Goal: Task Accomplishment & Management: Complete application form

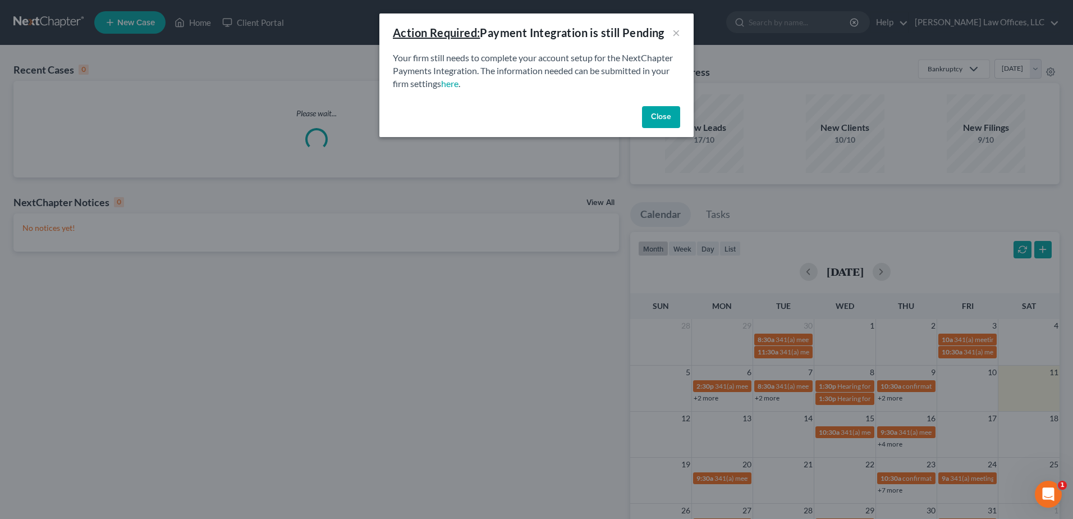
click at [652, 118] on button "Close" at bounding box center [661, 117] width 38 height 22
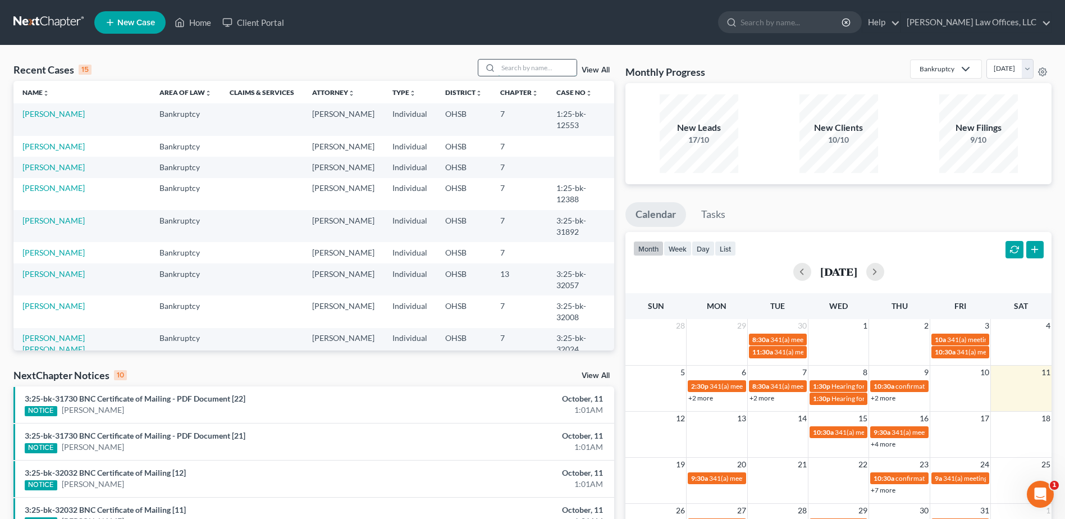
click at [513, 66] on input "search" at bounding box center [537, 67] width 79 height 16
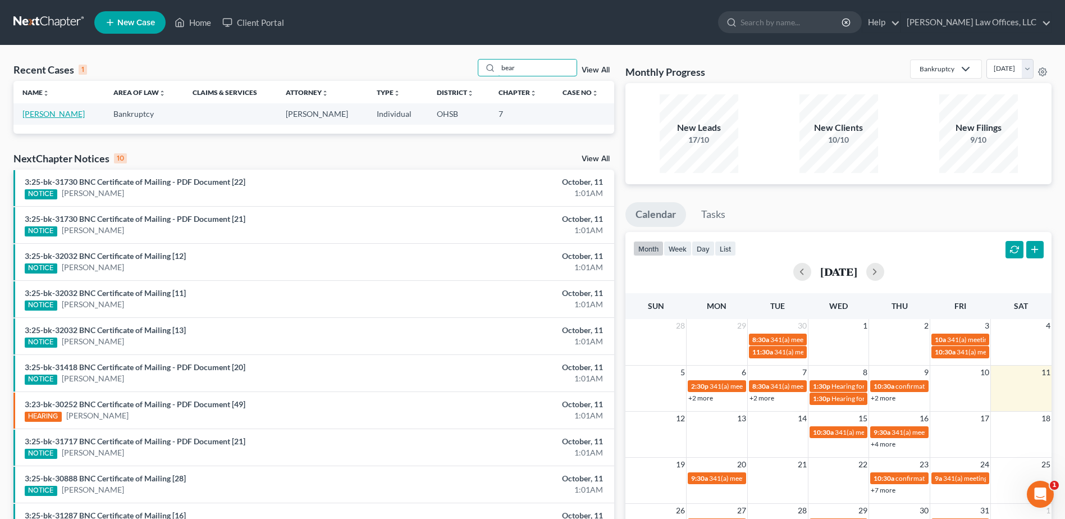
type input "bear"
click at [70, 113] on link "[PERSON_NAME]" at bounding box center [53, 114] width 62 height 10
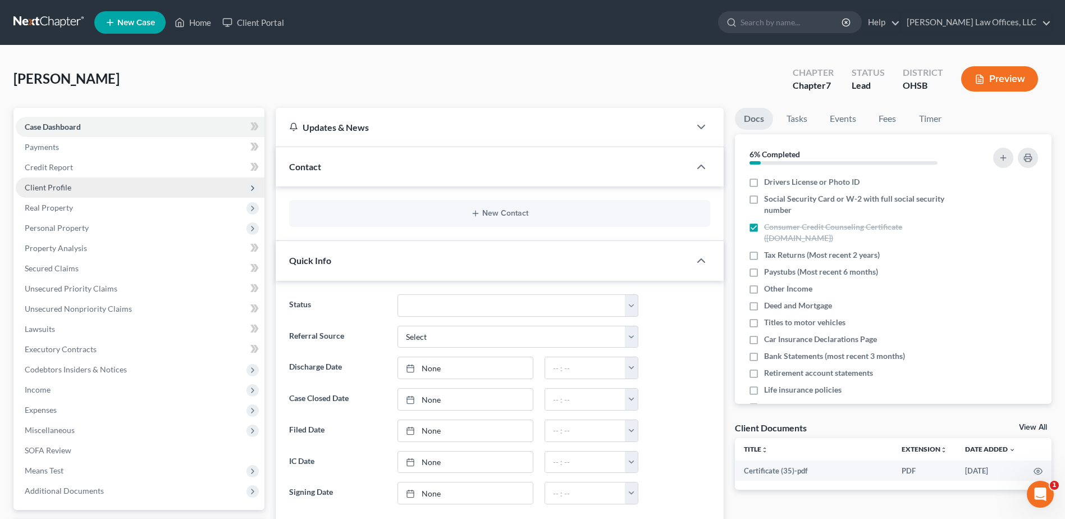
click at [65, 187] on span "Client Profile" at bounding box center [48, 187] width 47 height 10
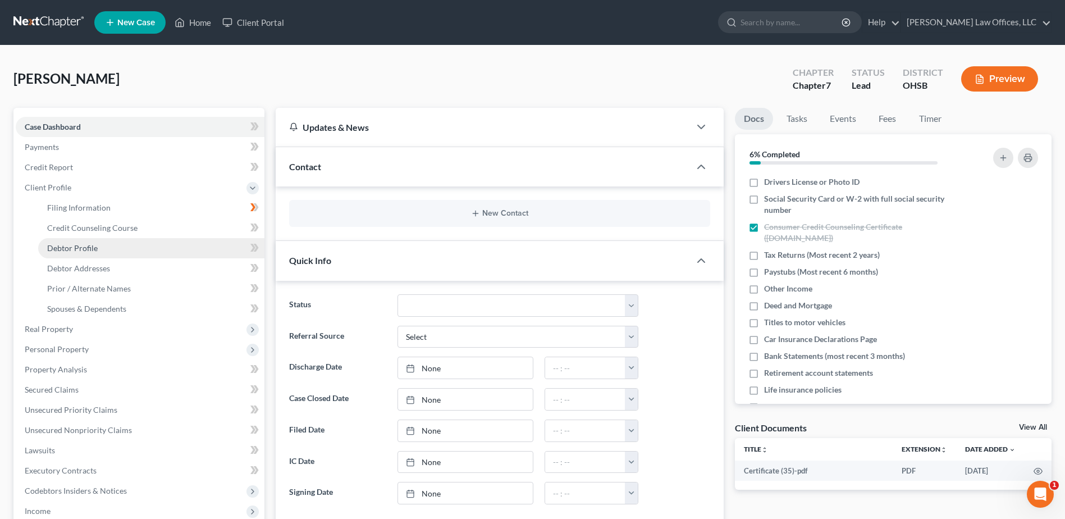
click at [87, 251] on span "Debtor Profile" at bounding box center [72, 248] width 51 height 10
select select "1"
select select "0"
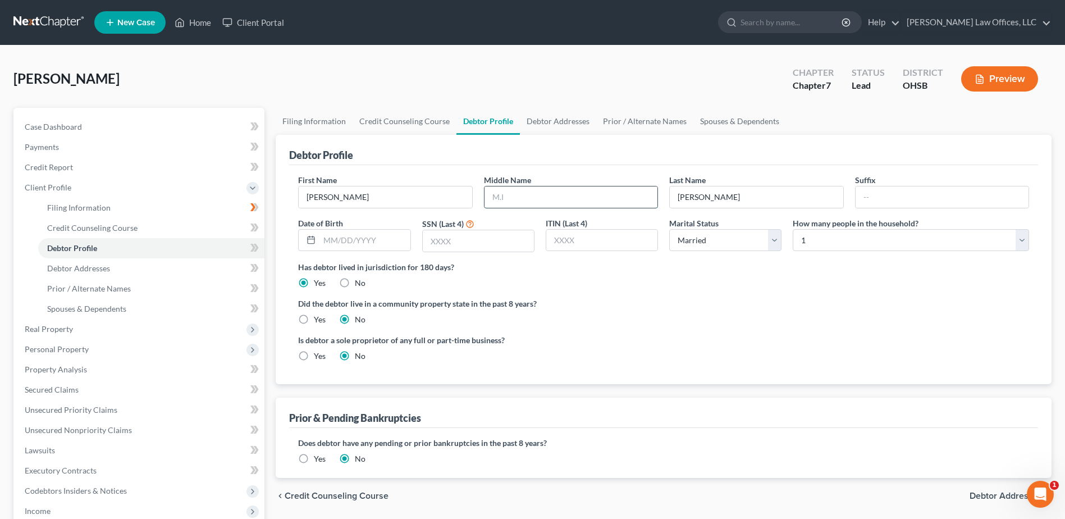
click at [506, 199] on input "text" at bounding box center [570, 196] width 173 height 21
type input "M."
click at [463, 244] on input "text" at bounding box center [478, 240] width 111 height 21
type input "2303"
click at [778, 240] on select "Select Single Married Separated Divorced Widowed" at bounding box center [725, 240] width 112 height 22
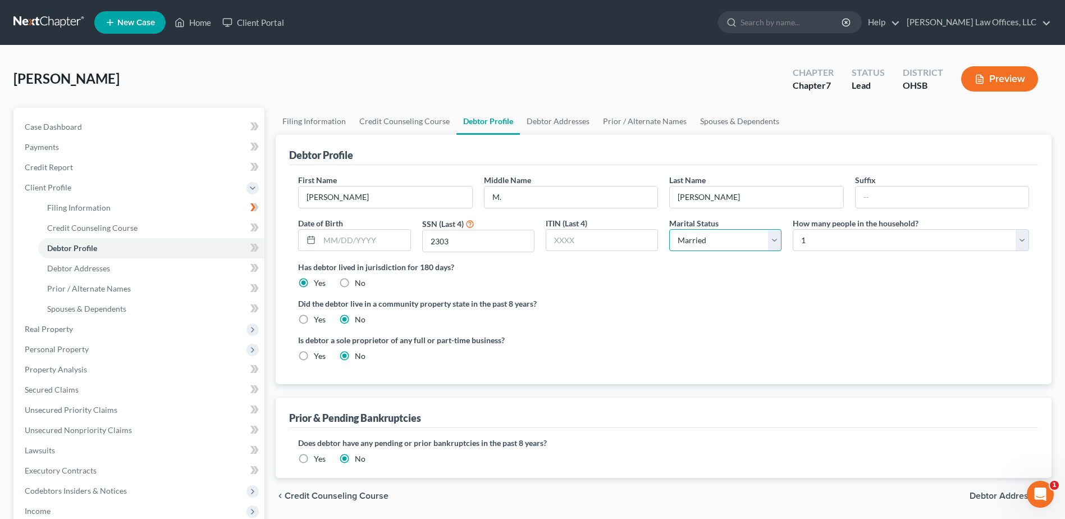
select select "3"
click at [669, 229] on select "Select Single Married Separated Divorced Widowed" at bounding box center [725, 240] width 112 height 22
click at [548, 126] on link "Debtor Addresses" at bounding box center [558, 121] width 76 height 27
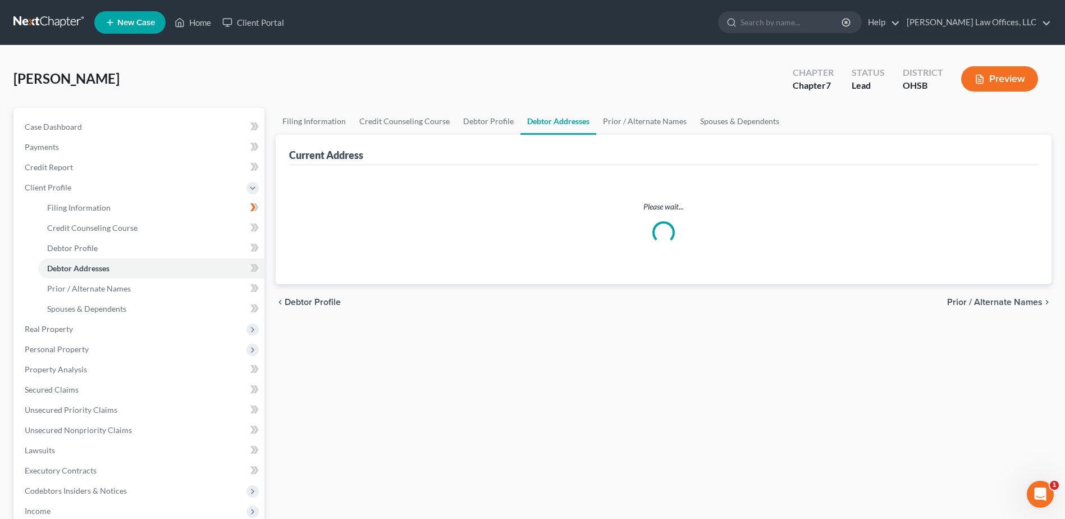
select select "0"
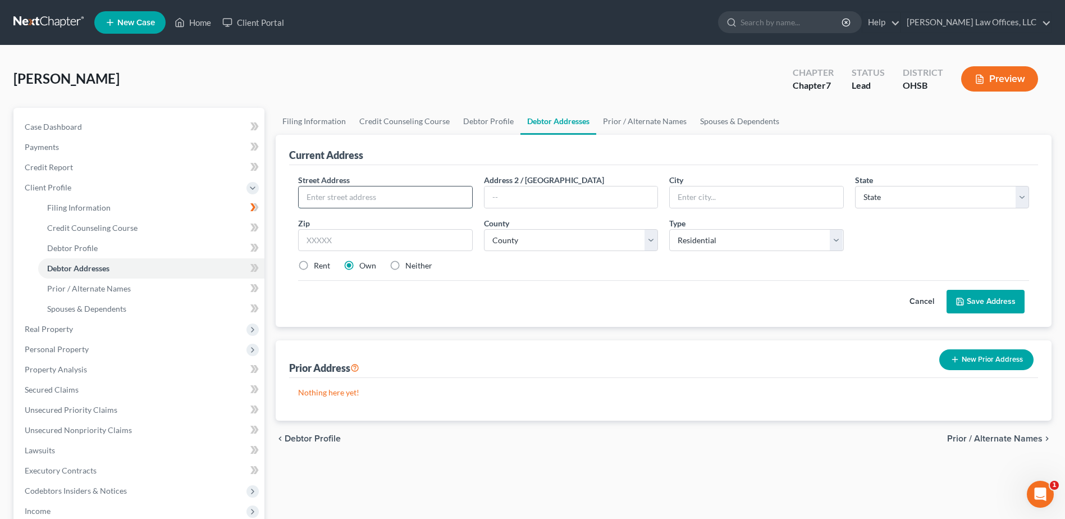
click at [397, 203] on input "text" at bounding box center [385, 196] width 173 height 21
type input "11 E. Robbins Ave."
type input "Fairborn"
select select "36"
type input "45324"
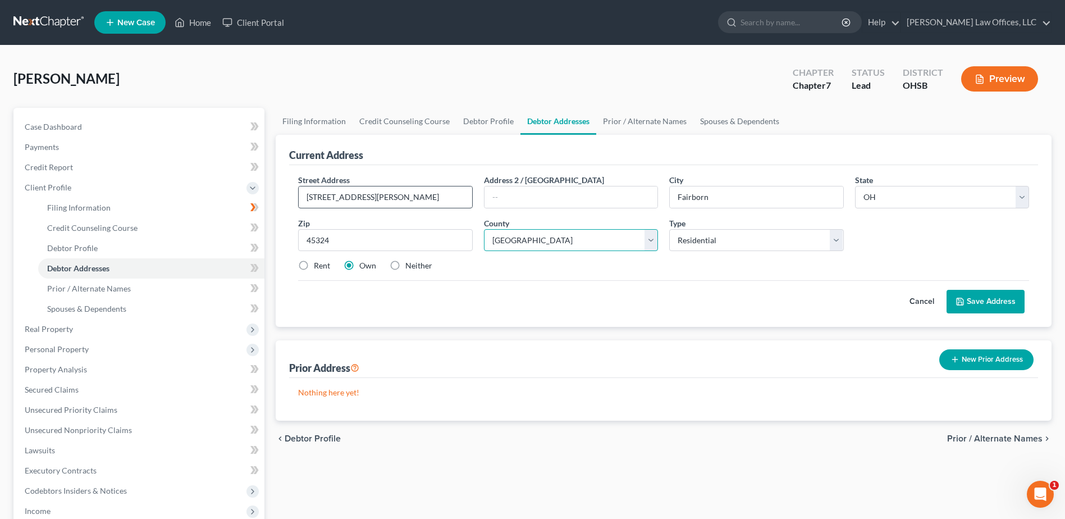
select select "28"
click at [314, 266] on label "Rent" at bounding box center [322, 265] width 16 height 11
click at [318, 266] on input "Rent" at bounding box center [321, 263] width 7 height 7
radio input "true"
click at [989, 299] on button "Save Address" at bounding box center [985, 302] width 78 height 24
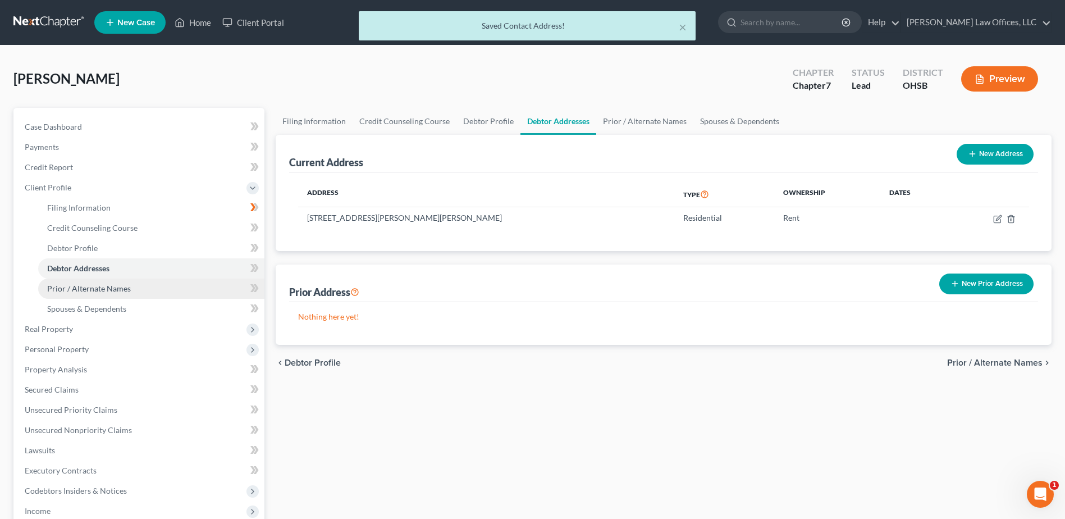
click at [116, 291] on span "Prior / Alternate Names" at bounding box center [89, 288] width 84 height 10
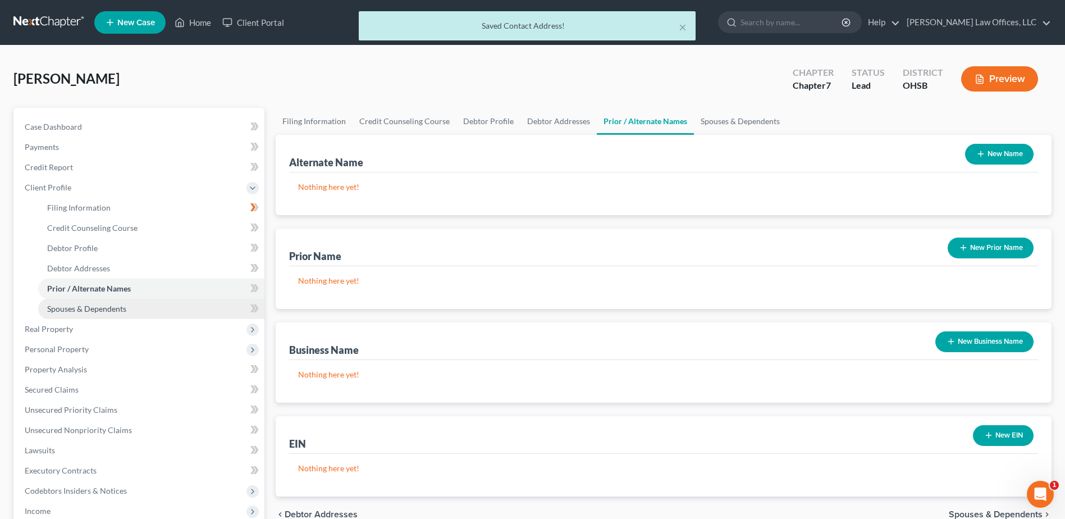
click at [116, 309] on span "Spouses & Dependents" at bounding box center [86, 309] width 79 height 10
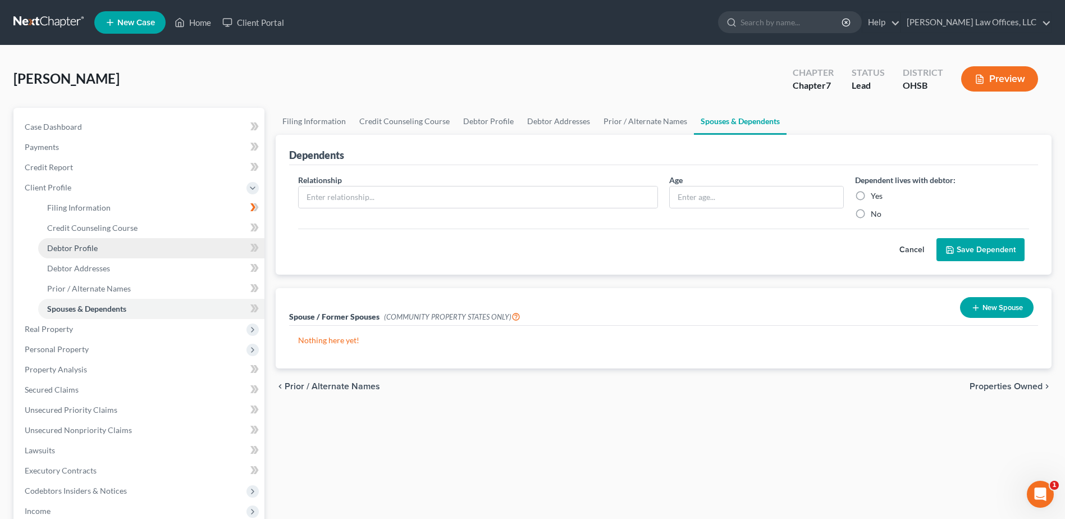
click at [121, 244] on link "Debtor Profile" at bounding box center [151, 248] width 226 height 20
select select "3"
select select "0"
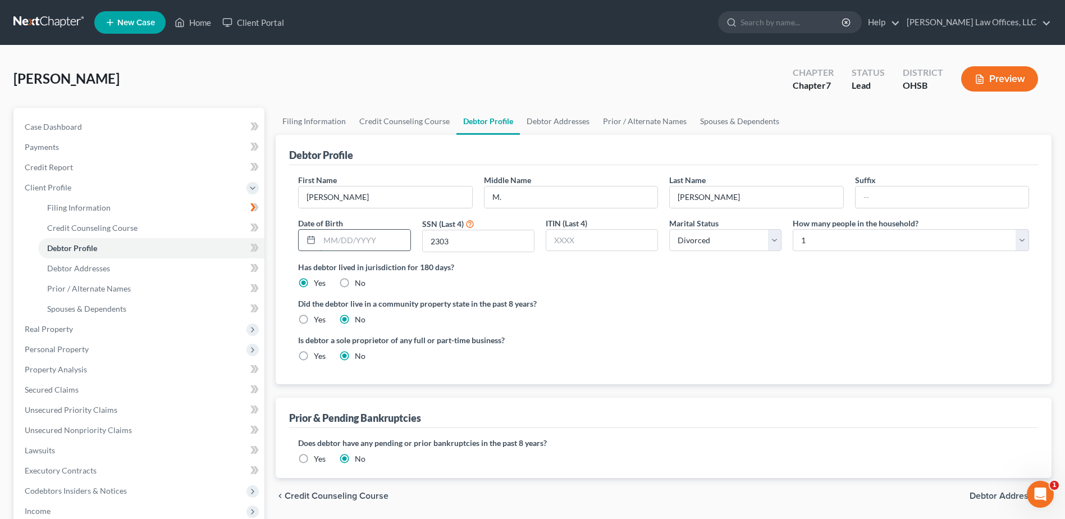
click at [391, 241] on input "text" at bounding box center [364, 240] width 90 height 21
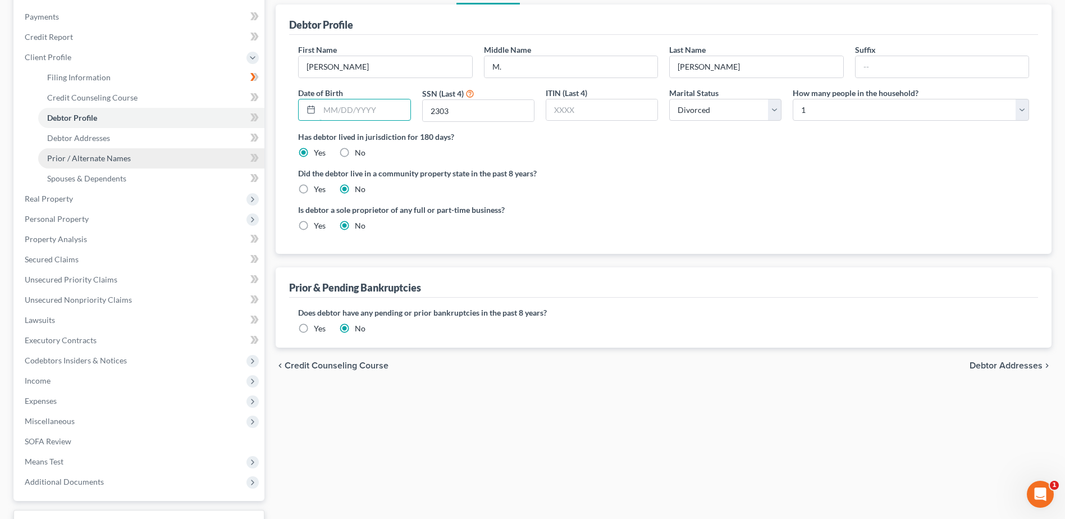
scroll to position [219, 0]
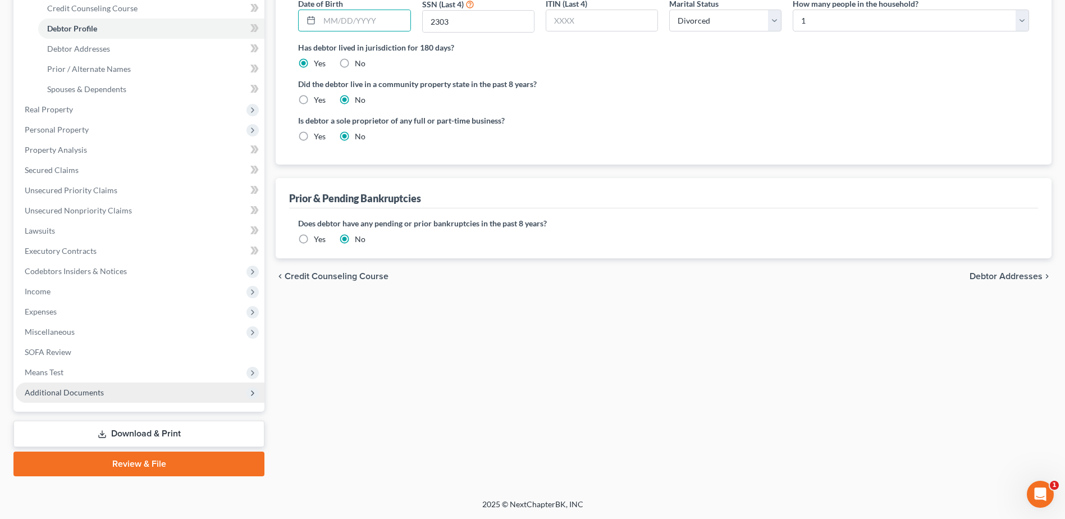
click at [85, 388] on span "Additional Documents" at bounding box center [64, 392] width 79 height 10
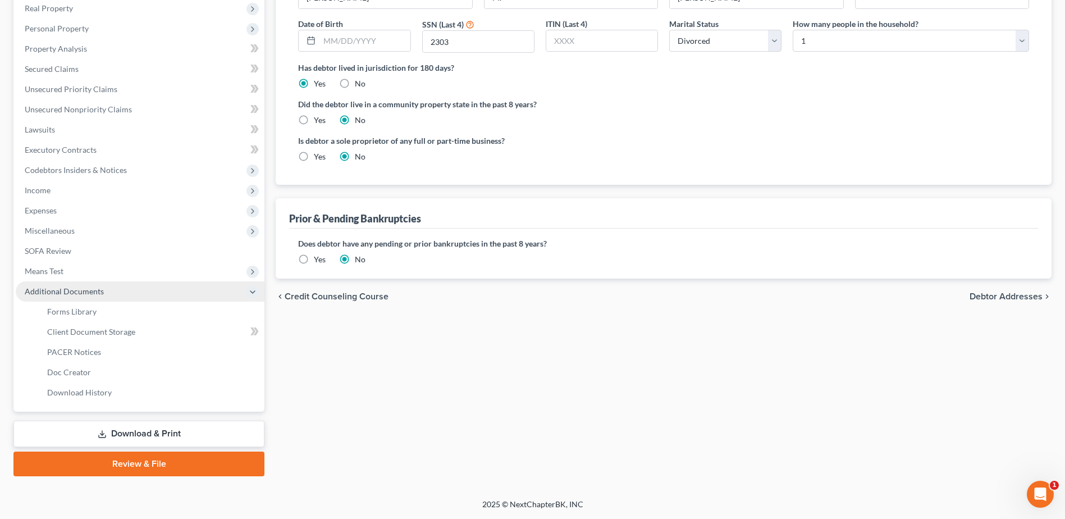
scroll to position [199, 0]
click at [93, 312] on span "Forms Library" at bounding box center [71, 311] width 49 height 10
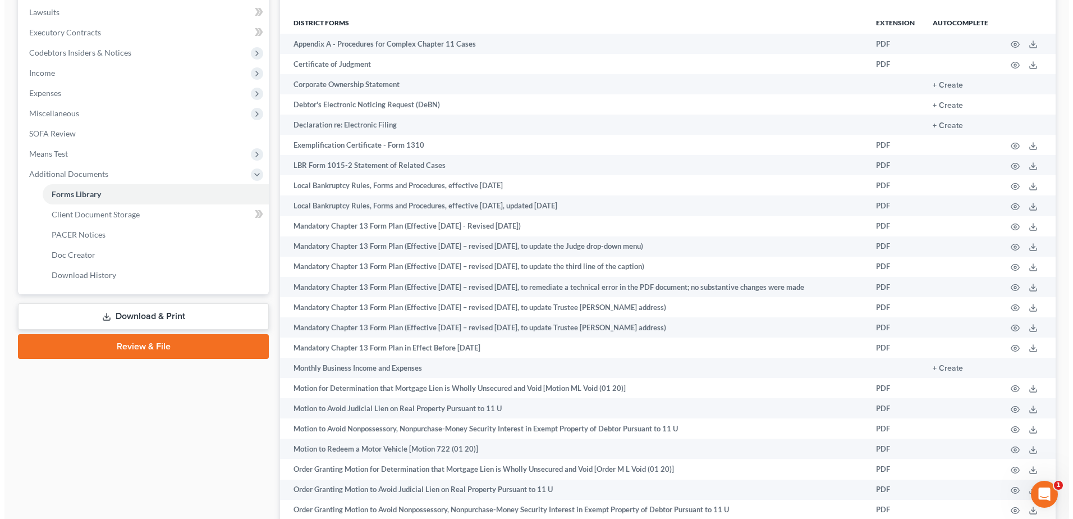
scroll to position [560, 0]
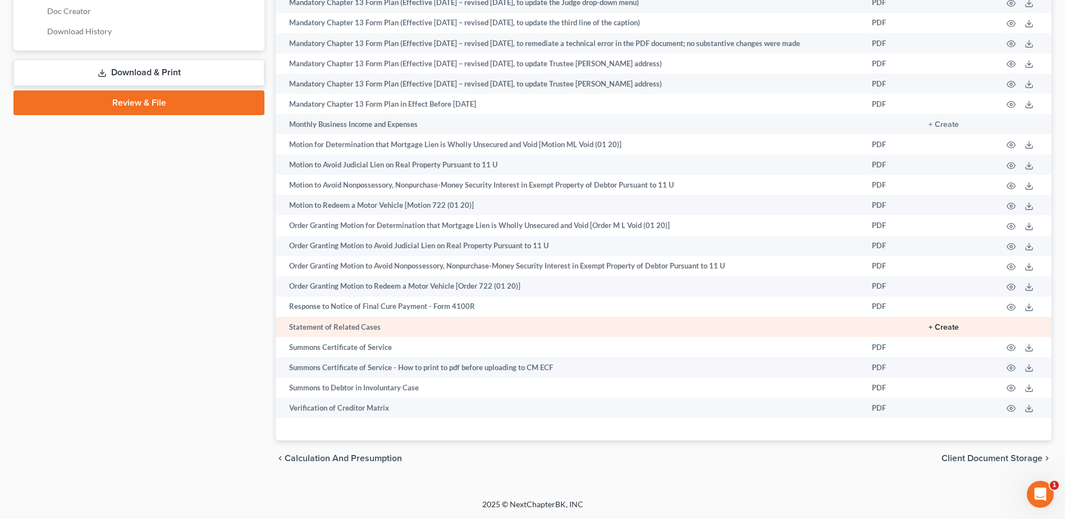
click at [946, 325] on button "+ Create" at bounding box center [943, 327] width 30 height 8
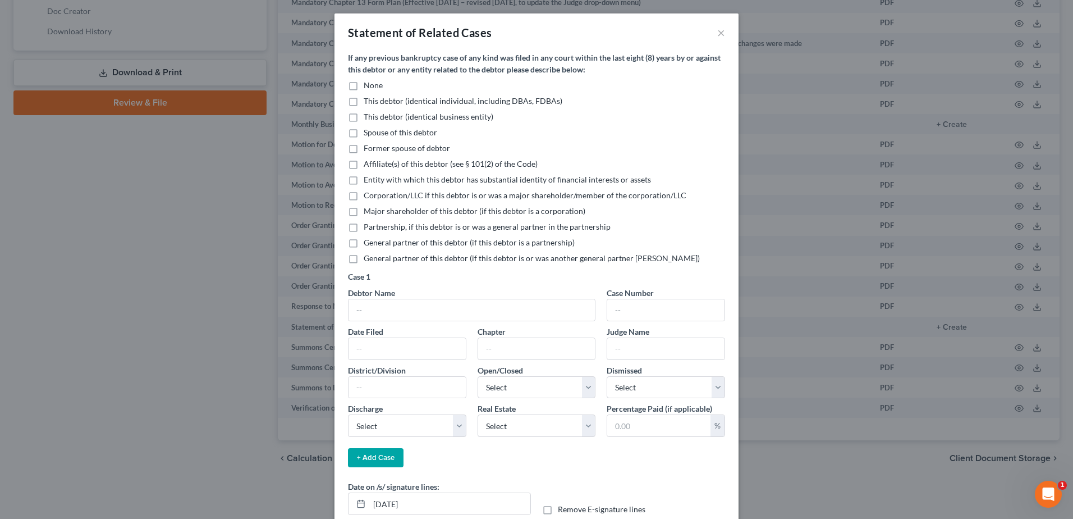
click at [364, 84] on label "None" at bounding box center [373, 85] width 19 height 11
click at [368, 84] on input "None" at bounding box center [371, 83] width 7 height 7
checkbox input "true"
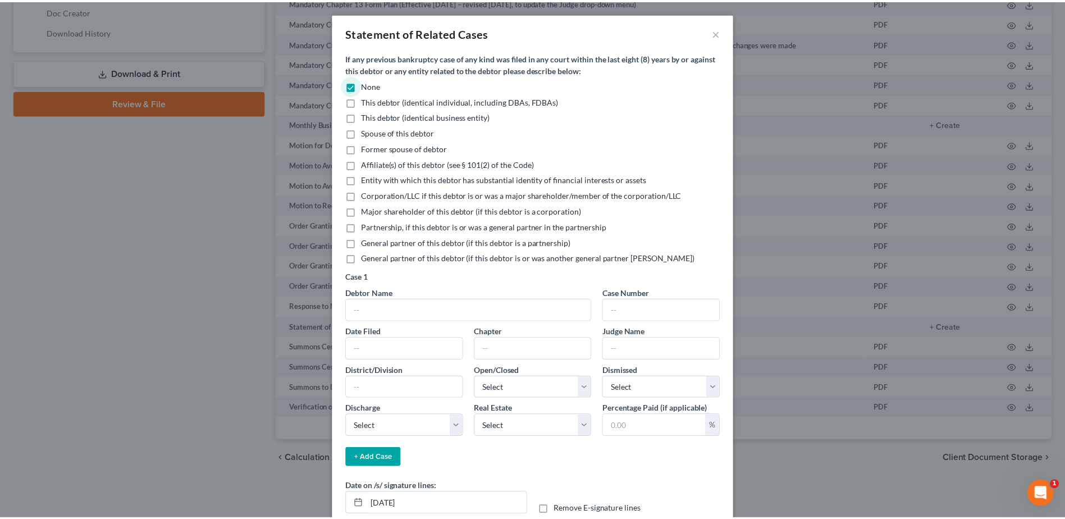
scroll to position [67, 0]
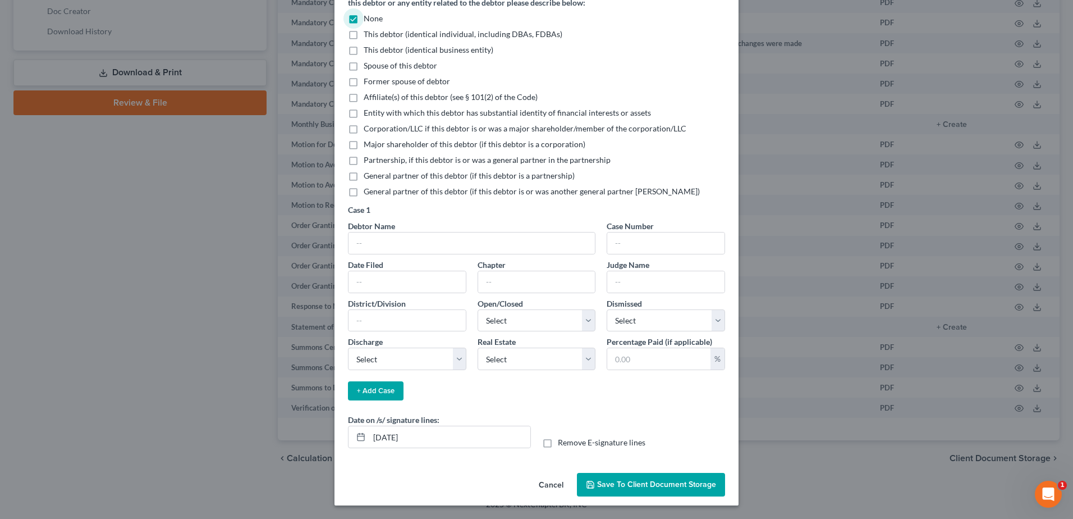
click at [660, 478] on button "Save to Client Document Storage" at bounding box center [651, 485] width 148 height 24
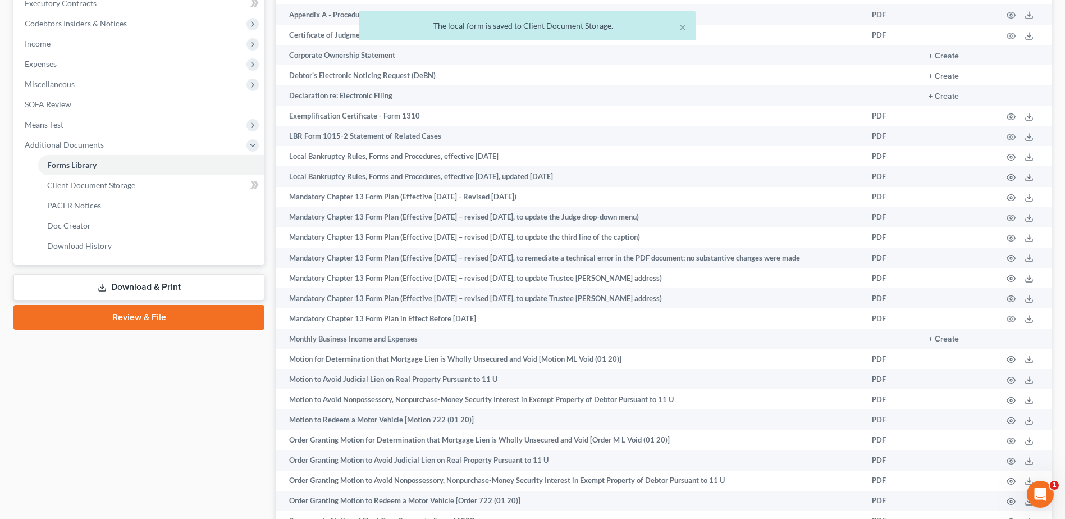
scroll to position [0, 0]
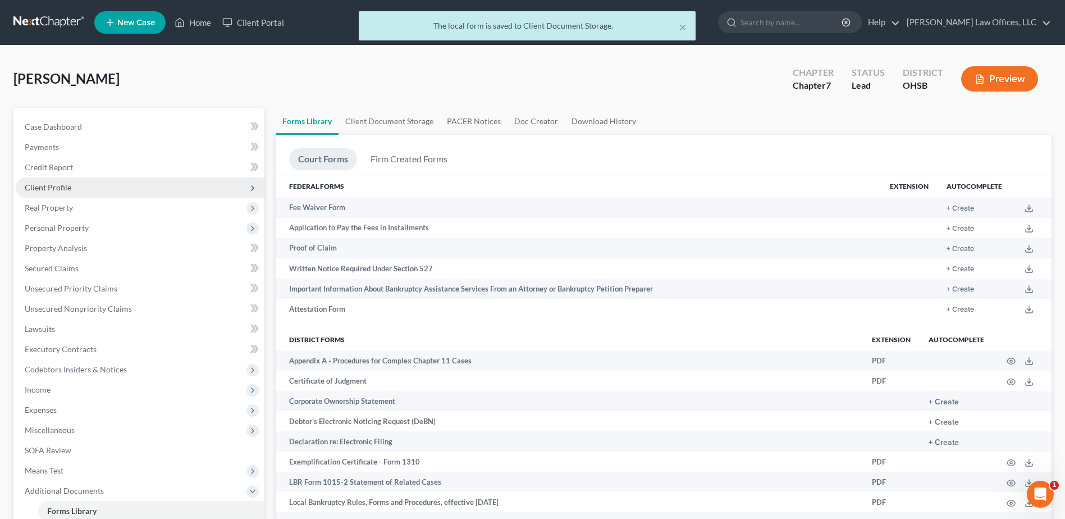
click at [95, 181] on span "Client Profile" at bounding box center [140, 187] width 249 height 20
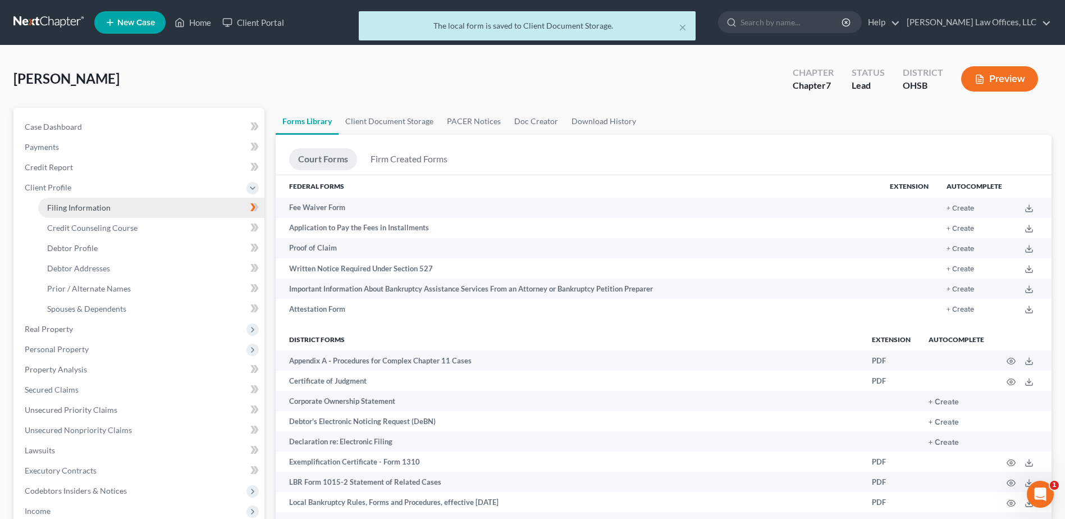
click at [100, 203] on span "Filing Information" at bounding box center [78, 208] width 63 height 10
select select "1"
select select "0"
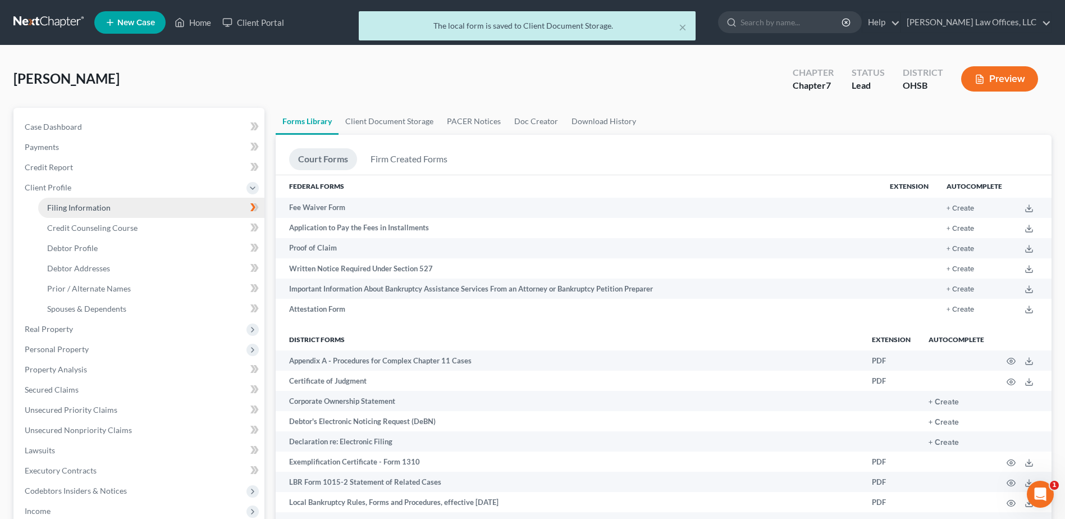
select select "36"
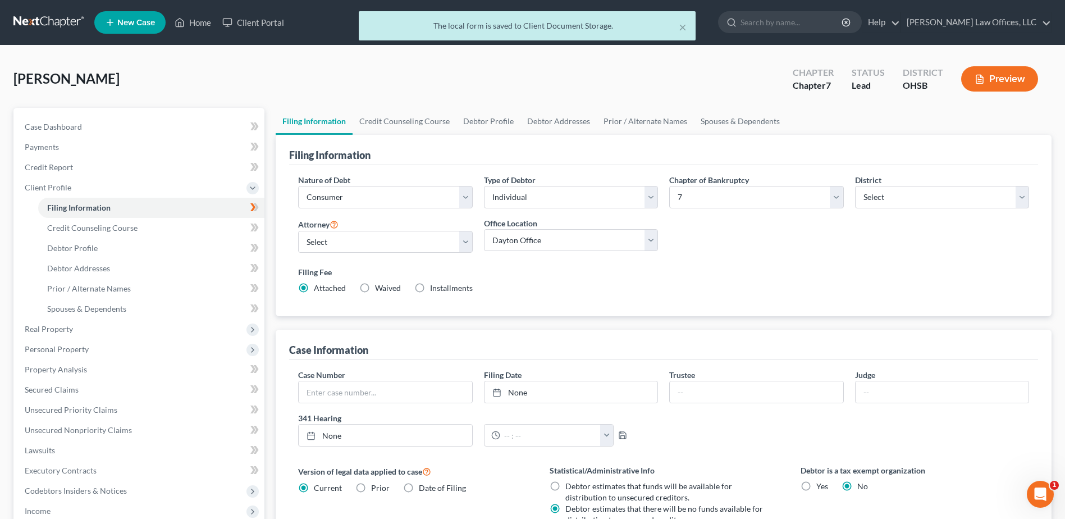
click at [430, 291] on label "Installments Installments" at bounding box center [451, 287] width 43 height 11
click at [434, 290] on input "Installments Installments" at bounding box center [437, 285] width 7 height 7
radio input "true"
radio input "false"
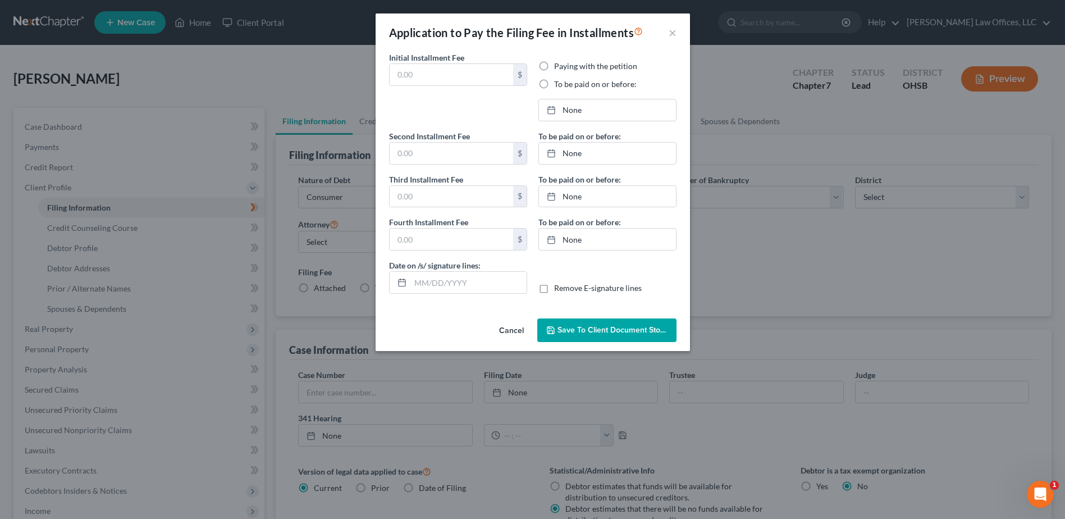
type input "0.00"
radio input "true"
type input "0.00"
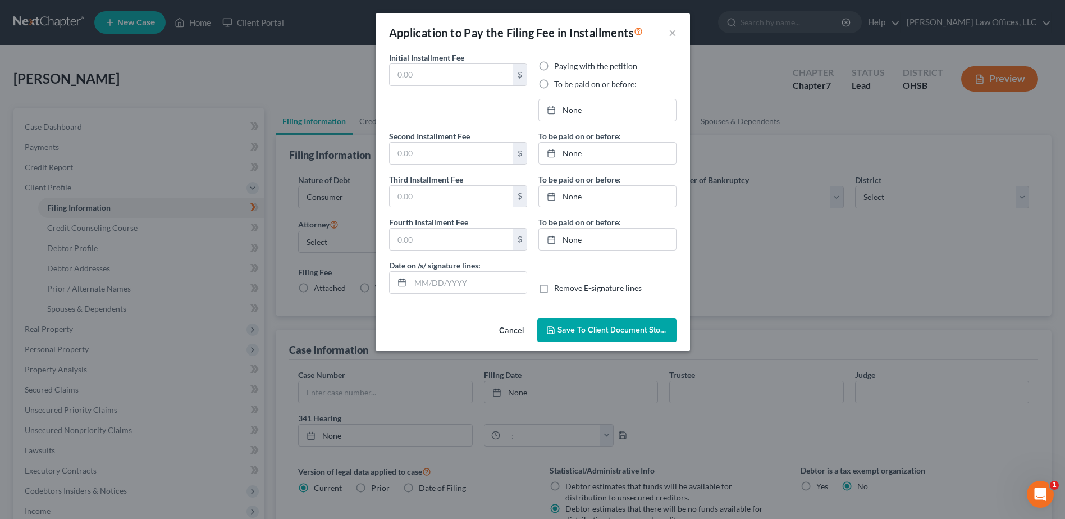
type input "[DATE]"
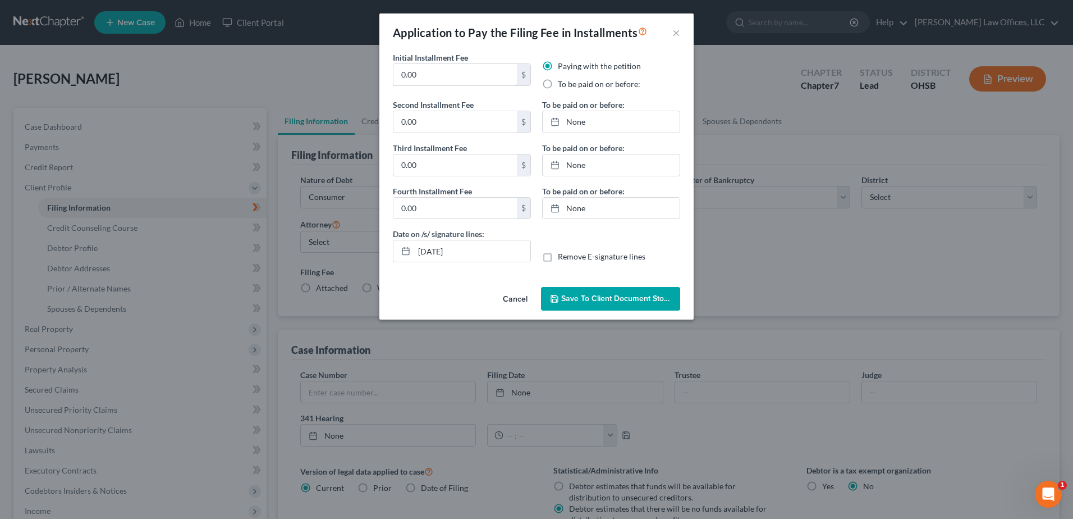
drag, startPoint x: 433, startPoint y: 74, endPoint x: 384, endPoint y: 76, distance: 49.4
click at [384, 76] on div "Initial Installment Fee 0.00 $ Paying with the petition To be paid on or before…" at bounding box center [536, 167] width 314 height 231
type input "112.00"
click at [558, 85] on label "To be paid on or before:" at bounding box center [599, 84] width 82 height 11
click at [562, 85] on input "To be paid on or before:" at bounding box center [565, 82] width 7 height 7
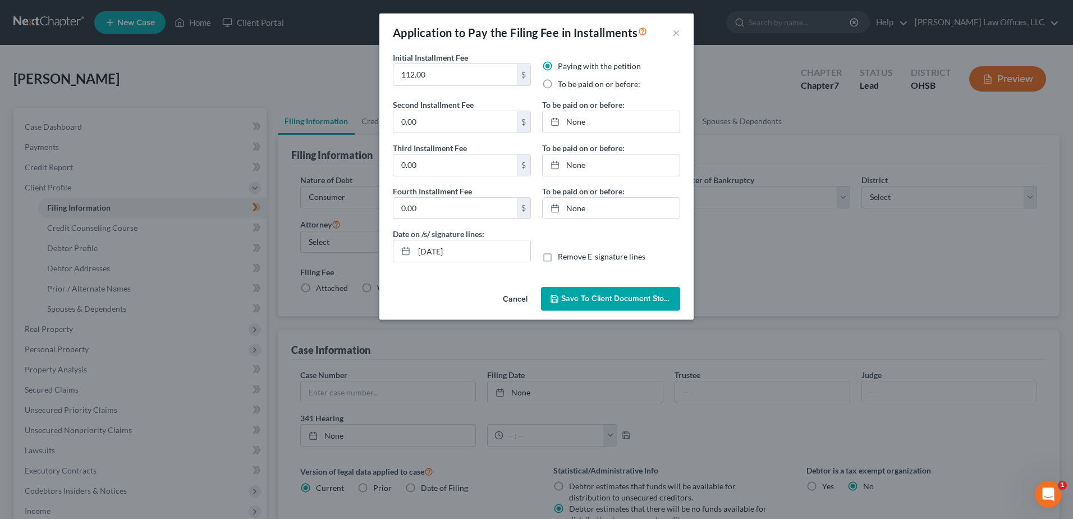
radio input "true"
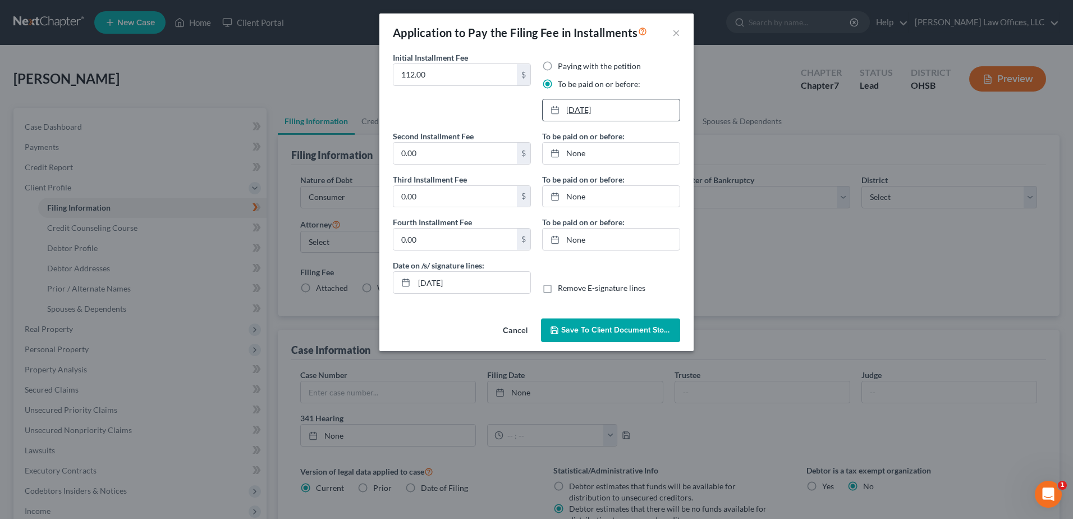
click at [579, 108] on link "[DATE]" at bounding box center [611, 109] width 137 height 21
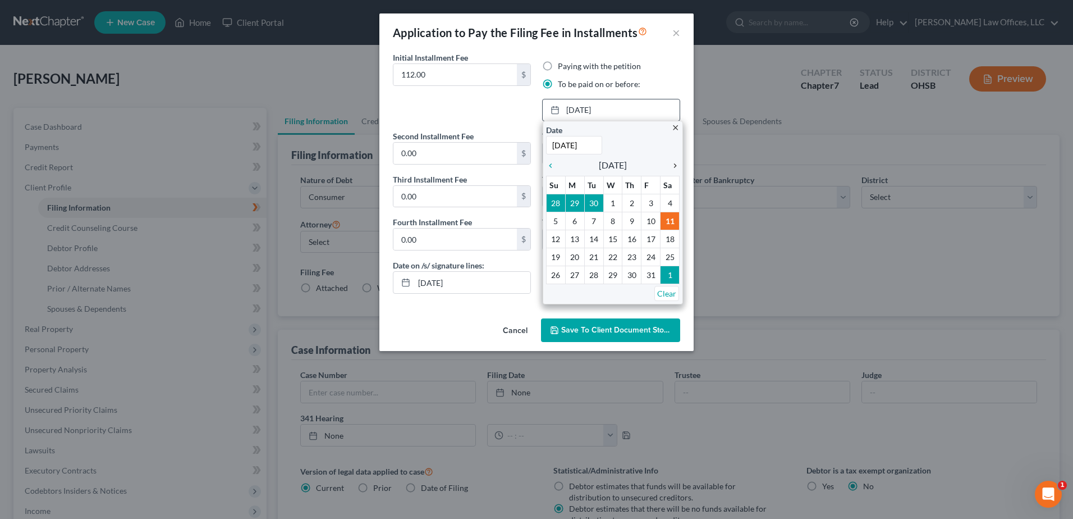
click at [673, 164] on icon "chevron_right" at bounding box center [672, 165] width 15 height 9
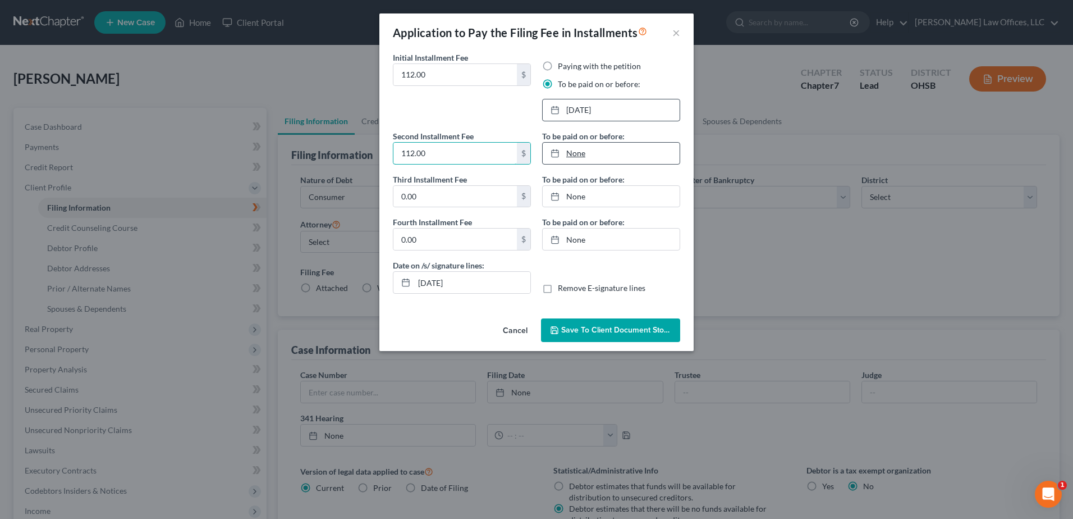
type input "112.00"
type input "[DATE]"
click at [580, 152] on link "[DATE]" at bounding box center [611, 153] width 137 height 21
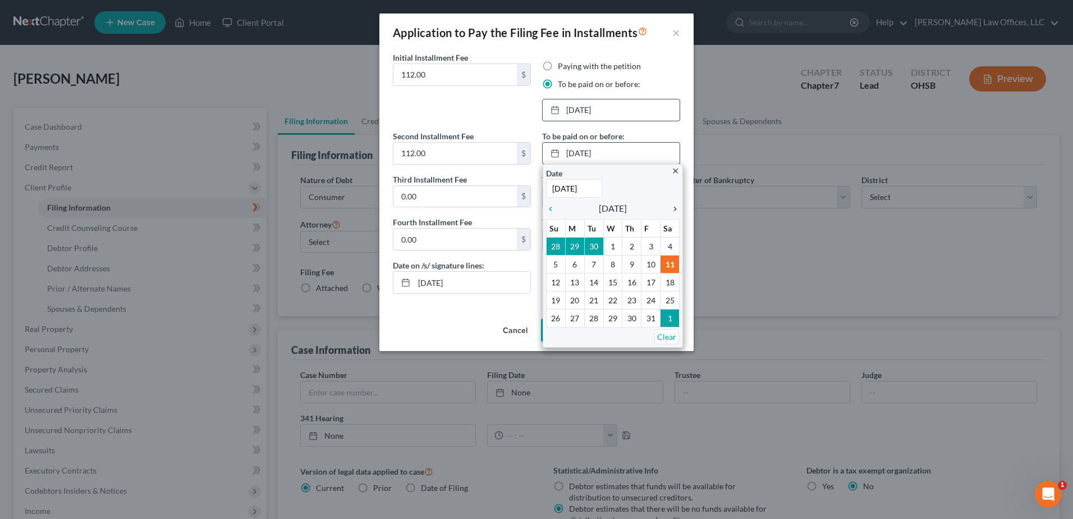
click at [675, 208] on icon "chevron_right" at bounding box center [672, 208] width 15 height 9
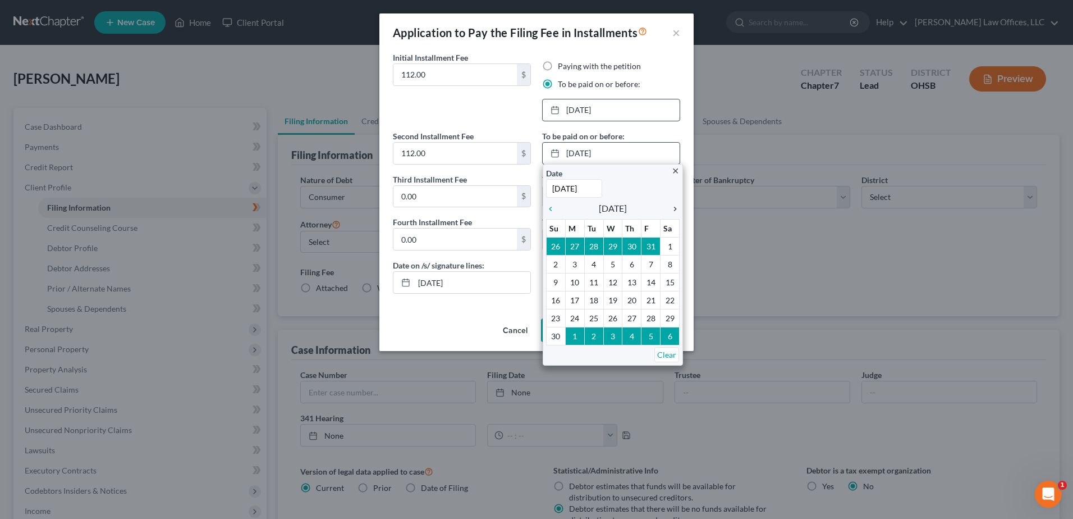
click at [675, 208] on icon "chevron_right" at bounding box center [672, 208] width 15 height 9
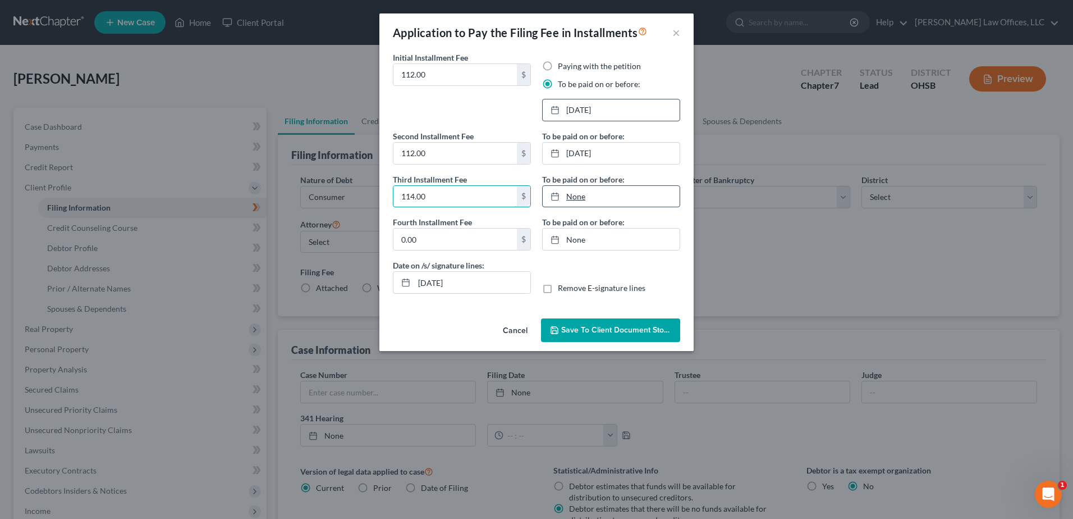
type input "114.00"
type input "[DATE]"
click at [568, 194] on link "[DATE]" at bounding box center [611, 196] width 137 height 21
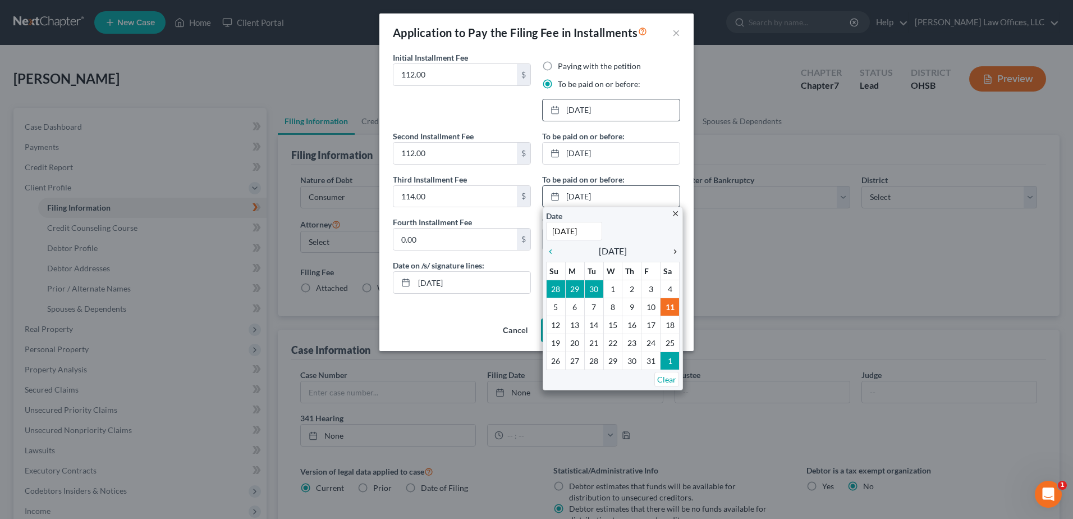
click at [673, 251] on icon "chevron_right" at bounding box center [672, 251] width 15 height 9
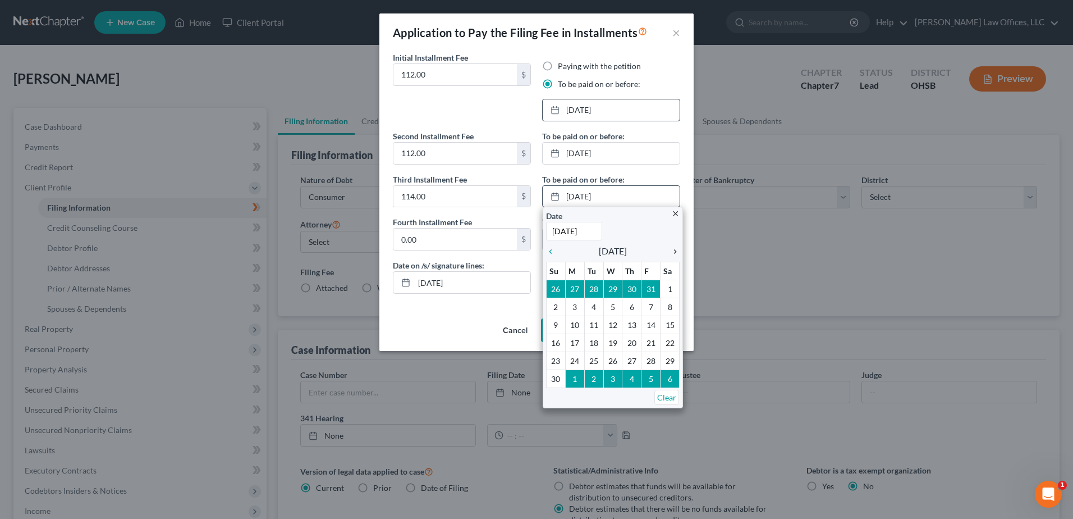
click at [673, 251] on icon "chevron_right" at bounding box center [672, 251] width 15 height 9
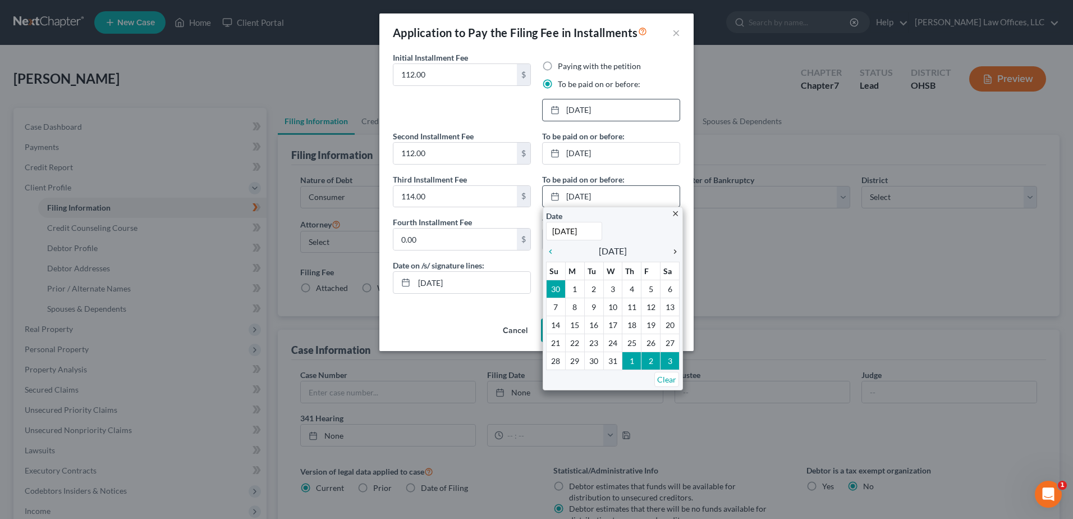
click at [673, 251] on icon "chevron_right" at bounding box center [672, 251] width 15 height 9
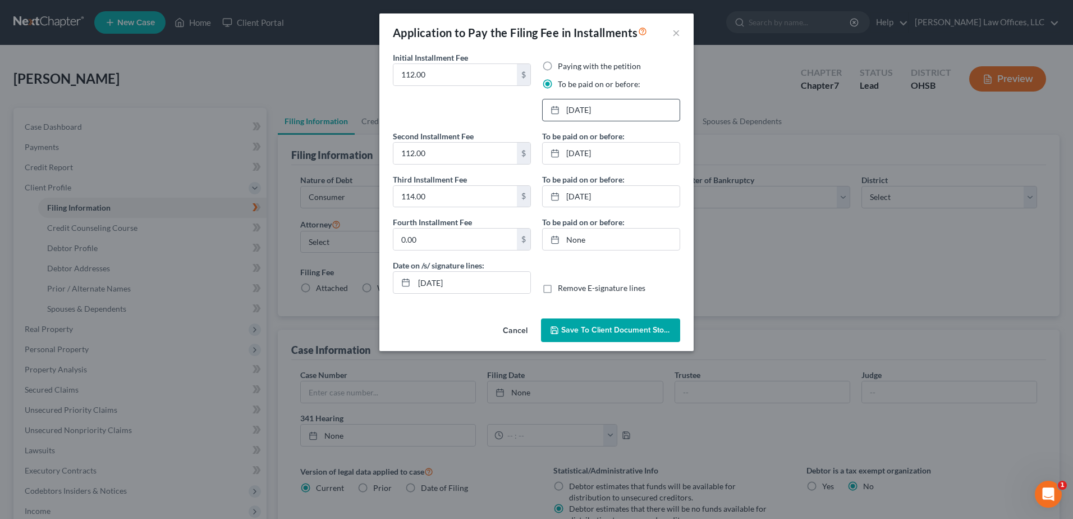
click at [589, 328] on span "Save to Client Document Storage" at bounding box center [620, 330] width 119 height 10
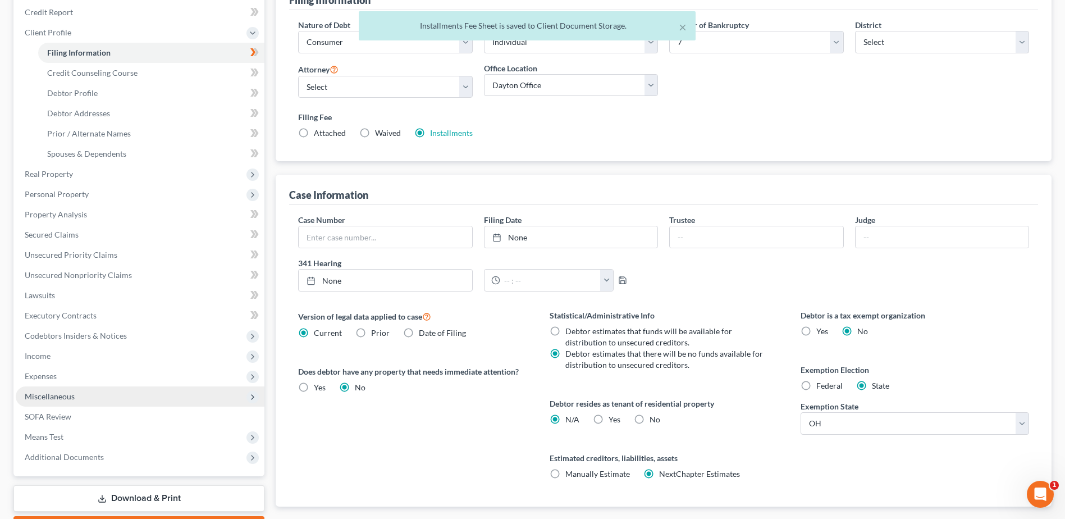
scroll to position [221, 0]
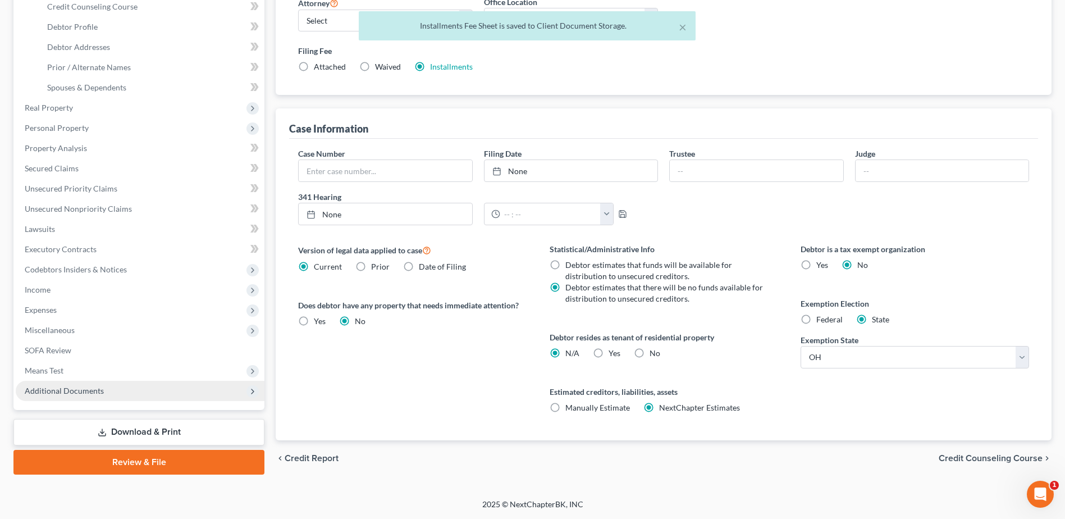
click at [103, 391] on span "Additional Documents" at bounding box center [140, 390] width 249 height 20
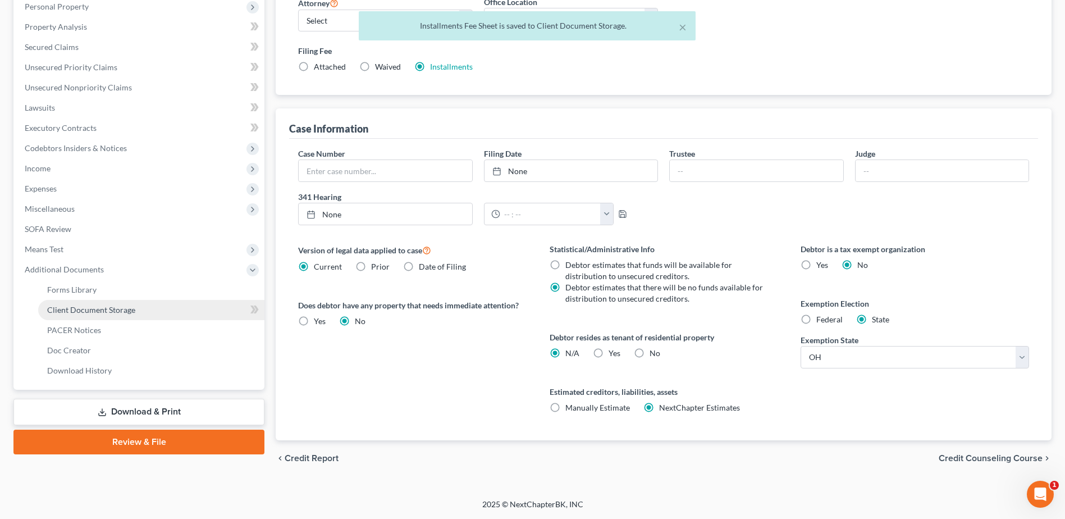
click at [132, 313] on span "Client Document Storage" at bounding box center [91, 310] width 88 height 10
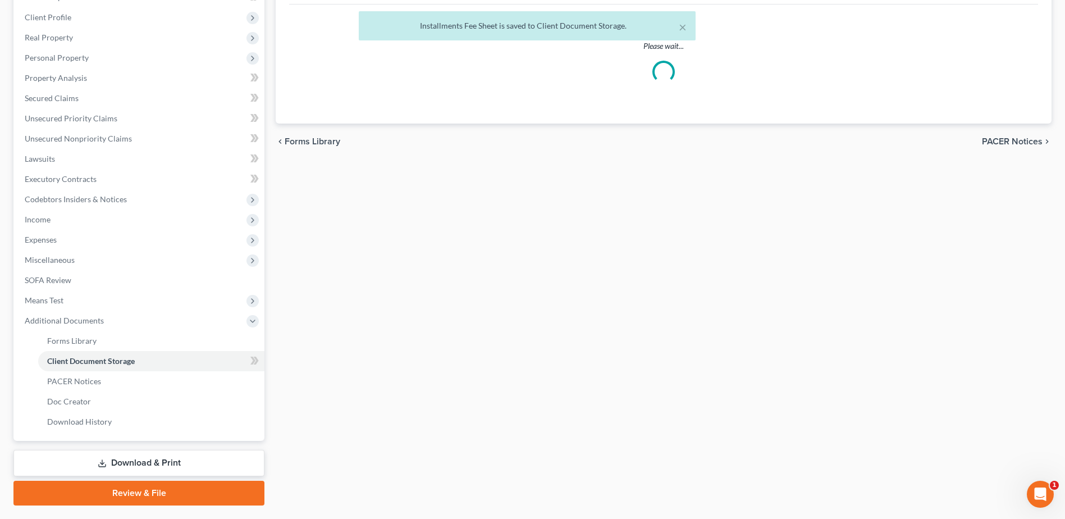
scroll to position [9, 0]
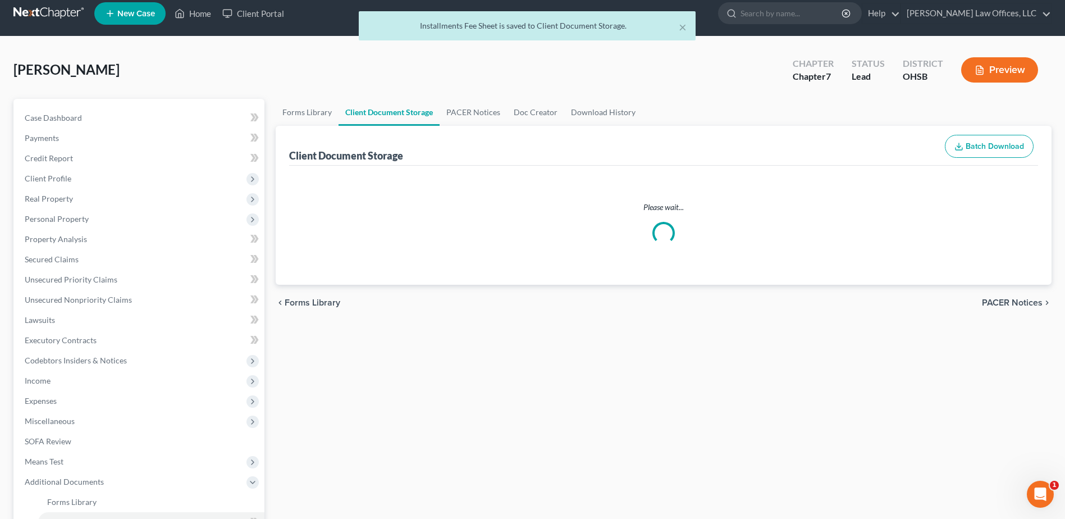
select select "7"
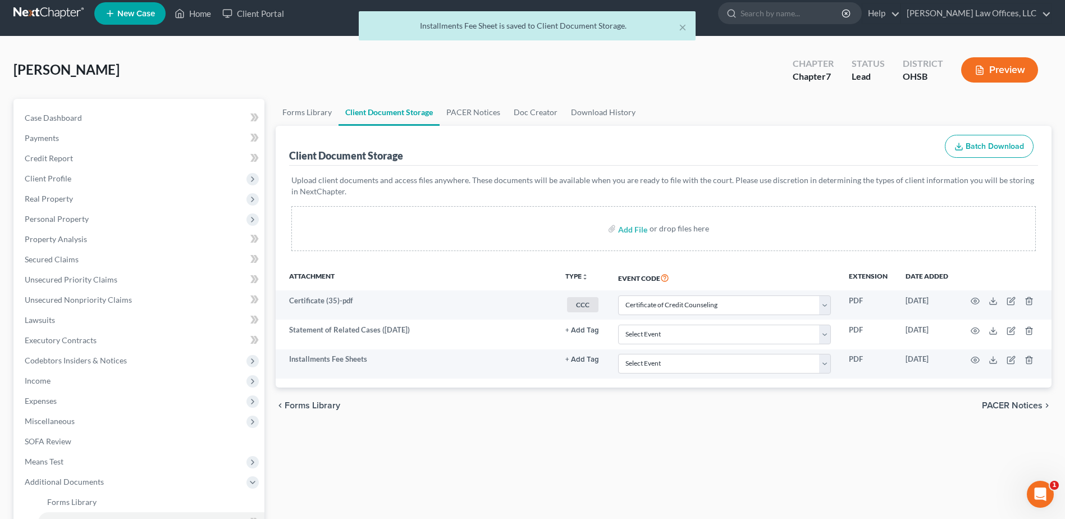
scroll to position [0, 0]
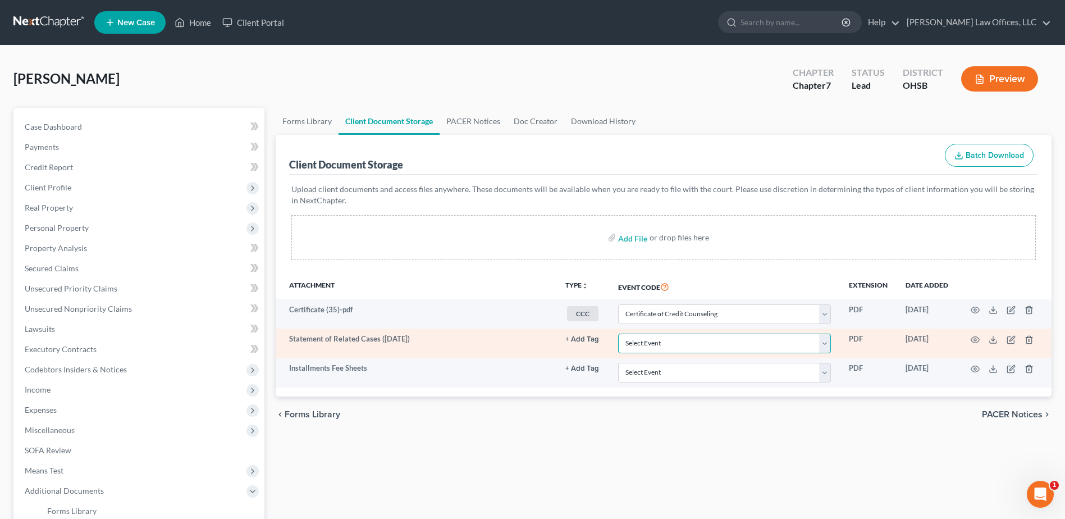
click at [821, 346] on select "Select Event 20 Largest Unsecured Creditors Amended Document Amended List of Cr…" at bounding box center [724, 343] width 213 height 20
select select "52"
click at [618, 333] on select "Select Event 20 Largest Unsecured Creditors Amended Document Amended List of Cr…" at bounding box center [724, 343] width 213 height 20
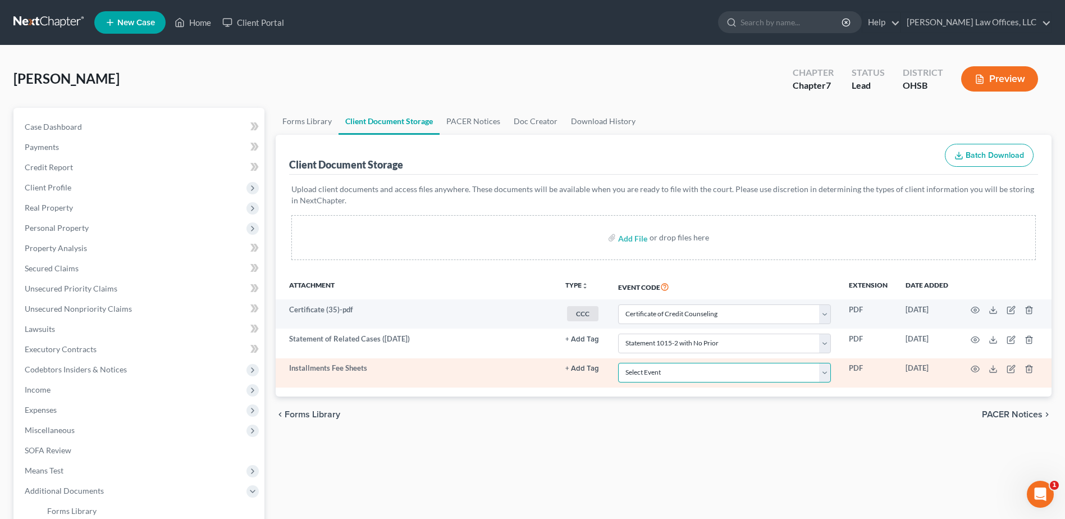
click at [825, 373] on select "Select Event 20 Largest Unsecured Creditors Amended Document Amended List of Cr…" at bounding box center [724, 373] width 213 height 20
select select "37"
click at [618, 363] on select "Select Event 20 Largest Unsecured Creditors Amended Document Amended List of Cr…" at bounding box center [724, 373] width 213 height 20
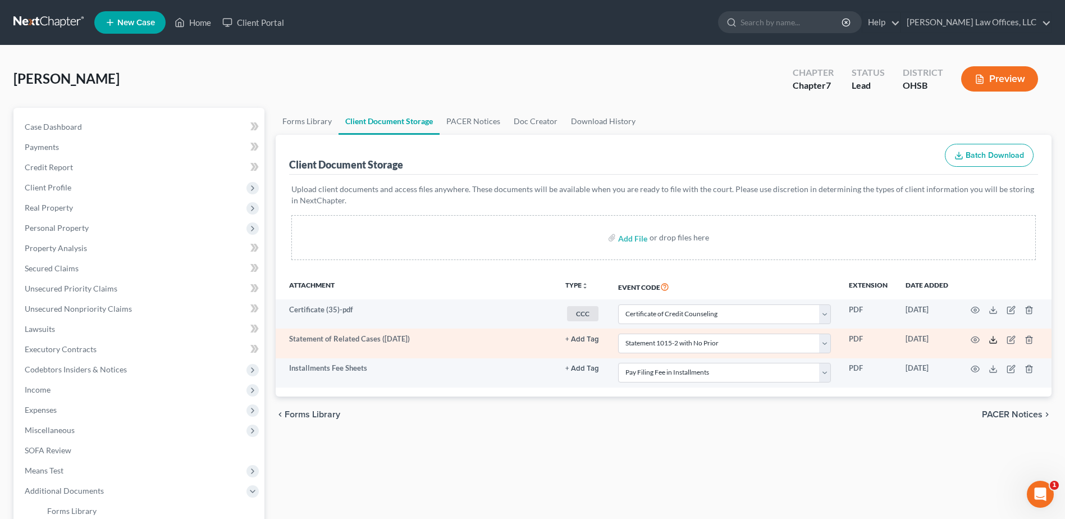
click at [993, 341] on icon at bounding box center [992, 339] width 9 height 9
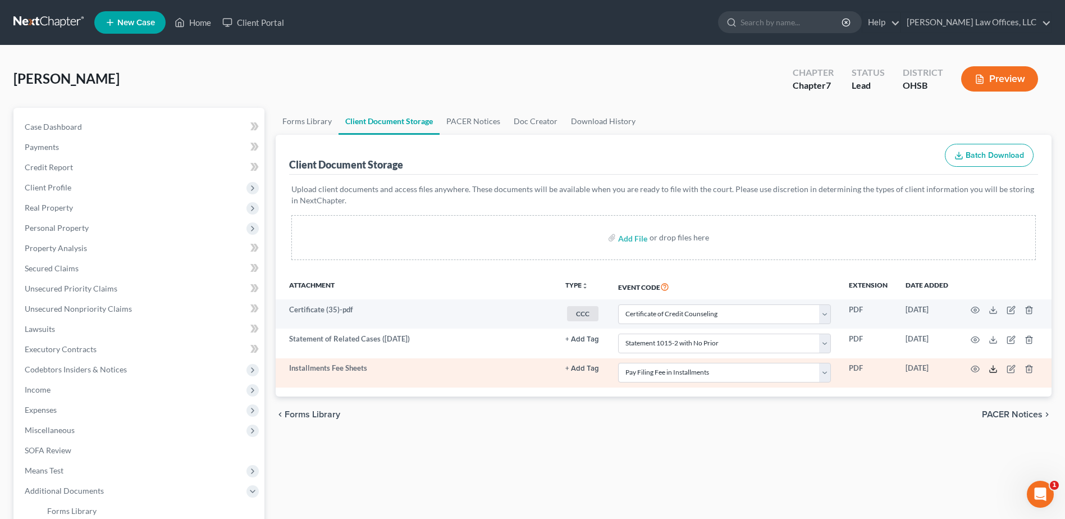
click at [992, 369] on polyline at bounding box center [993, 369] width 4 height 2
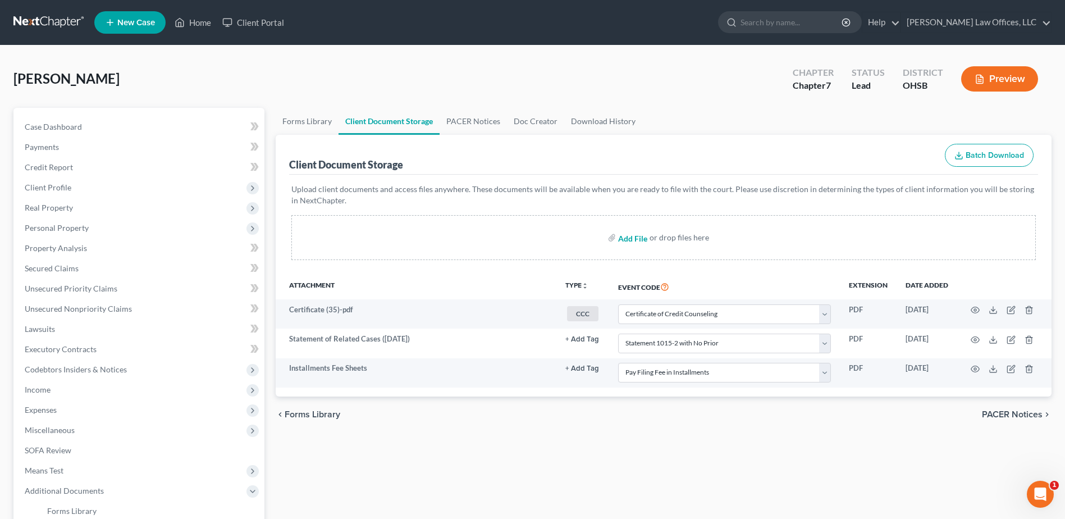
click at [627, 241] on input "file" at bounding box center [631, 237] width 27 height 20
type input "C:\fakepath\Lexis.pdf"
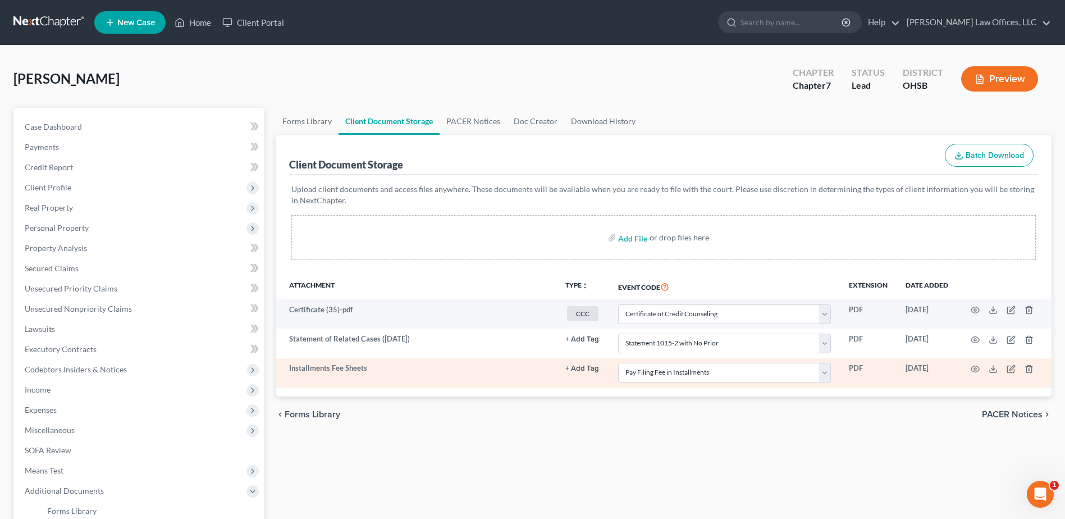
select select "7"
select select "52"
select select "37"
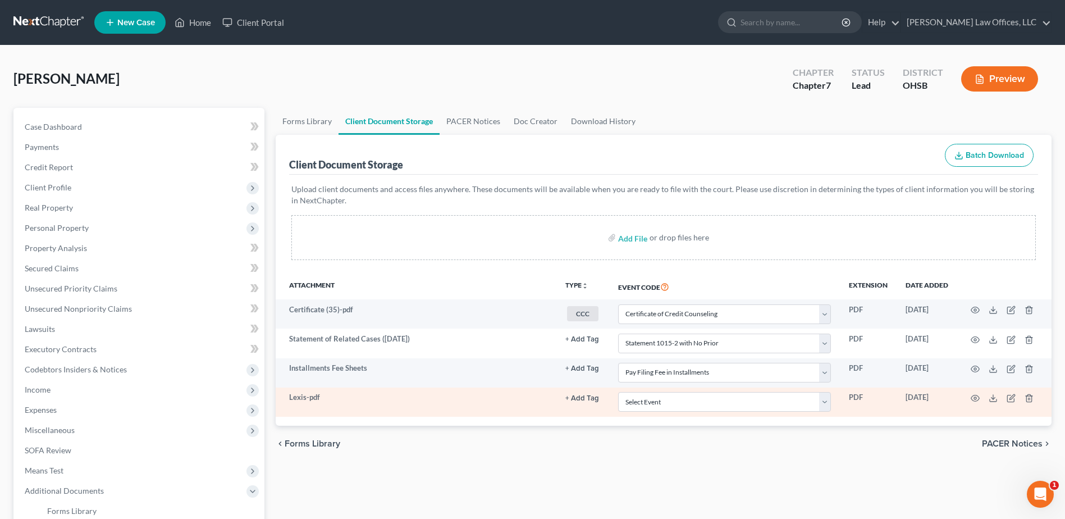
click at [585, 401] on button "+ Add Tag" at bounding box center [582, 398] width 34 height 7
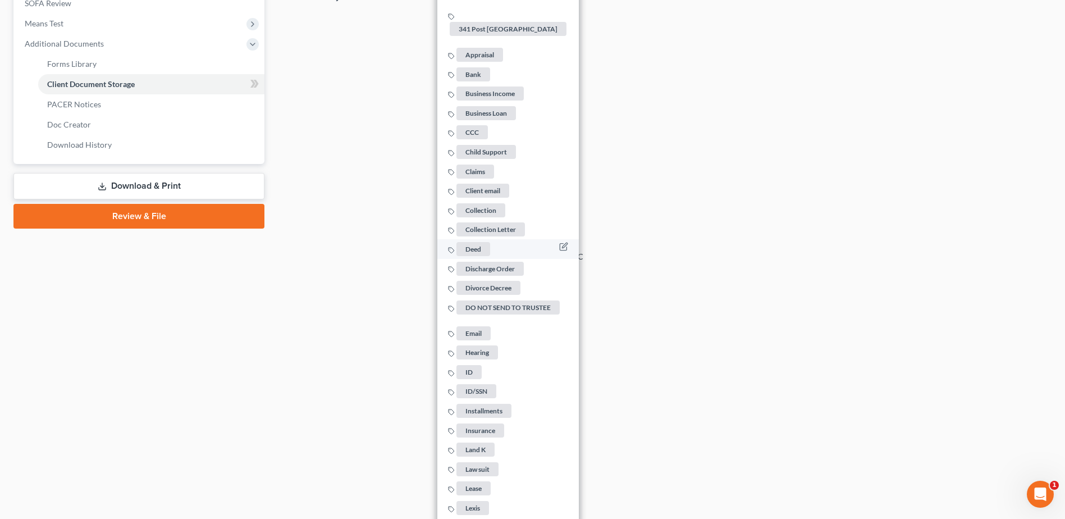
scroll to position [449, 0]
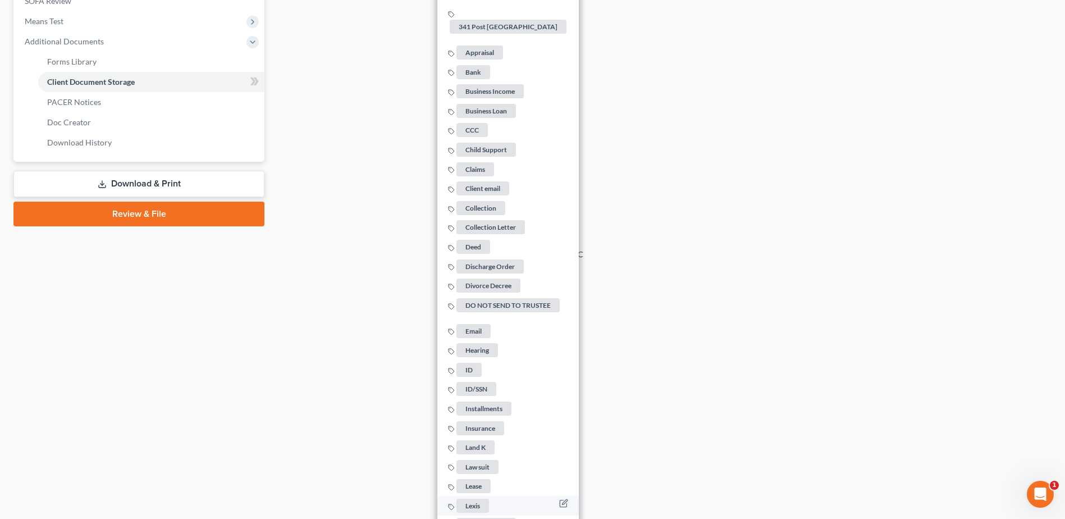
click at [476, 498] on span "Lexis" at bounding box center [472, 505] width 33 height 14
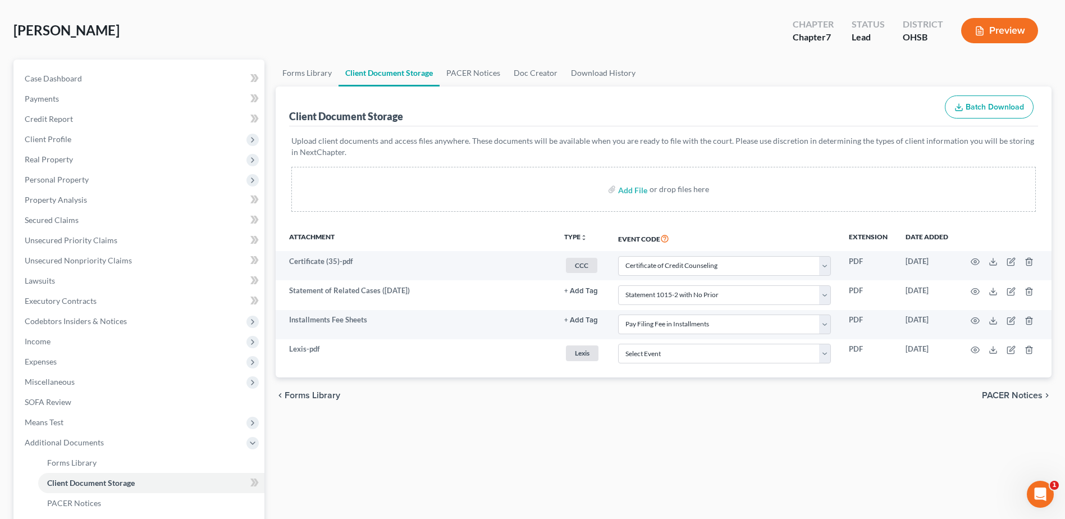
scroll to position [31, 0]
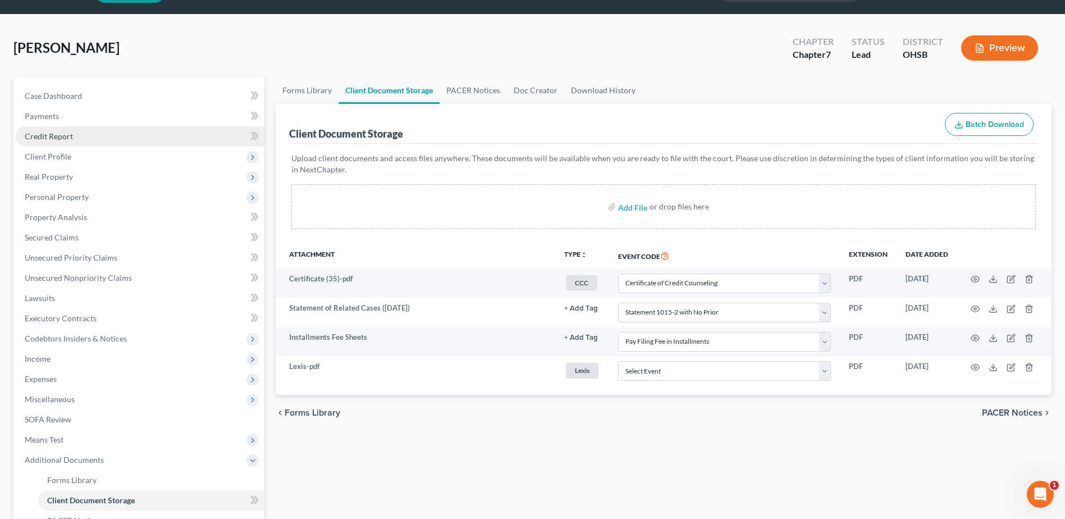
click at [62, 136] on span "Credit Report" at bounding box center [49, 136] width 48 height 10
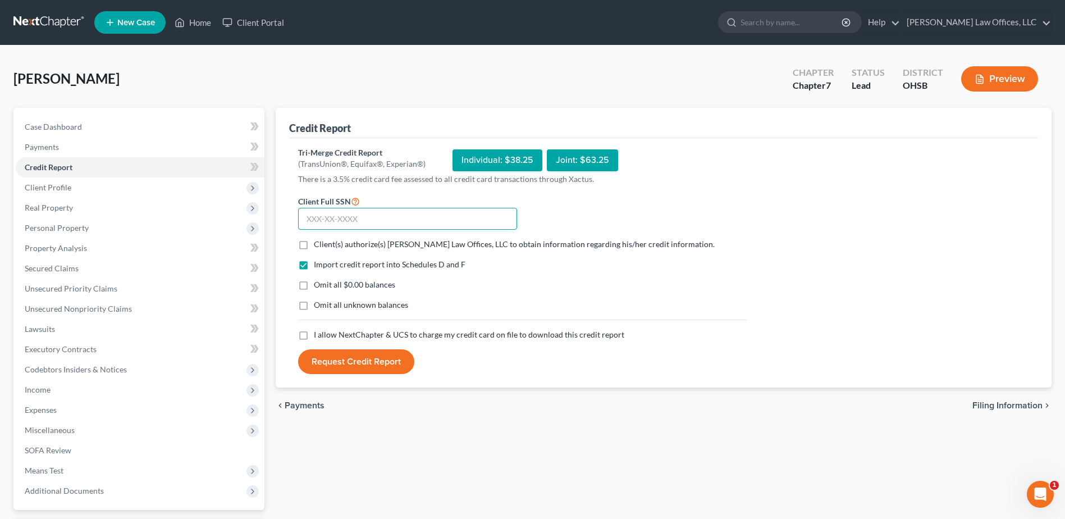
click at [508, 221] on input "text" at bounding box center [407, 219] width 219 height 22
type input "285-78-2303"
click at [314, 246] on label "Client(s) authorize(s) Fesenmyer Law Offices, LLC to obtain information regardi…" at bounding box center [514, 244] width 401 height 11
click at [318, 246] on input "Client(s) authorize(s) Fesenmyer Law Offices, LLC to obtain information regardi…" at bounding box center [321, 242] width 7 height 7
checkbox input "true"
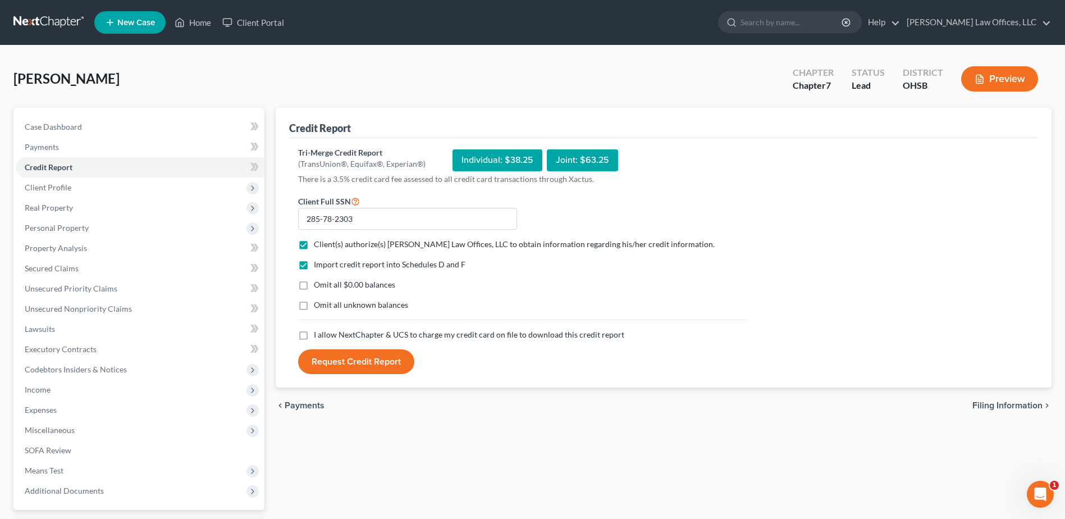
click at [314, 287] on label "Omit all $0.00 balances" at bounding box center [354, 284] width 81 height 11
click at [318, 286] on input "Omit all $0.00 balances" at bounding box center [321, 282] width 7 height 7
checkbox input "true"
click at [314, 337] on label "I allow NextChapter & UCS to charge my credit card on file to download this cre…" at bounding box center [469, 334] width 310 height 11
click at [318, 336] on input "I allow NextChapter & UCS to charge my credit card on file to download this cre…" at bounding box center [321, 332] width 7 height 7
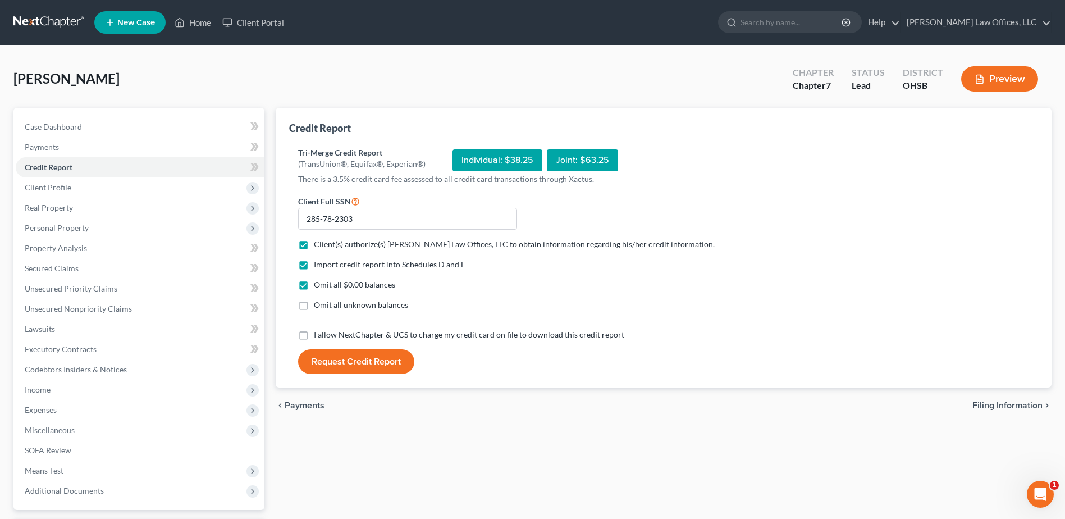
checkbox input "true"
click at [335, 362] on button "Request Credit Report" at bounding box center [356, 361] width 116 height 25
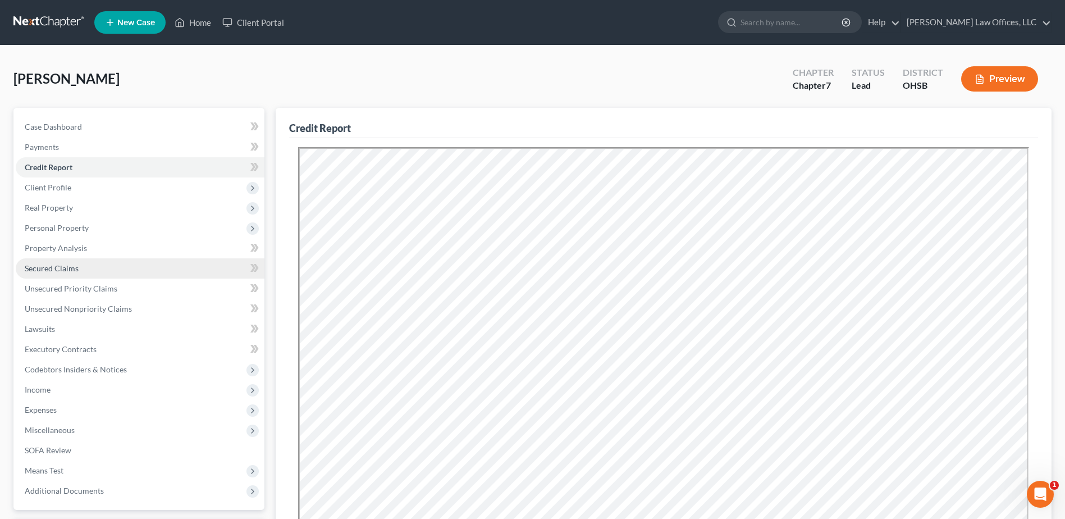
click at [100, 272] on link "Secured Claims" at bounding box center [140, 268] width 249 height 20
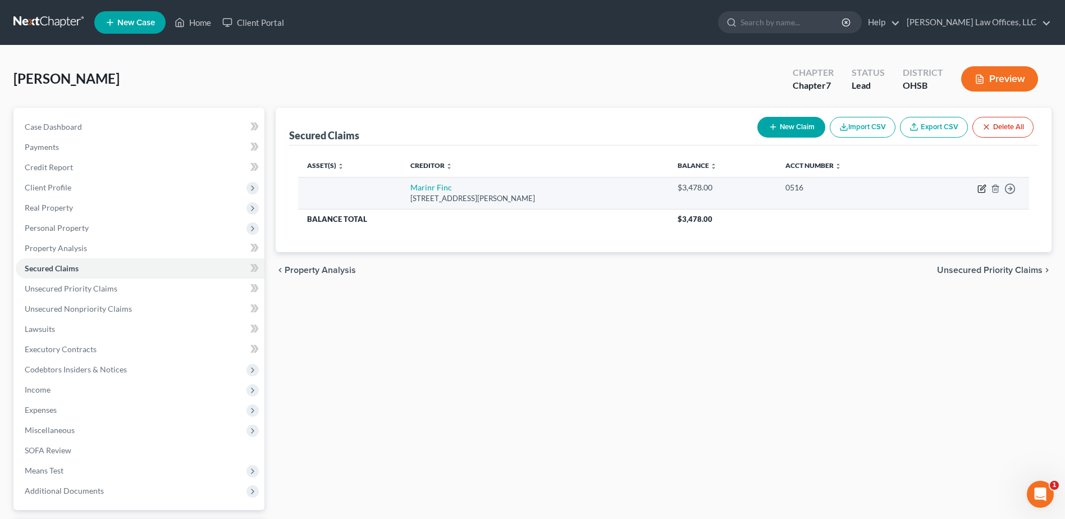
click at [979, 185] on icon "button" at bounding box center [981, 188] width 9 height 9
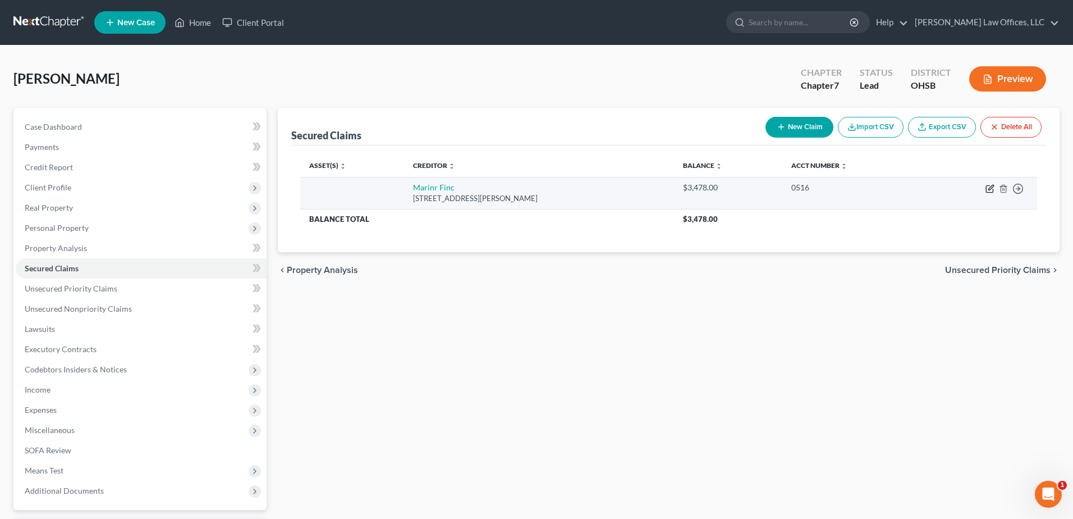
select select "21"
select select "0"
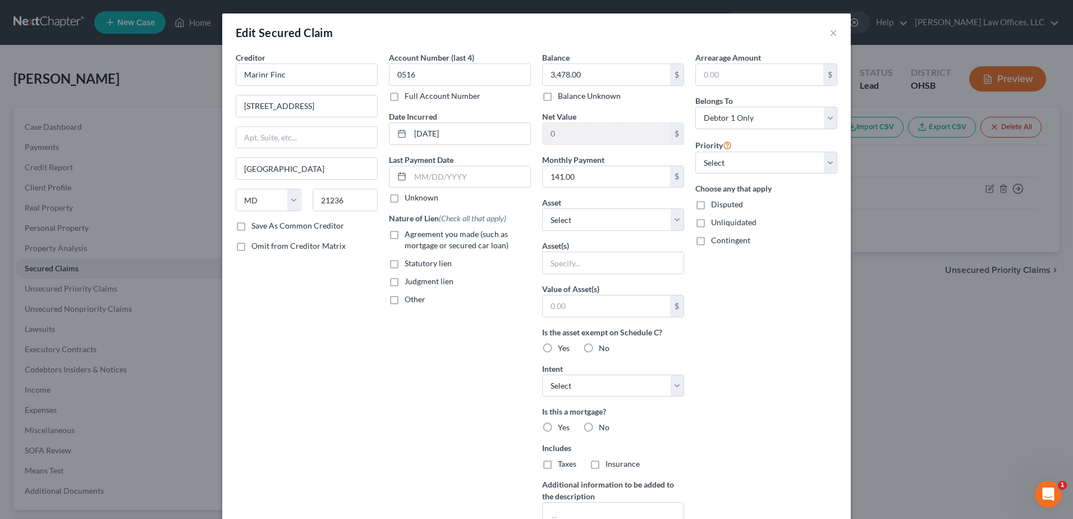
click at [405, 233] on label "Agreement you made (such as mortgage or secured car loan)" at bounding box center [468, 239] width 126 height 22
click at [409, 233] on input "Agreement you made (such as mortgage or secured car loan)" at bounding box center [412, 231] width 7 height 7
checkbox input "true"
click at [671, 214] on select "Select Other Multiple Assets Child support arrears (owed to debtor) - $0.0 401(…" at bounding box center [613, 219] width 142 height 22
select select "6"
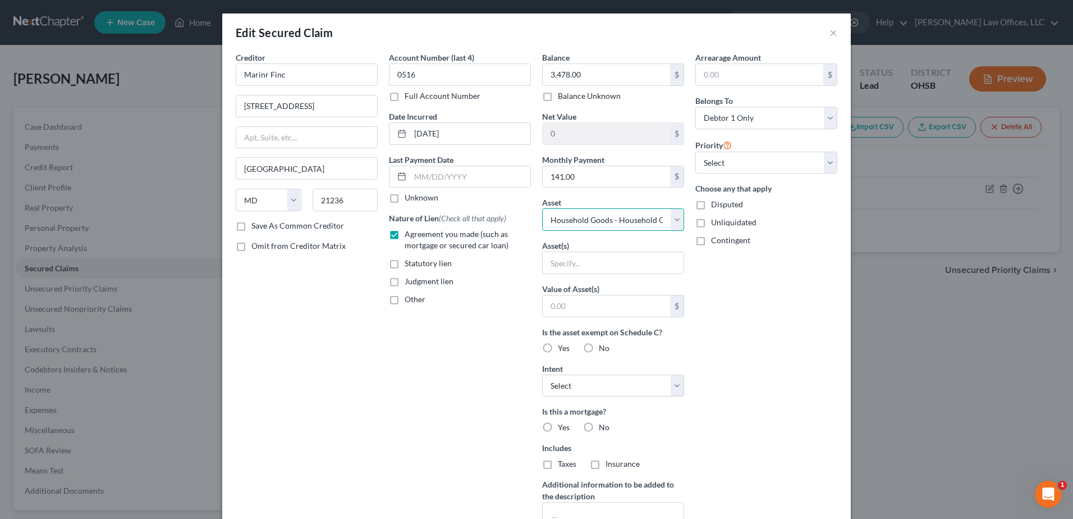
click at [542, 208] on select "Select Other Multiple Assets Child support arrears (owed to debtor) - $0.0 401(…" at bounding box center [613, 219] width 142 height 22
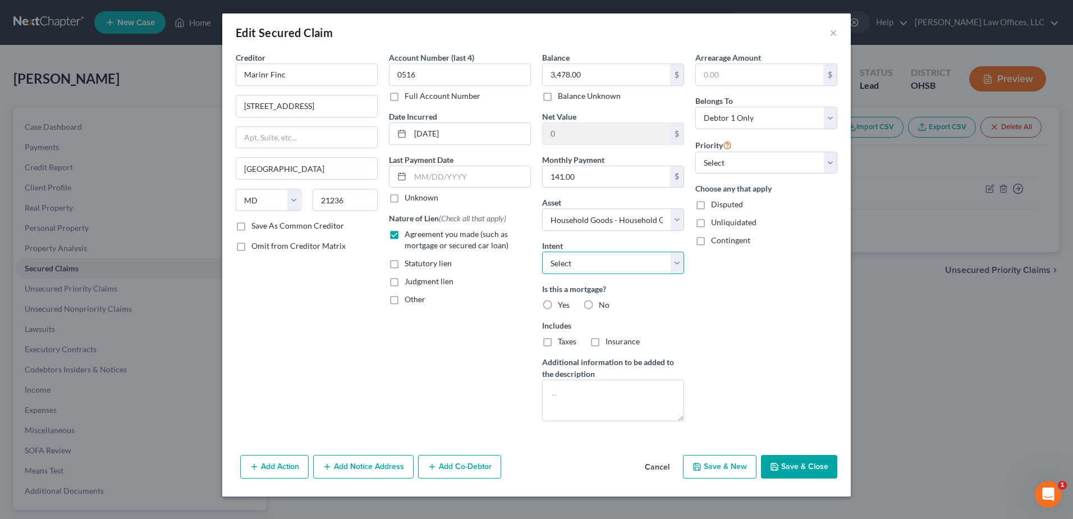
click at [676, 263] on select "Select Surrender Redeem Reaffirm Avoid Other" at bounding box center [613, 262] width 142 height 22
select select "0"
click at [542, 251] on select "Select Surrender Redeem Reaffirm Avoid Other" at bounding box center [613, 262] width 142 height 22
click at [599, 302] on label "No" at bounding box center [604, 304] width 11 height 11
click at [603, 302] on input "No" at bounding box center [606, 302] width 7 height 7
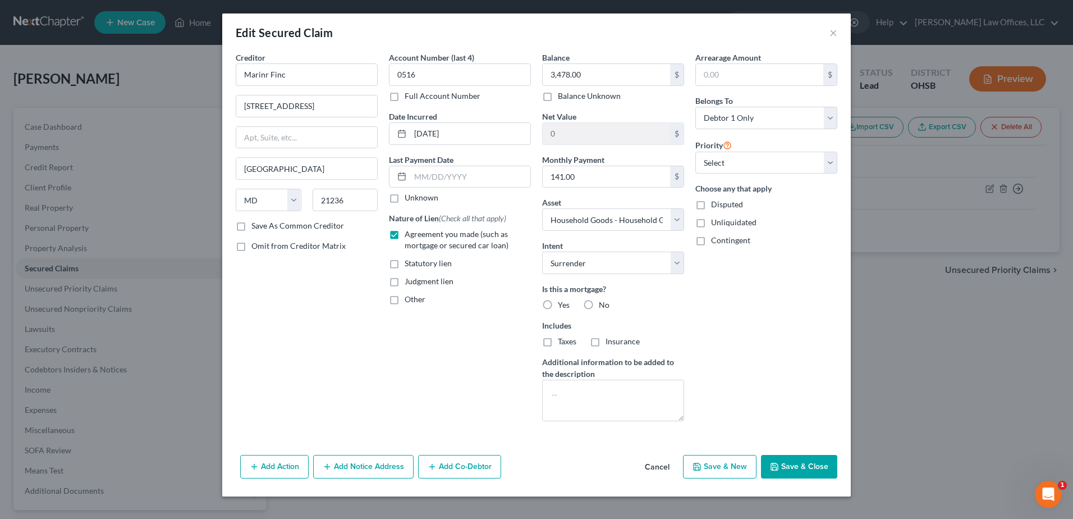
radio input "true"
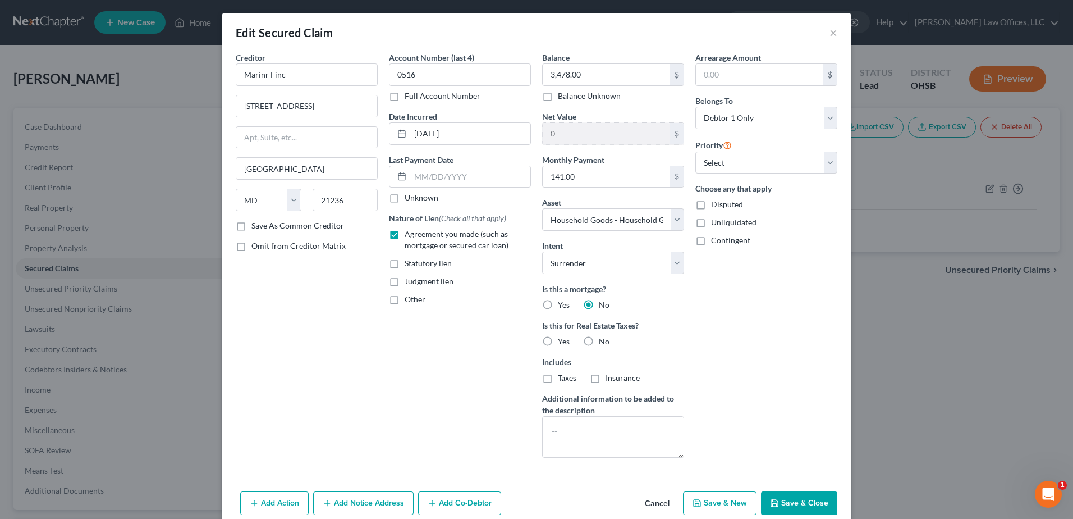
click at [599, 341] on label "No" at bounding box center [604, 341] width 11 height 11
click at [603, 341] on input "No" at bounding box center [606, 339] width 7 height 7
radio input "true"
click at [778, 508] on button "Save & Close" at bounding box center [799, 503] width 76 height 24
select select
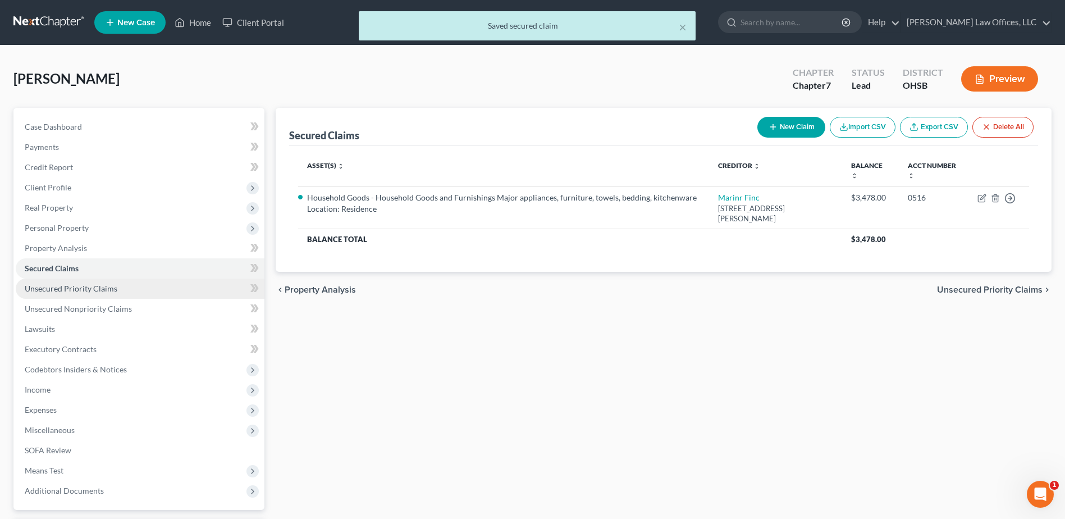
click at [110, 285] on span "Unsecured Priority Claims" at bounding box center [71, 288] width 93 height 10
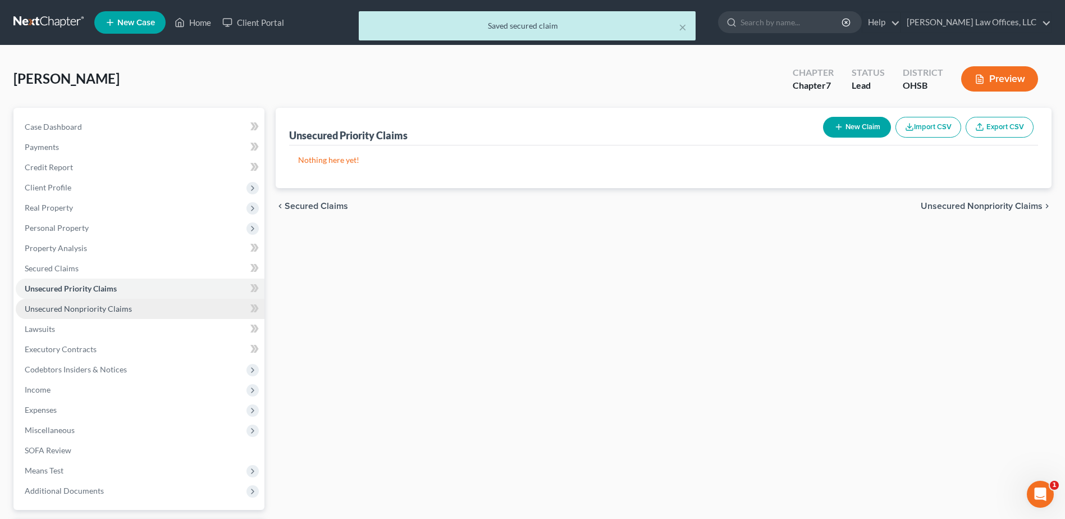
click at [100, 309] on span "Unsecured Nonpriority Claims" at bounding box center [78, 309] width 107 height 10
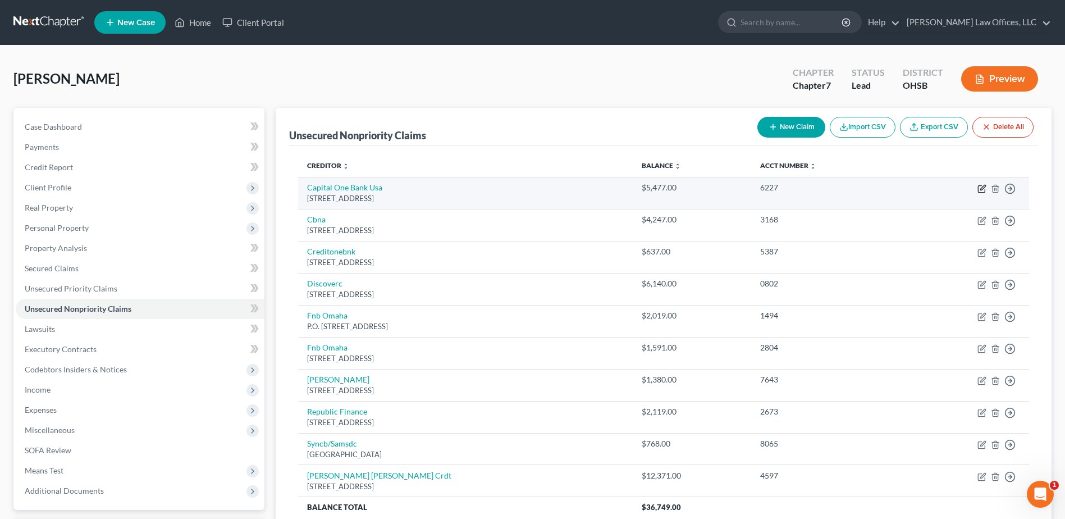
click at [984, 186] on icon "button" at bounding box center [981, 188] width 9 height 9
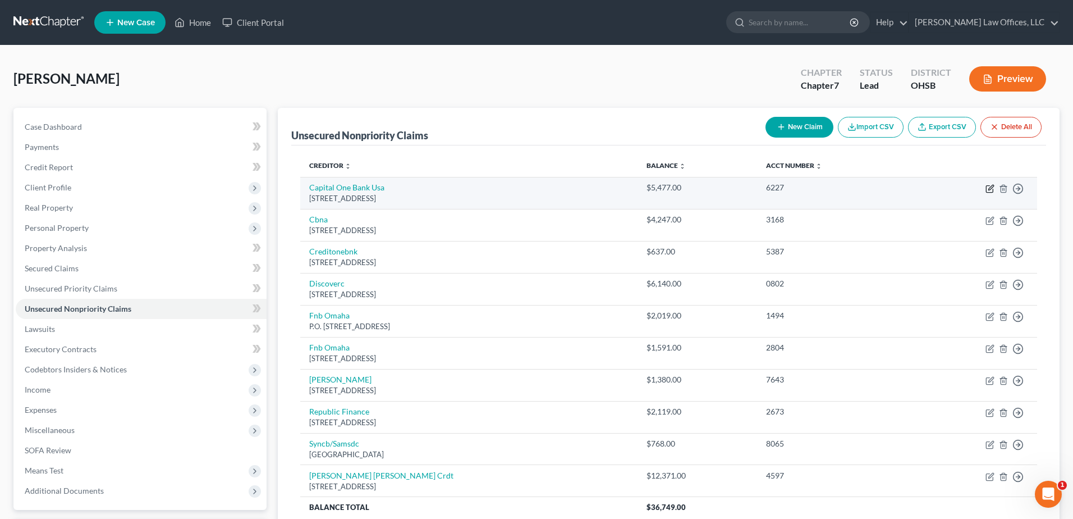
select select "46"
select select "2"
select select "0"
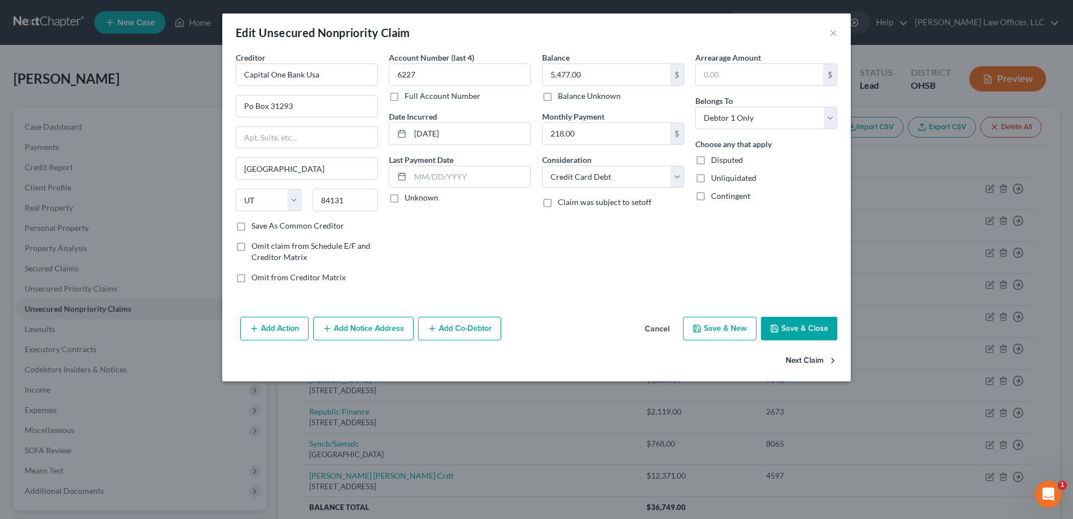
click at [813, 364] on button "Next Claim" at bounding box center [812, 361] width 52 height 24
select select "14"
select select "2"
select select "0"
click at [813, 364] on button "Next Claim" at bounding box center [812, 361] width 52 height 24
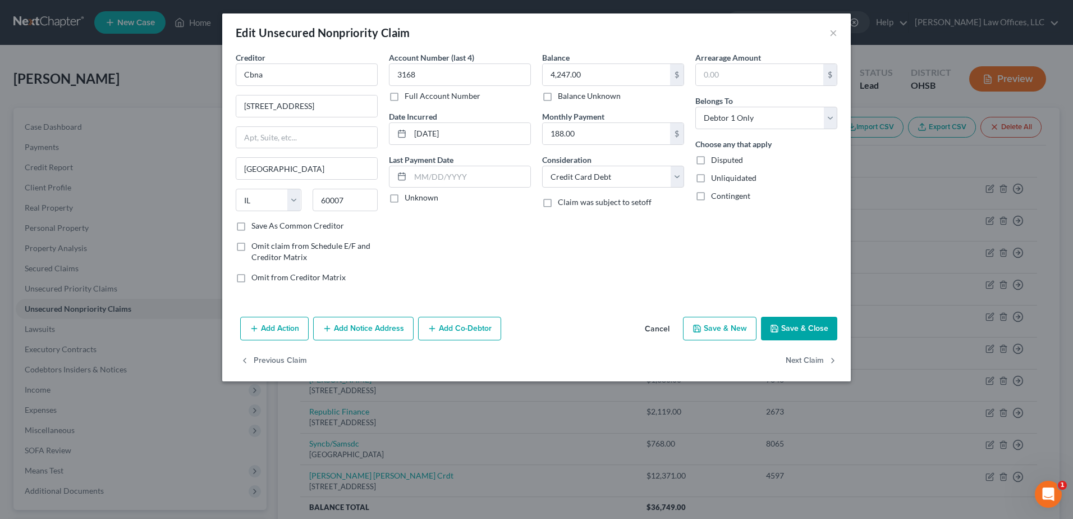
select select "31"
select select "2"
select select "0"
click at [813, 364] on button "Next Claim" at bounding box center [812, 361] width 52 height 24
select select "46"
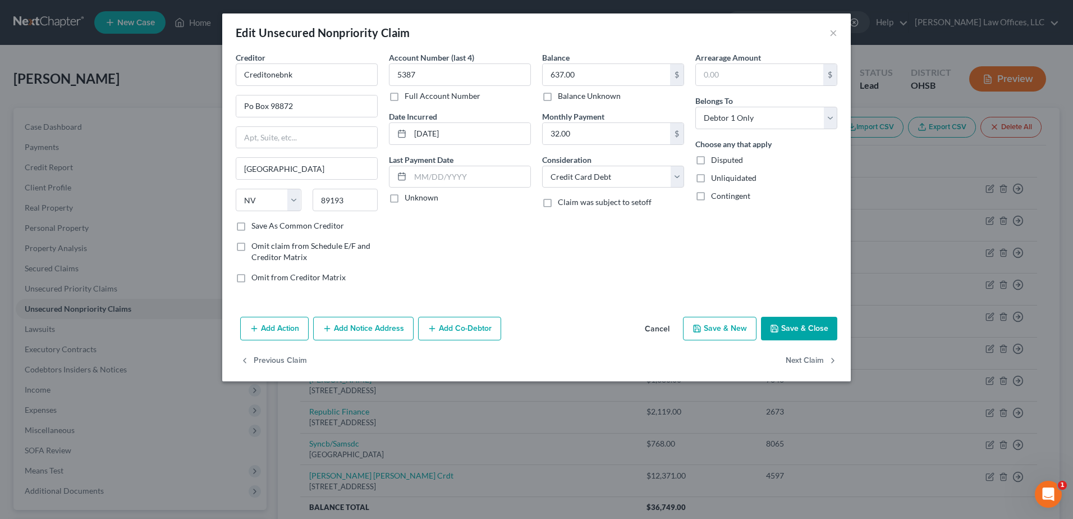
select select "2"
select select "0"
click at [813, 364] on button "Next Claim" at bounding box center [812, 361] width 52 height 24
select select "30"
select select "2"
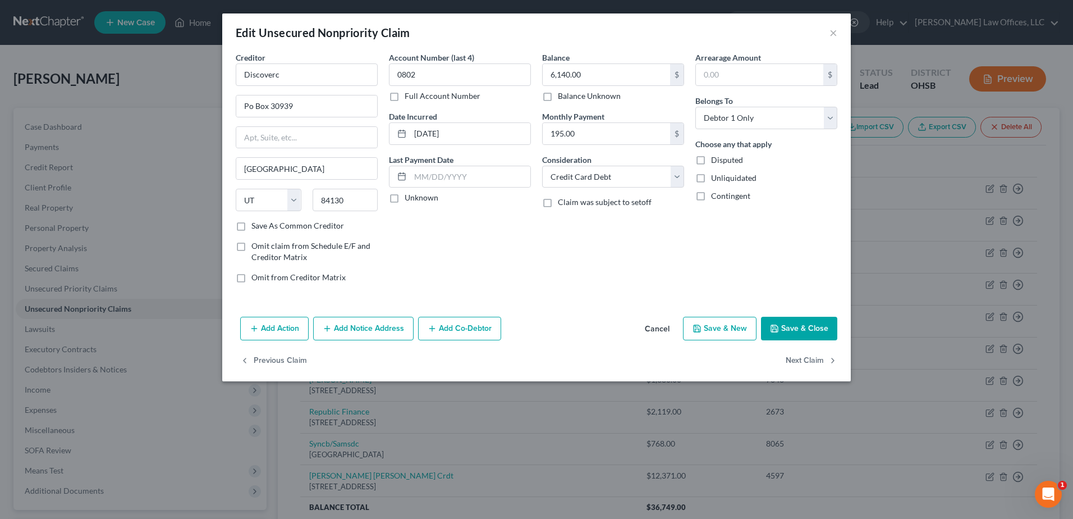
select select "0"
click at [813, 364] on button "Next Claim" at bounding box center [812, 361] width 52 height 24
select select "30"
select select "2"
select select "0"
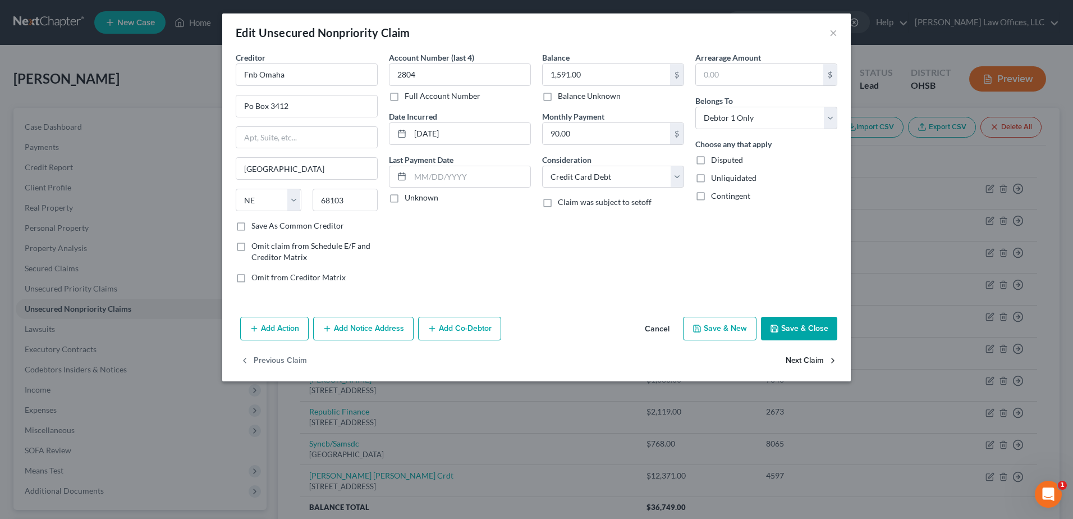
click at [813, 364] on button "Next Claim" at bounding box center [812, 361] width 52 height 24
select select "35"
select select "2"
select select "0"
click at [808, 361] on button "Next Claim" at bounding box center [812, 361] width 52 height 24
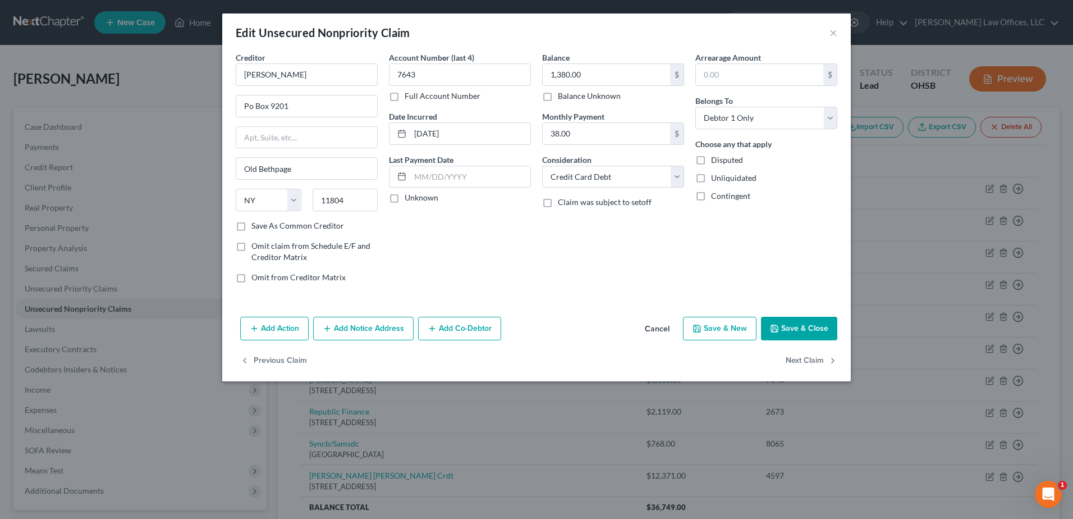
select select "19"
select select "0"
click at [268, 359] on button "Previous Claim" at bounding box center [273, 361] width 67 height 24
select select "35"
select select "2"
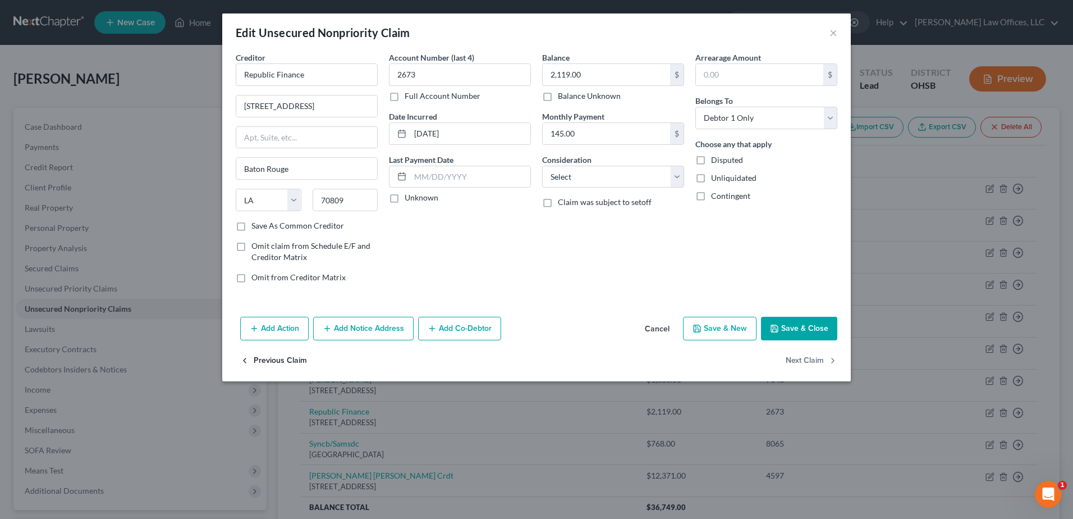
select select "0"
click at [813, 356] on button "Next Claim" at bounding box center [812, 361] width 52 height 24
select select "19"
select select "0"
click at [681, 173] on select "Select Cable / Satellite Services Collection Agency Credit Card Debt Debt Couns…" at bounding box center [613, 177] width 142 height 22
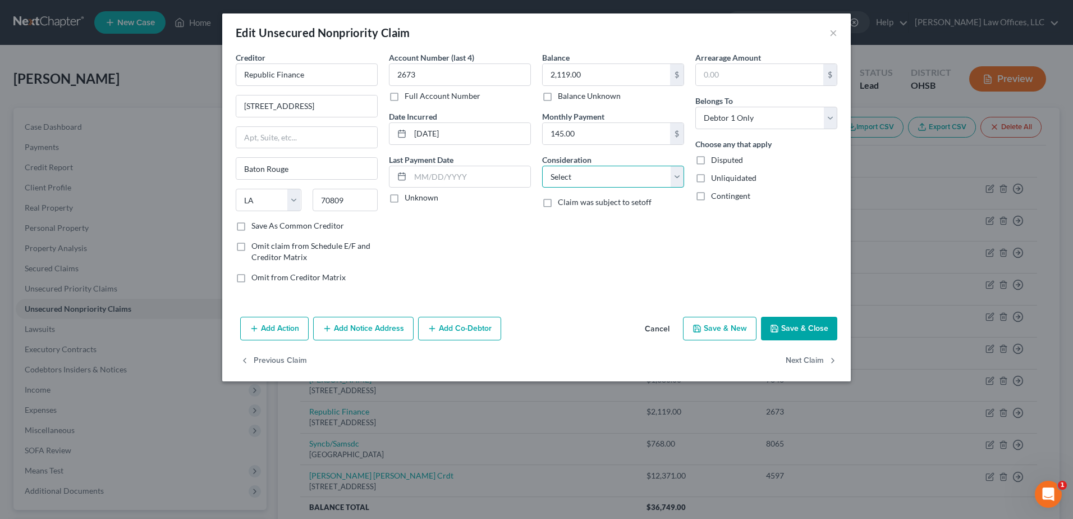
select select "10"
click at [542, 166] on select "Select Cable / Satellite Services Collection Agency Credit Card Debt Debt Couns…" at bounding box center [613, 177] width 142 height 22
click at [800, 357] on button "Next Claim" at bounding box center [812, 361] width 52 height 24
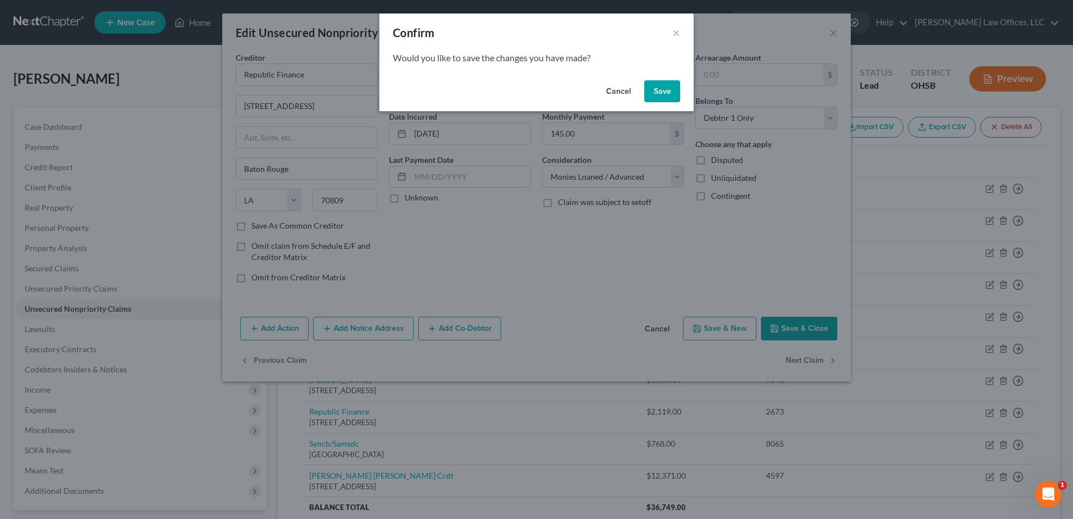
click at [666, 86] on button "Save" at bounding box center [662, 91] width 36 height 22
select select "39"
select select "2"
select select "0"
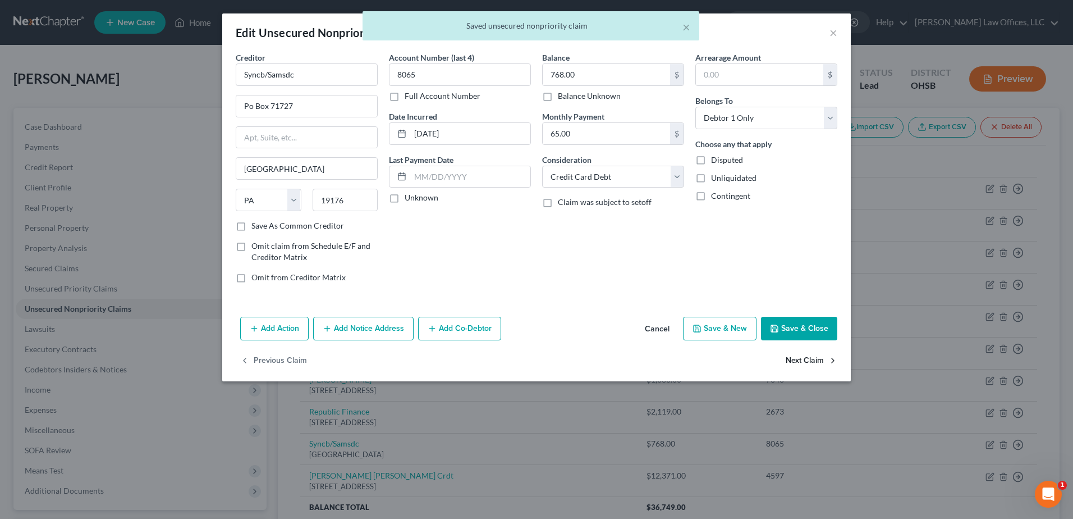
click at [813, 360] on button "Next Claim" at bounding box center [812, 361] width 52 height 24
select select "36"
select select "2"
select select "0"
click at [813, 360] on div "Previous Claim" at bounding box center [536, 365] width 629 height 33
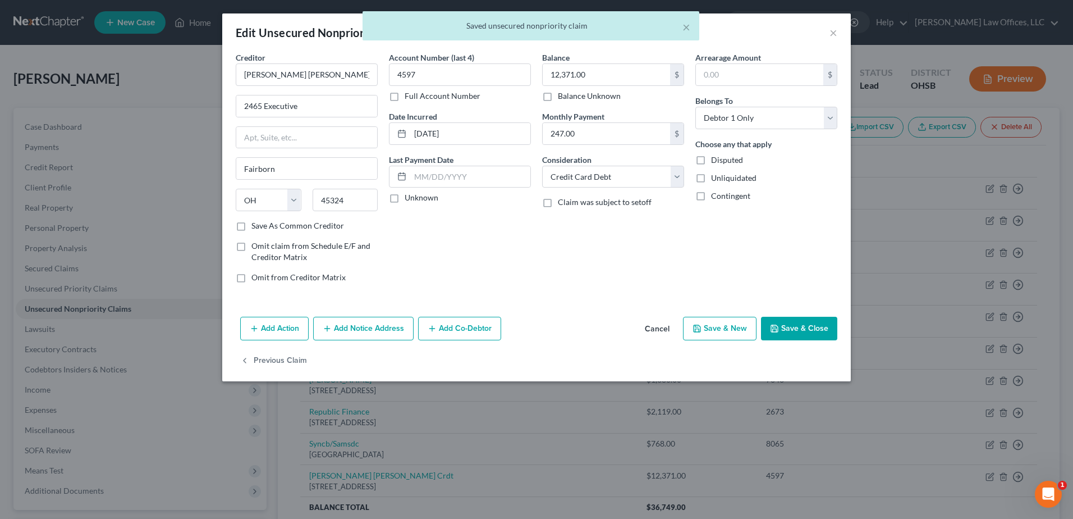
click at [805, 327] on button "Save & Close" at bounding box center [799, 329] width 76 height 24
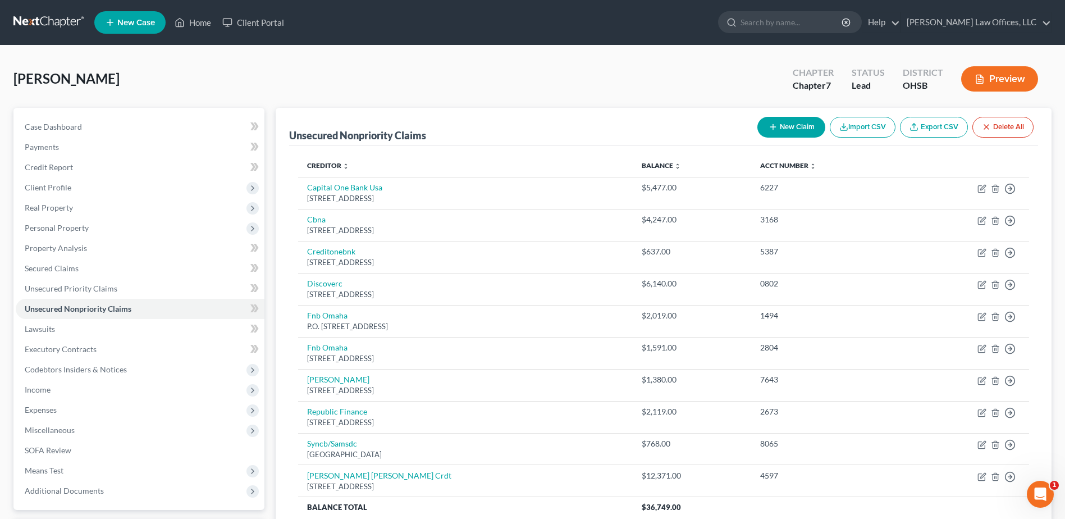
click at [774, 126] on icon "button" at bounding box center [772, 126] width 9 height 9
select select "0"
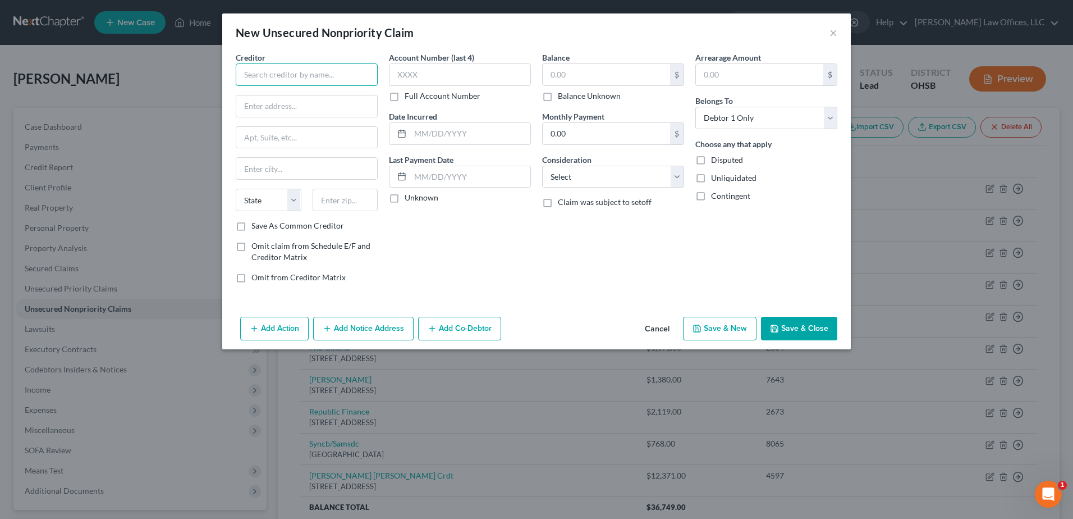
click at [321, 75] on input "text" at bounding box center [307, 74] width 142 height 22
click at [326, 98] on div "US Small Business Administration" at bounding box center [303, 94] width 117 height 11
type input "US Small Business Administration"
type input "P.O. Box 3918"
type input "97208-3918"
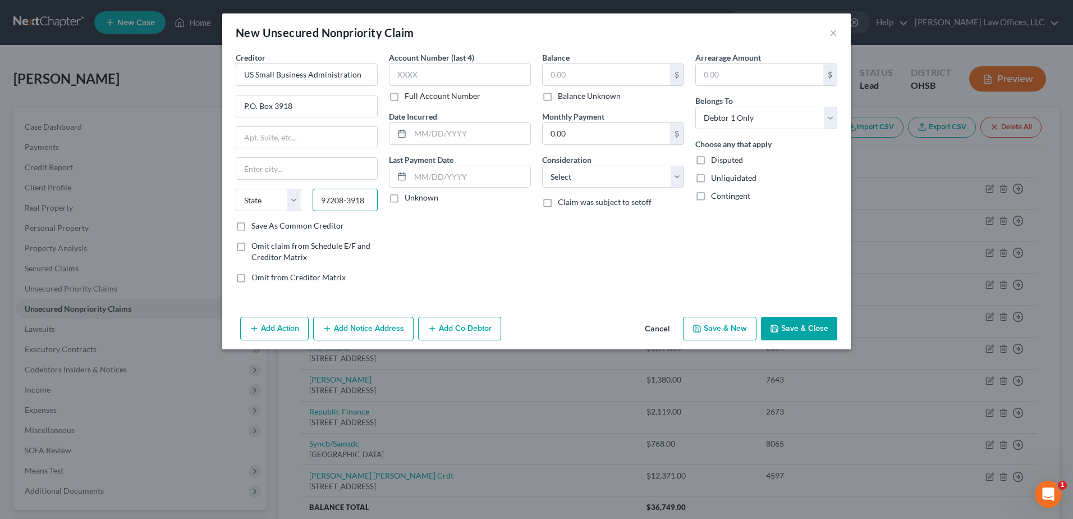
drag, startPoint x: 343, startPoint y: 201, endPoint x: 320, endPoint y: 198, distance: 22.8
click at [320, 198] on input "97208-3918" at bounding box center [346, 200] width 66 height 22
click at [357, 320] on button "Add Notice Address" at bounding box center [363, 329] width 100 height 24
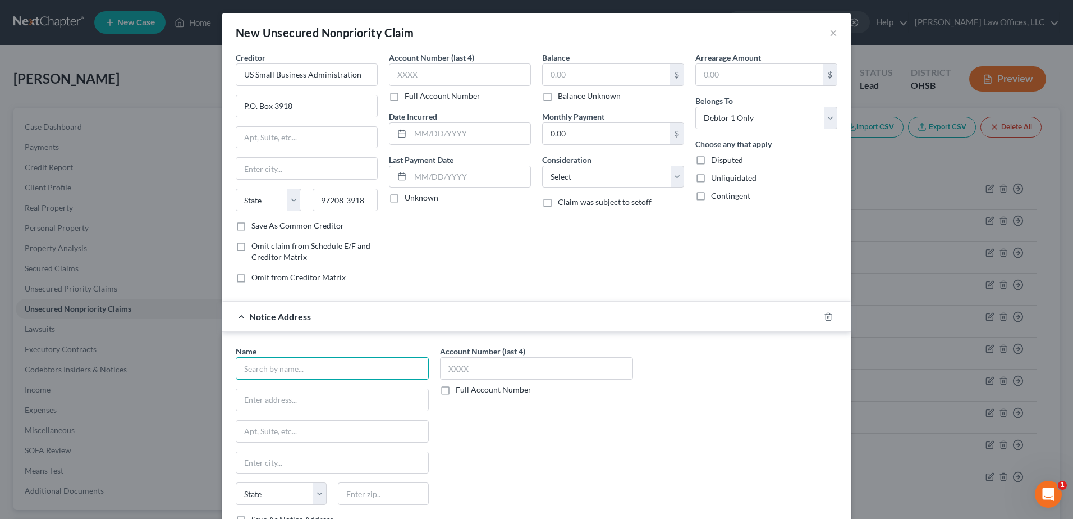
paste input "Office of General Counsel 409 3rd St. SW Washington, DC 20416"
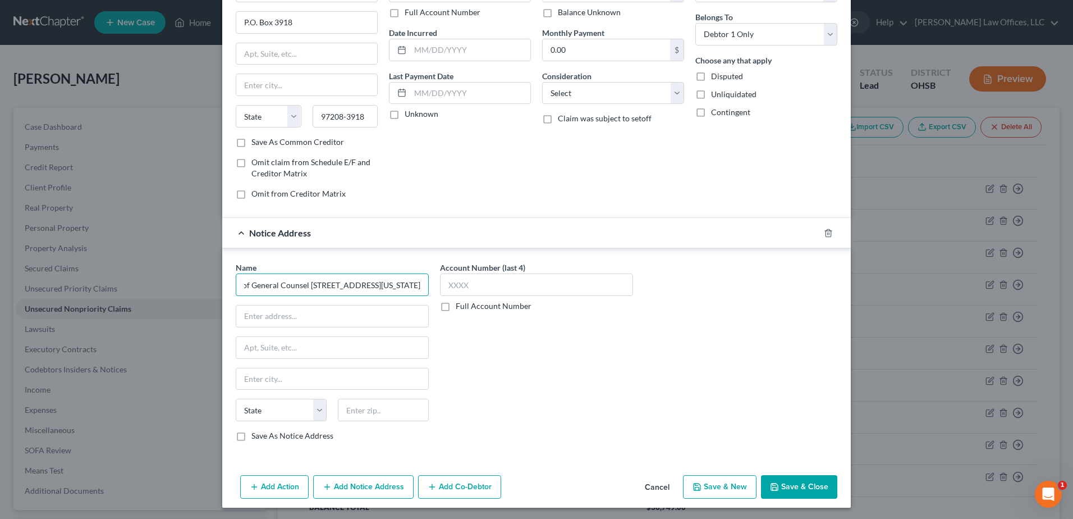
scroll to position [86, 0]
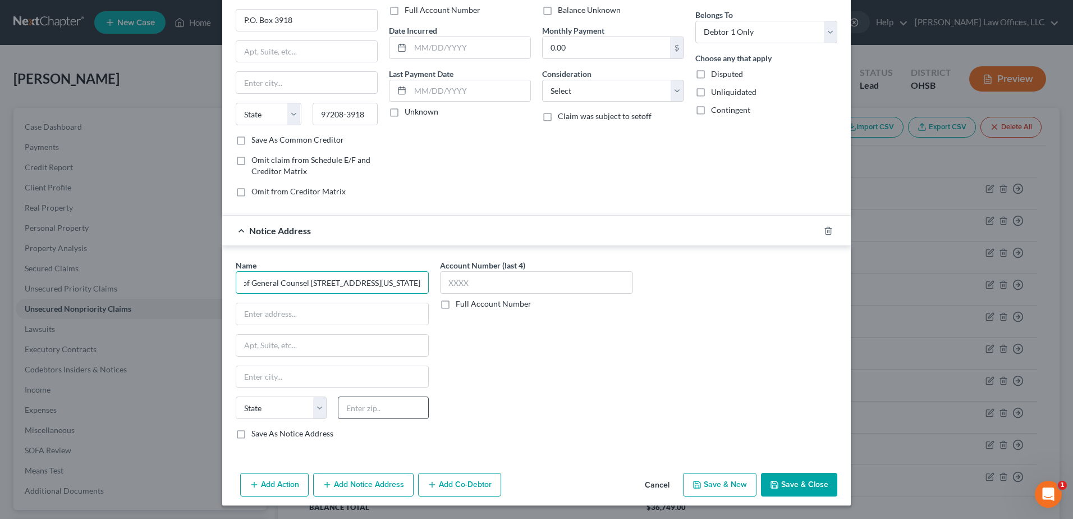
type input "Office of General Counsel 409 3rd St. SW Washington, DC 20416"
click at [372, 410] on input "text" at bounding box center [383, 407] width 91 height 22
type input "20416"
type input "Washington"
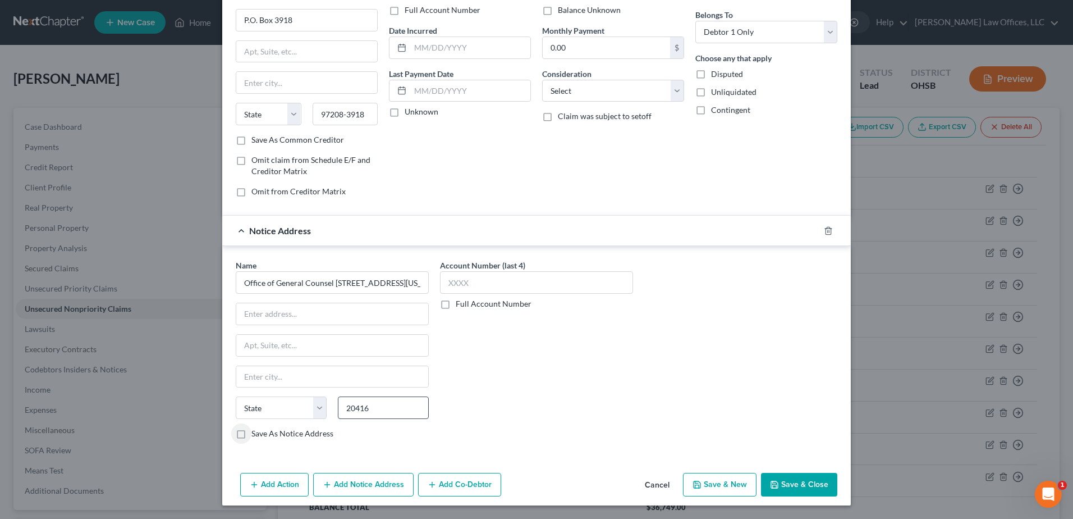
select select "8"
drag, startPoint x: 329, startPoint y: 281, endPoint x: 427, endPoint y: 282, distance: 97.1
click at [459, 282] on div "Name * Office of General Counsel 409 3rd St. SW Washington, DC 20416 Washington…" at bounding box center [536, 353] width 613 height 189
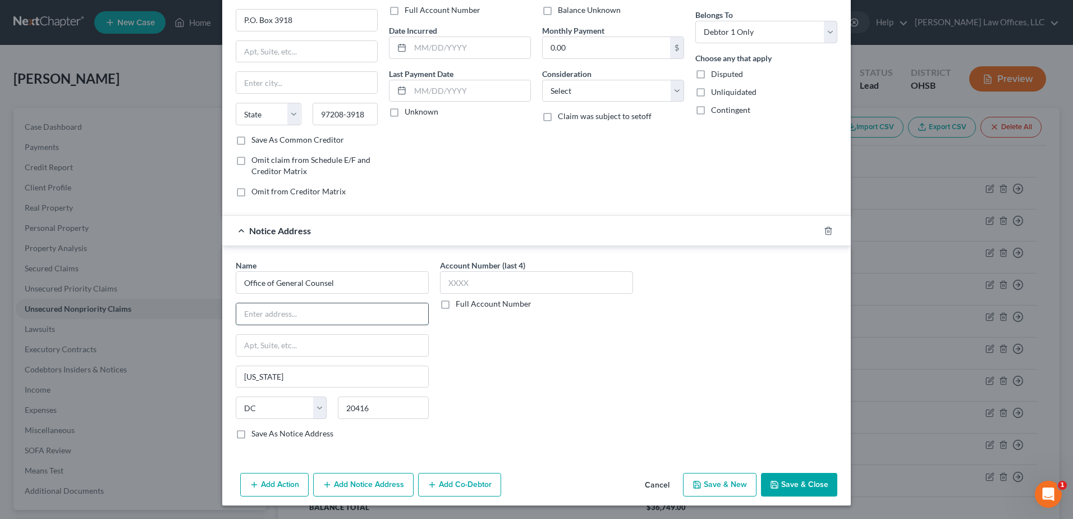
type input "Office of General Counsel"
paste input "409 3rd St. SW Washington, DC 20416"
drag, startPoint x: 294, startPoint y: 315, endPoint x: 425, endPoint y: 316, distance: 130.8
click at [425, 316] on div "Name * Office of General Counsel 409 3rd St. SW Washington, DC 20416 Washington…" at bounding box center [332, 353] width 204 height 189
type input "409 3rd St. SW"
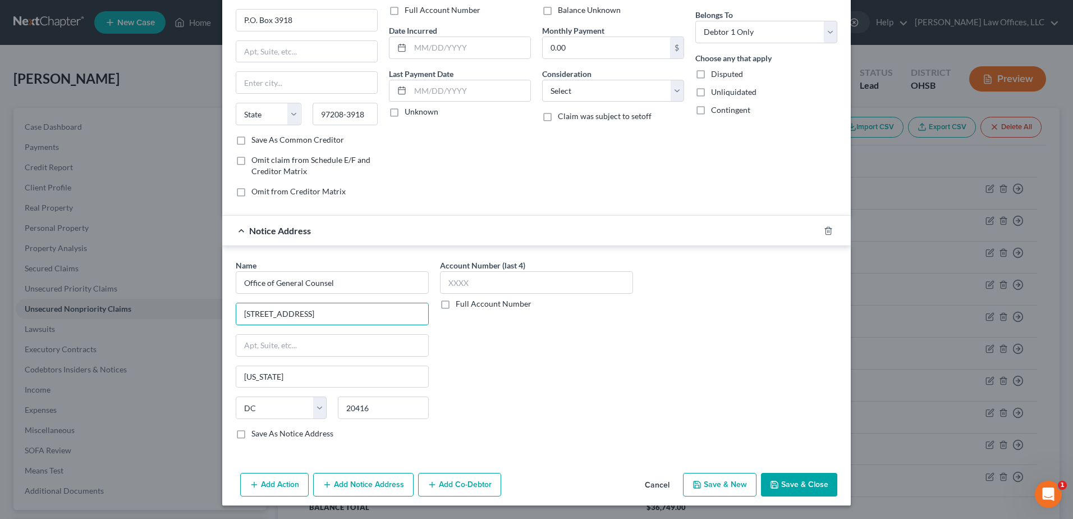
click at [385, 484] on button "Add Notice Address" at bounding box center [363, 485] width 100 height 24
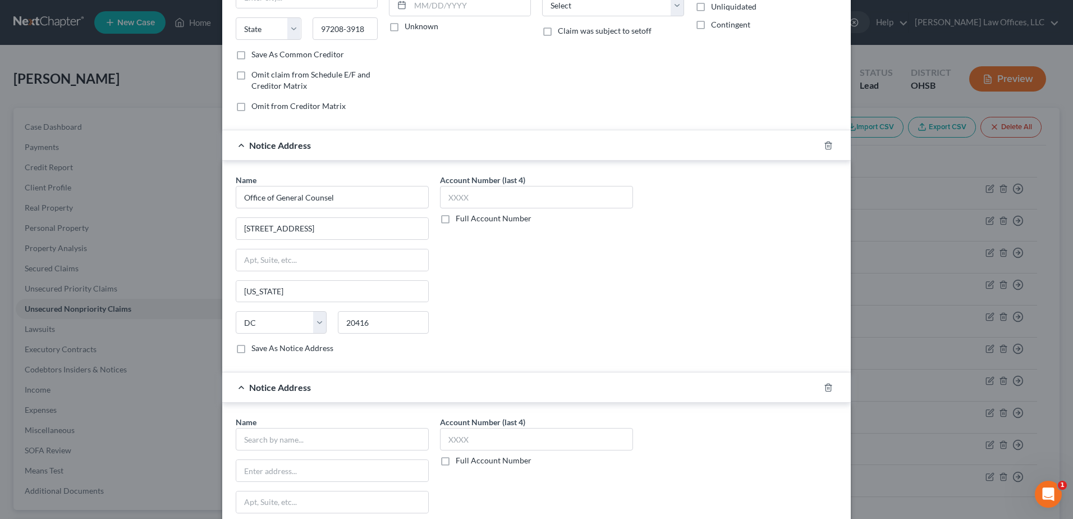
scroll to position [198, 0]
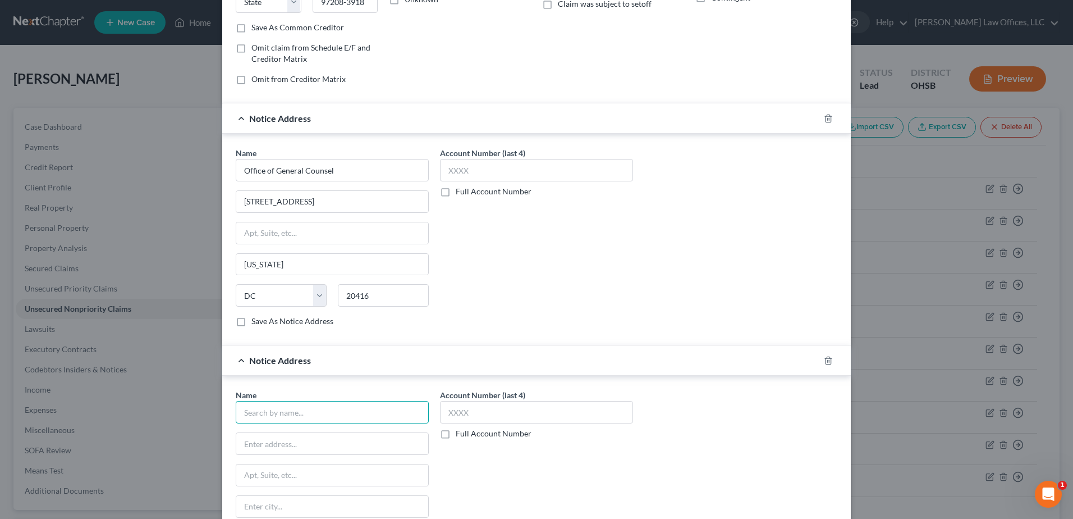
click at [301, 415] on input "text" at bounding box center [332, 412] width 193 height 22
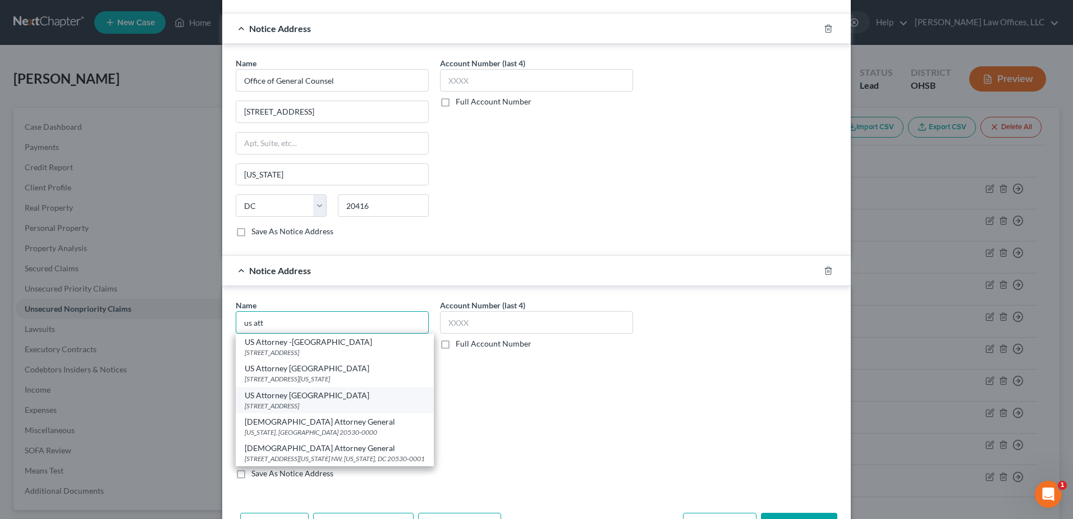
scroll to position [310, 0]
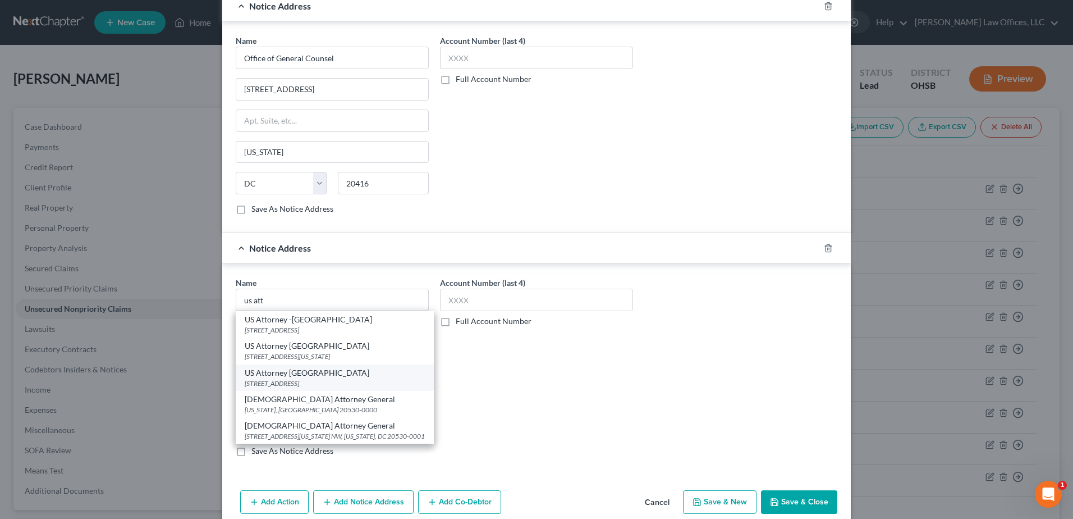
click at [331, 388] on div "200 W. 2nd St., Suite 600, Dayton, OH 45402" at bounding box center [335, 383] width 180 height 10
type input "US Attorney Dayton"
type input "200 W. 2nd St., Suite 600"
type input "Dayton"
select select "36"
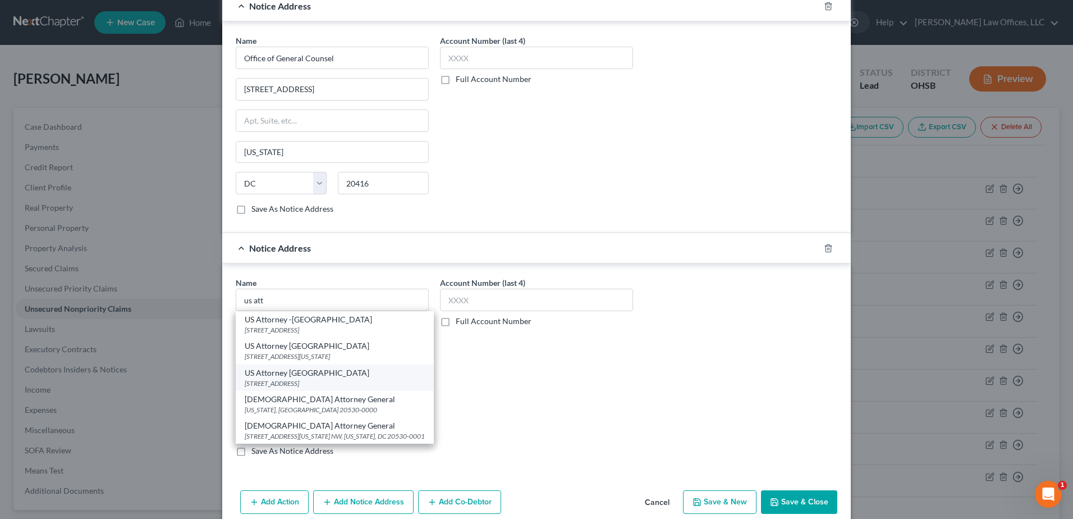
type input "45402"
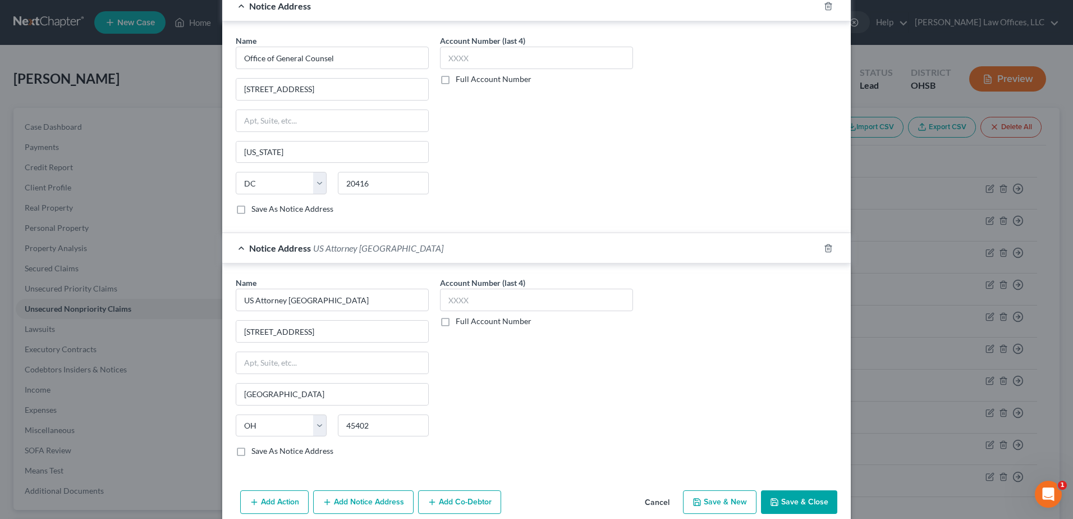
click at [378, 508] on button "Add Notice Address" at bounding box center [363, 502] width 100 height 24
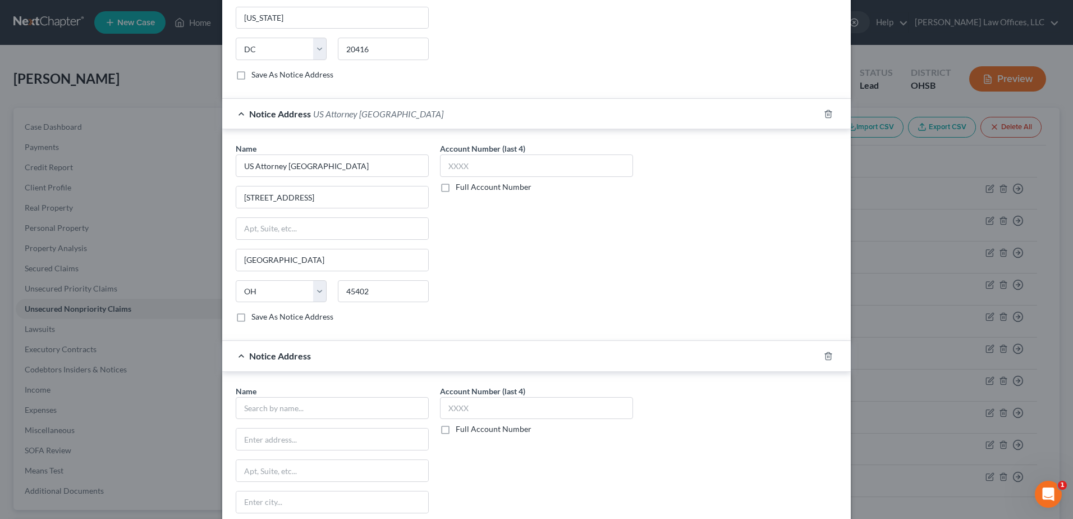
scroll to position [479, 0]
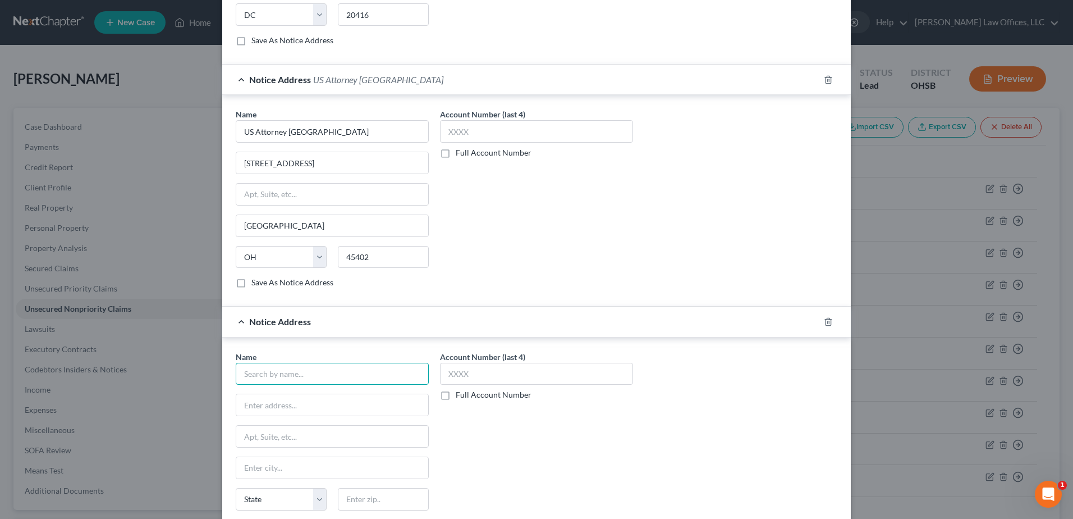
click at [305, 377] on input "text" at bounding box center [332, 374] width 193 height 22
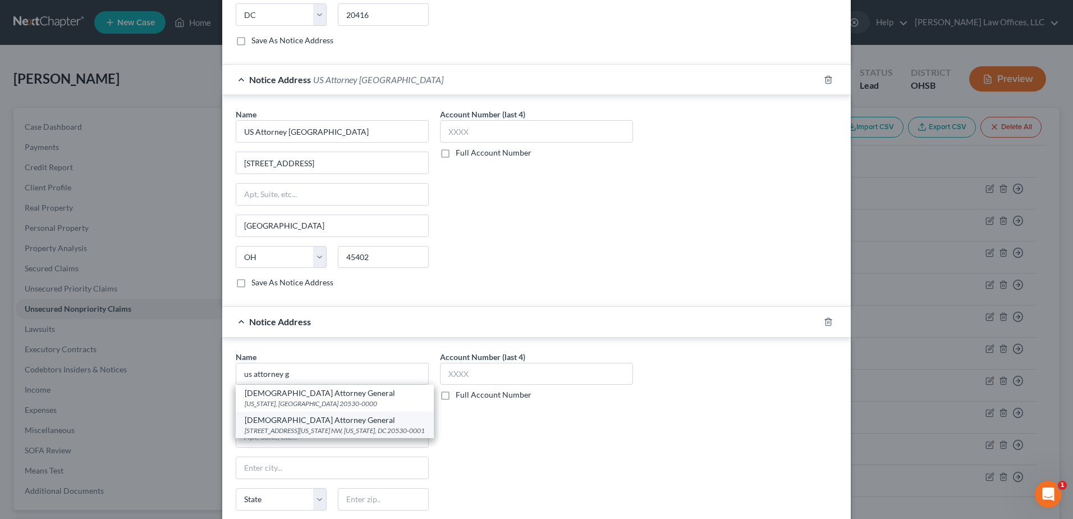
click at [336, 430] on div "950 Pennsylvania Ave. NW, Washington, DC 20530-0001" at bounding box center [335, 430] width 180 height 10
type input "US Attorney General"
type input "950 Pennsylvania Ave. NW"
type input "Washington"
select select "8"
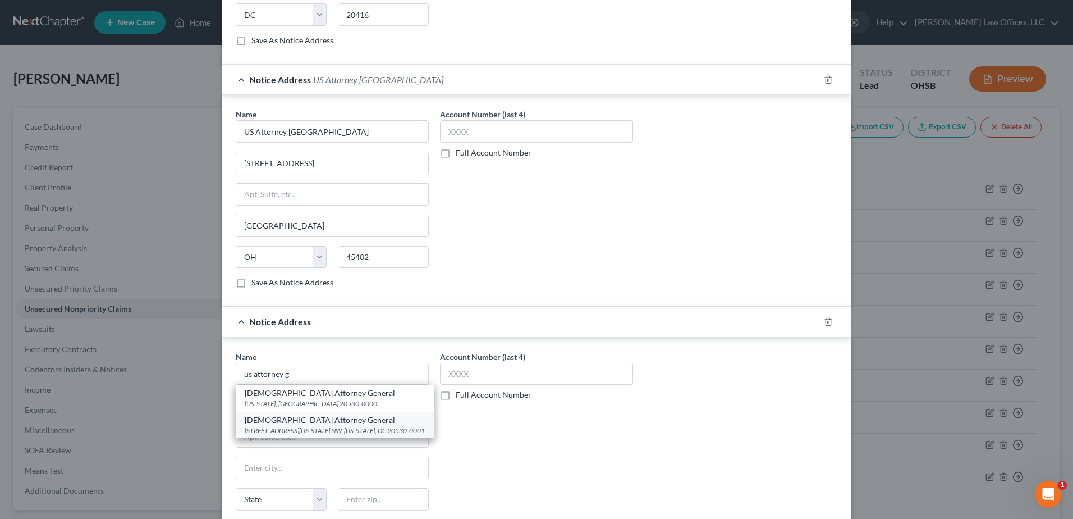
type input "20530-0001"
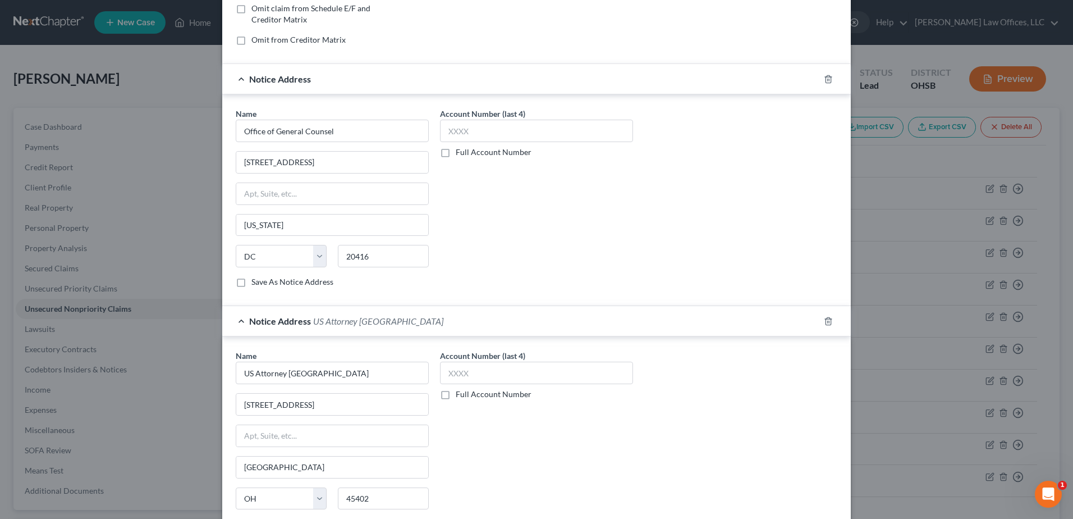
scroll to position [0, 0]
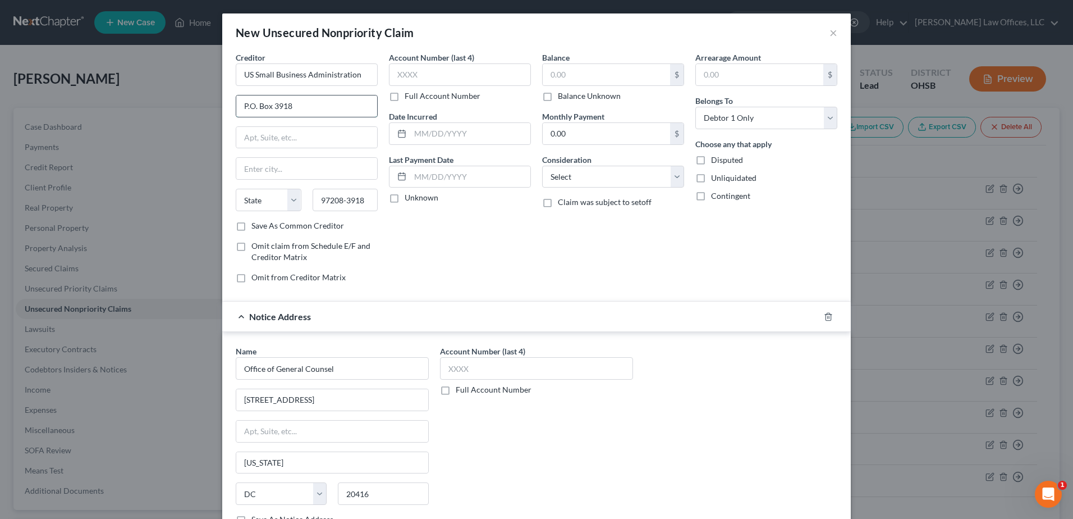
drag, startPoint x: 294, startPoint y: 107, endPoint x: 239, endPoint y: 107, distance: 55.0
click at [239, 107] on input "P.O. Box 3918" at bounding box center [306, 105] width 141 height 21
paste input "409 3rd St SW, Washington, DC 20416"
type input "409 3rd St SW, Washington, DC 20416"
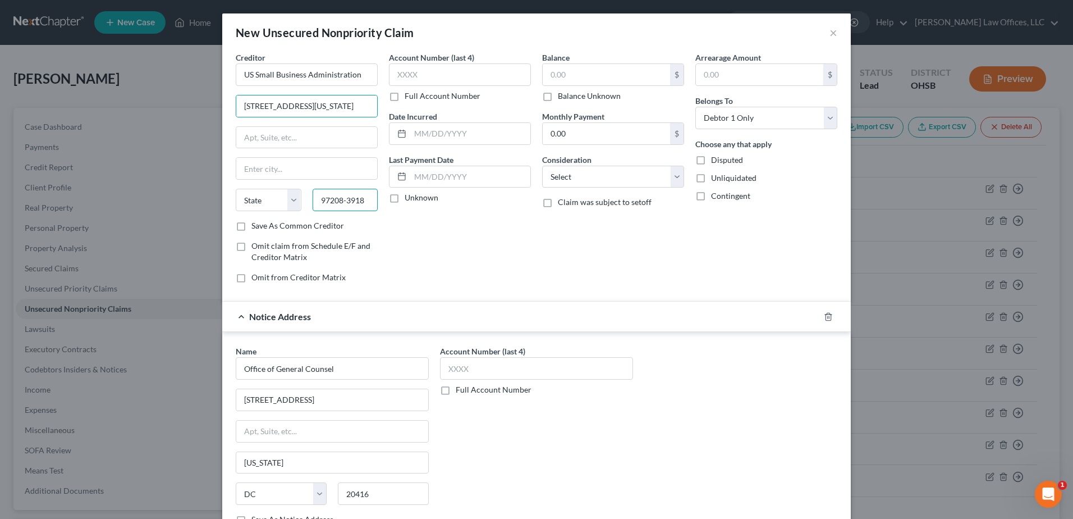
scroll to position [0, 0]
drag, startPoint x: 364, startPoint y: 195, endPoint x: 288, endPoint y: 195, distance: 75.2
click at [289, 195] on div "State AL AK AR AZ CA CO CT DE DC FL GA GU HI ID IL IN IA KS KY LA ME MD MA MI M…" at bounding box center [306, 204] width 153 height 31
type input "20416"
type input "Washington"
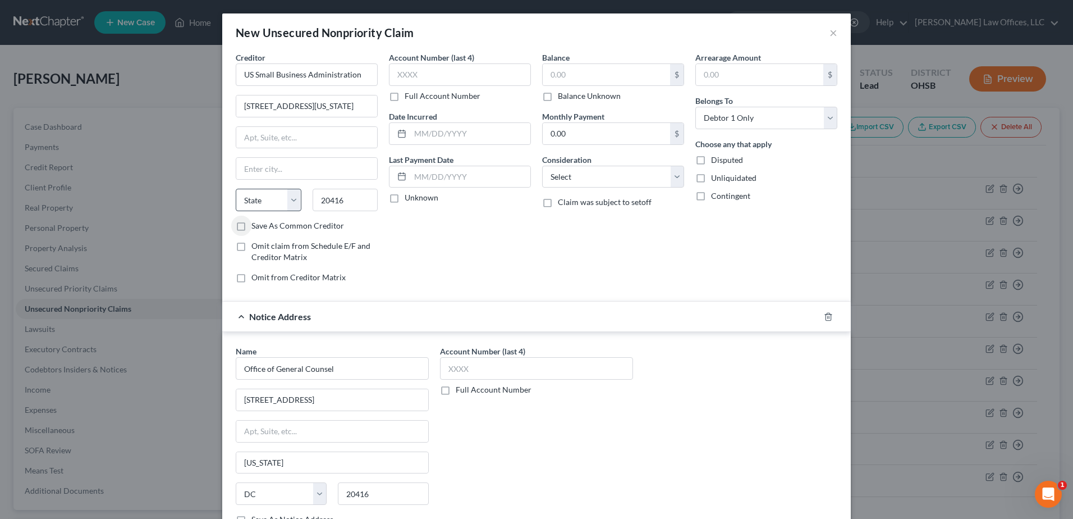
select select "8"
drag, startPoint x: 294, startPoint y: 104, endPoint x: 450, endPoint y: 106, distance: 156.6
click at [450, 106] on div "Creditor * US Small Business Administration 409 3rd St SW, Washington, DC 20416…" at bounding box center [536, 172] width 613 height 240
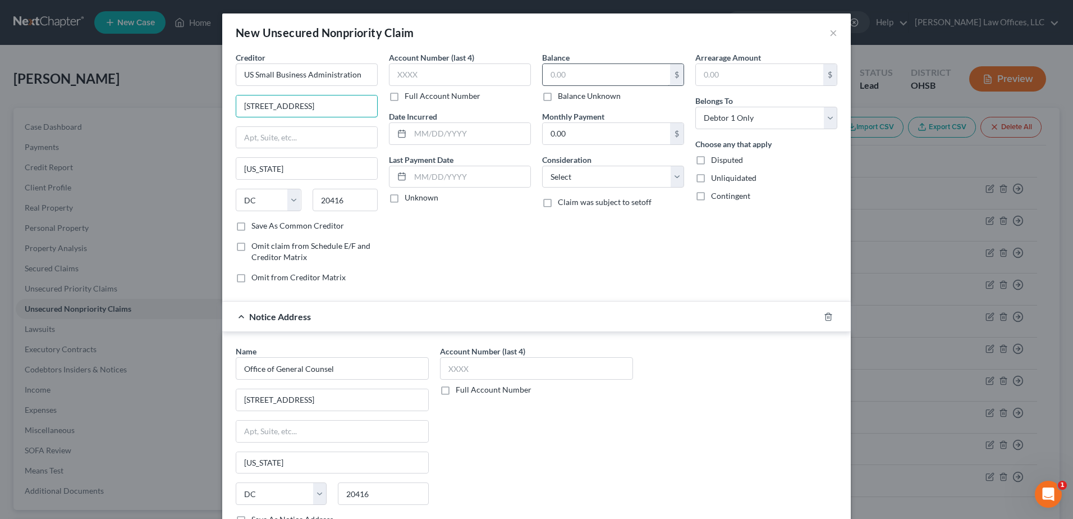
type input "409 3rd St SW"
click at [612, 79] on input "text" at bounding box center [606, 74] width 127 height 21
type input "12,000.00"
click at [671, 177] on select "Select Cable / Satellite Services Collection Agency Credit Card Debt Debt Couns…" at bounding box center [613, 177] width 142 height 22
select select "10"
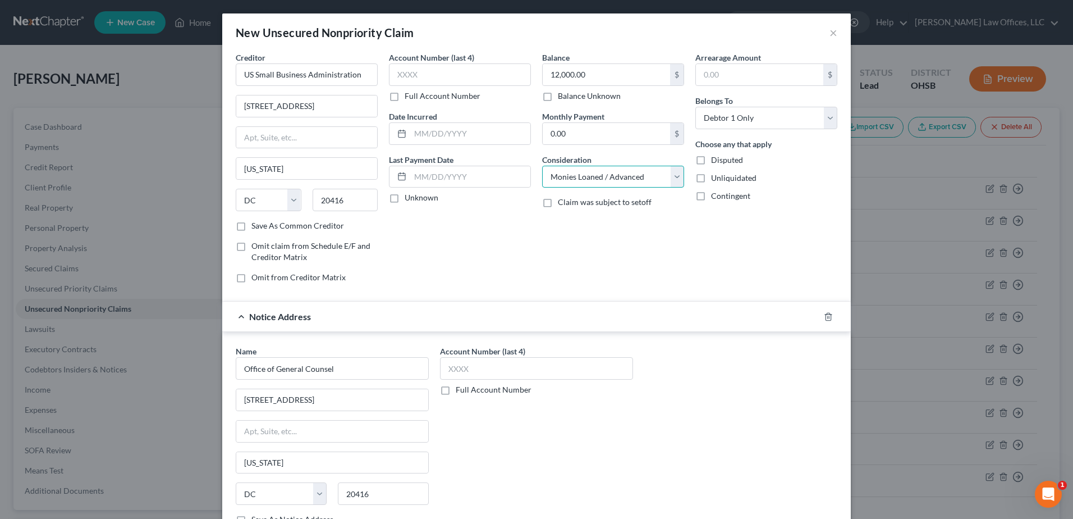
click at [542, 166] on select "Select Cable / Satellite Services Collection Agency Credit Card Debt Debt Couns…" at bounding box center [613, 177] width 142 height 22
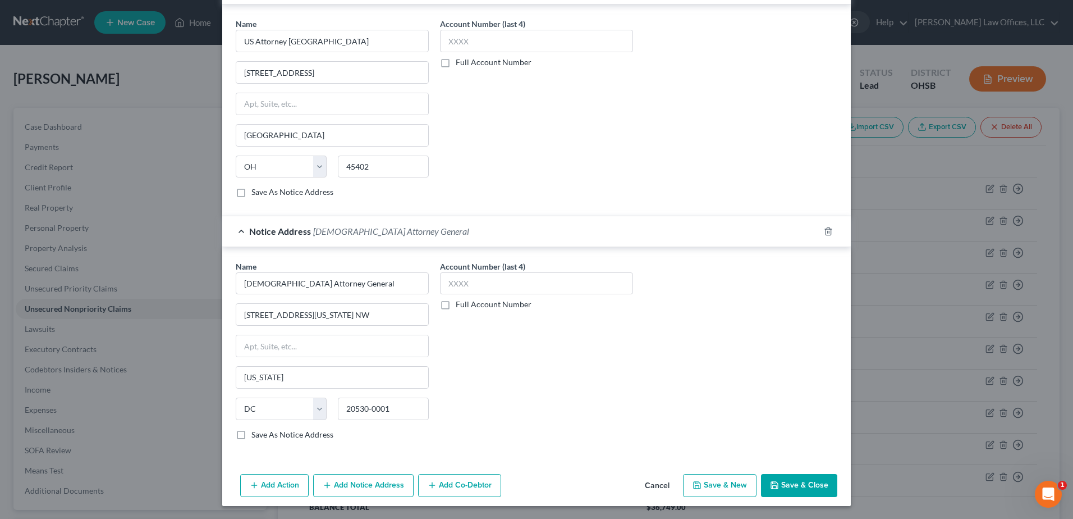
scroll to position [570, 0]
click at [802, 484] on button "Save & Close" at bounding box center [799, 485] width 76 height 24
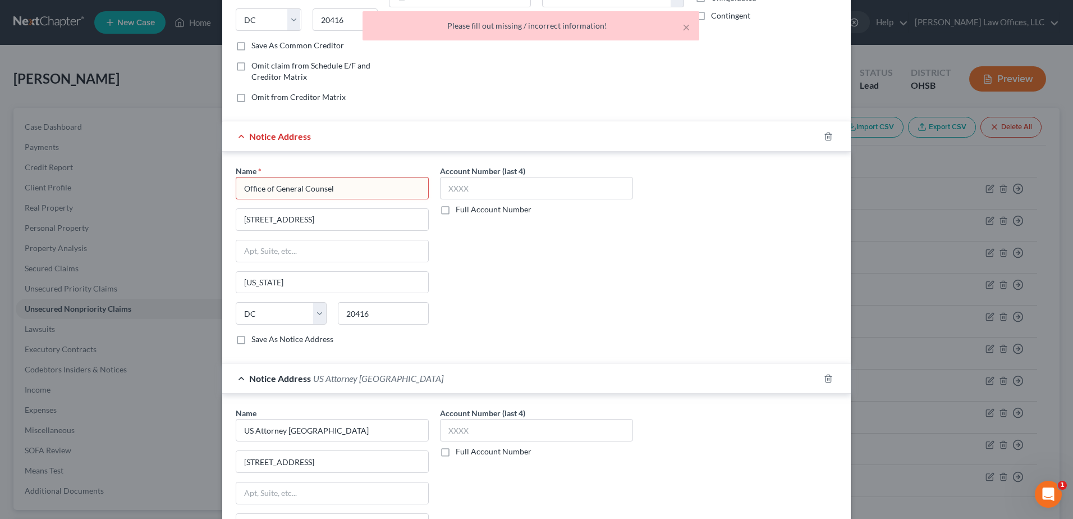
scroll to position [177, 0]
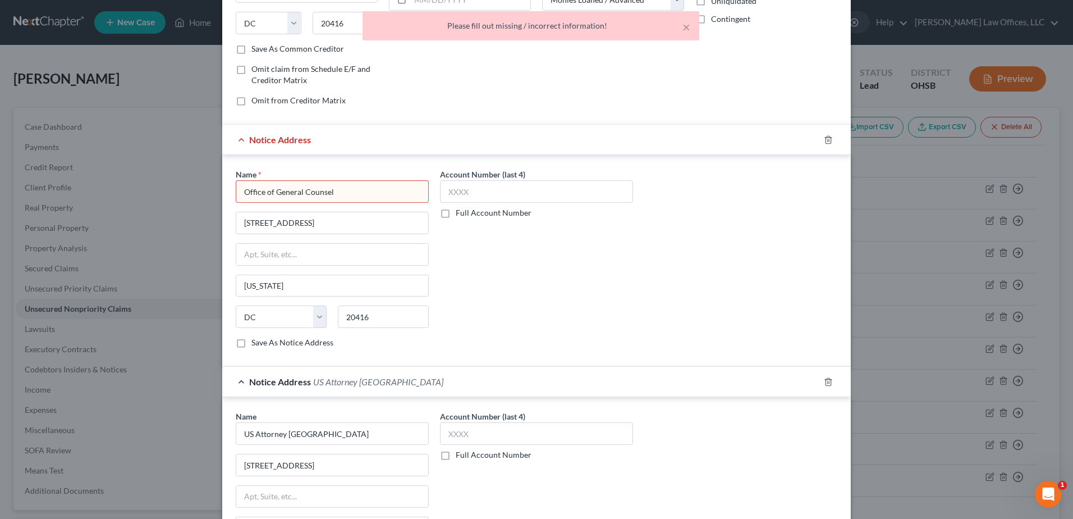
click at [383, 195] on input "Office of General Counsel" at bounding box center [332, 191] width 193 height 22
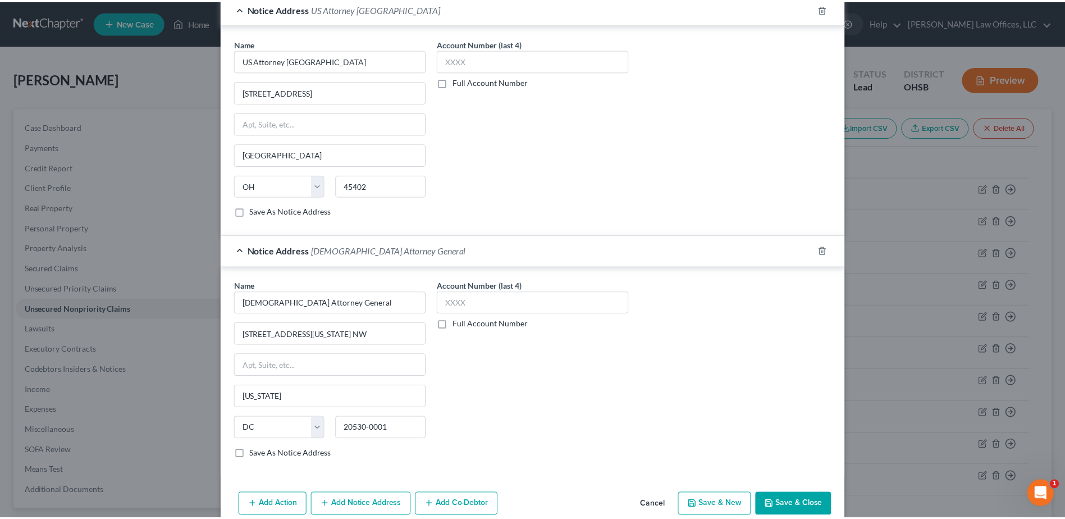
scroll to position [570, 0]
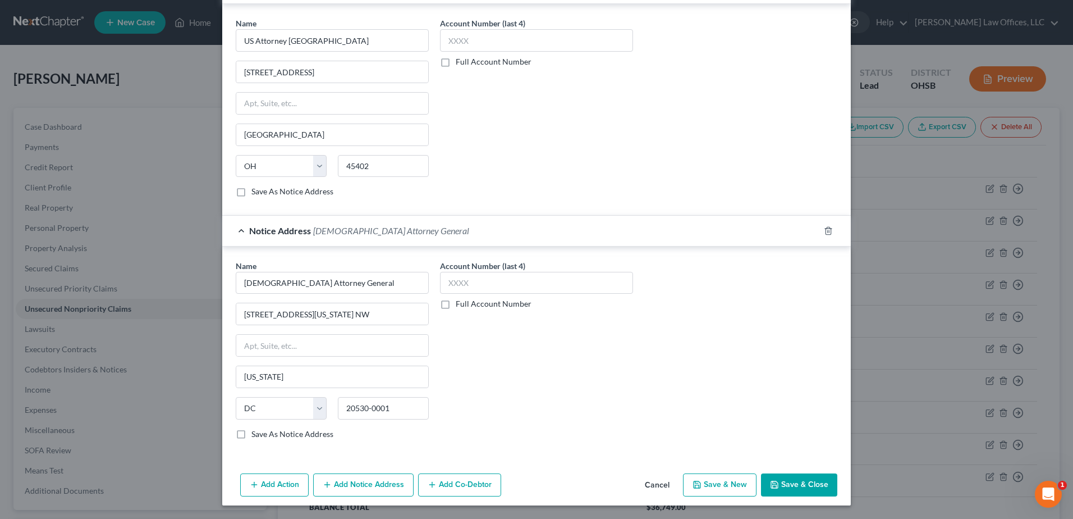
click at [788, 484] on button "Save & Close" at bounding box center [799, 485] width 76 height 24
type input "Office of General Counsel"
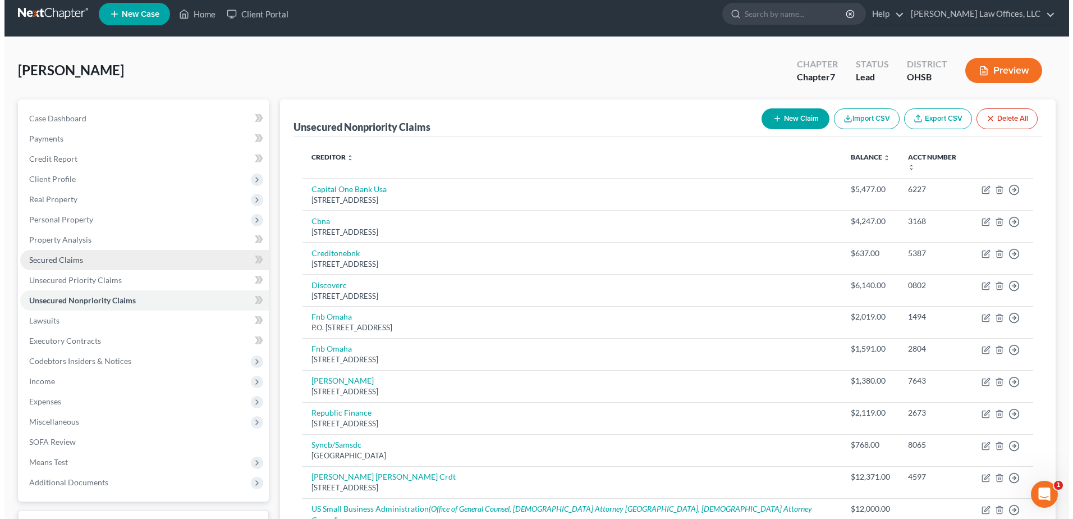
scroll to position [0, 0]
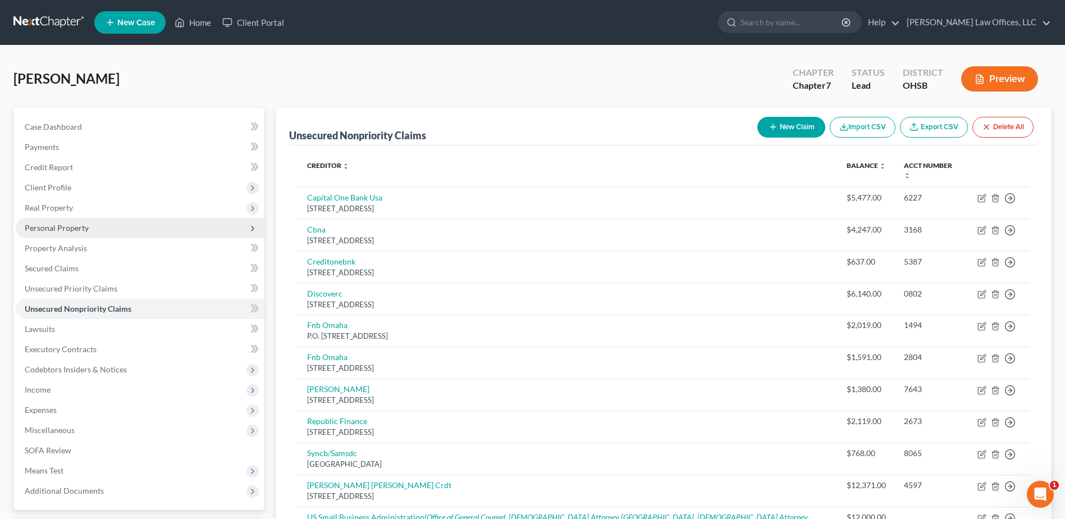
click at [67, 222] on span "Personal Property" at bounding box center [140, 228] width 249 height 20
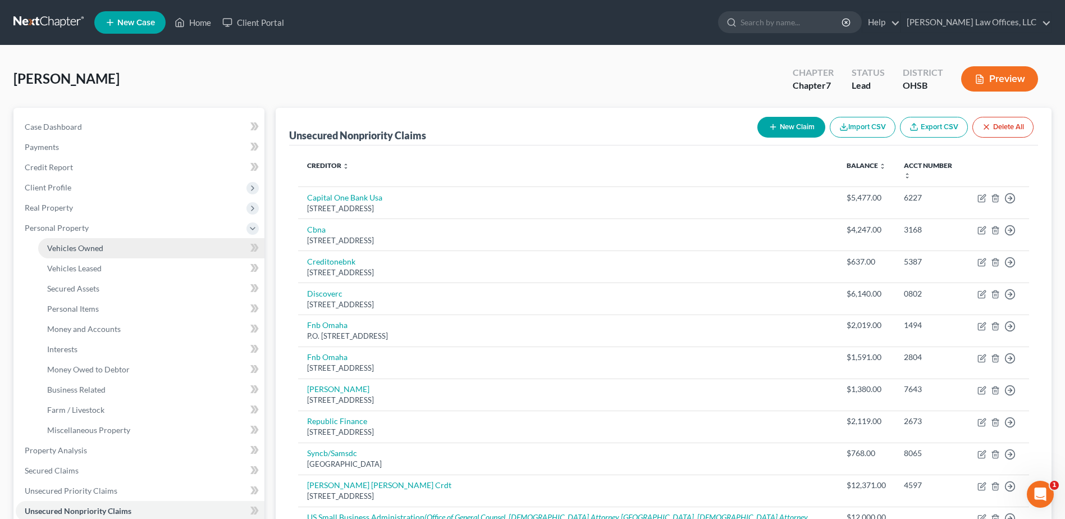
click at [124, 247] on link "Vehicles Owned" at bounding box center [151, 248] width 226 height 20
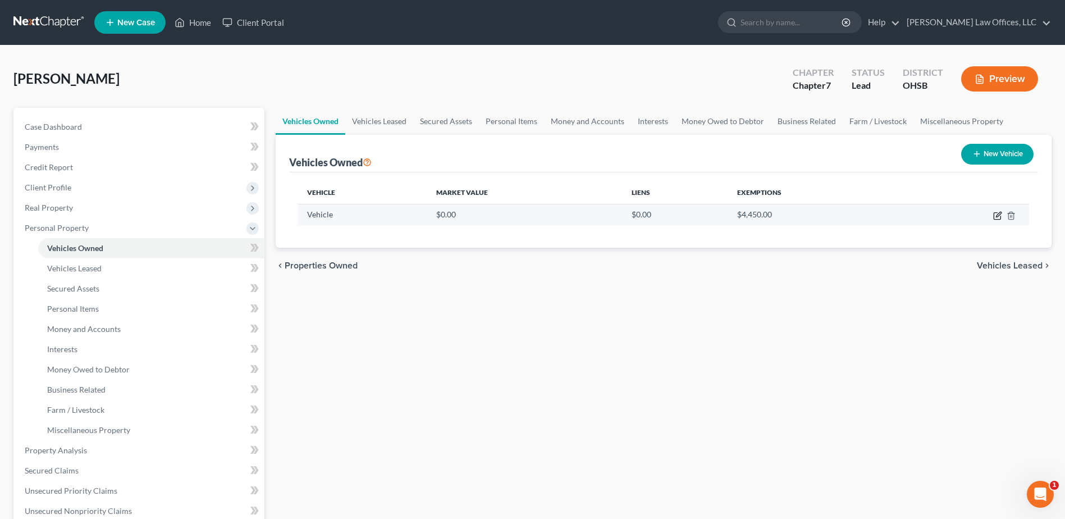
click at [996, 216] on icon "button" at bounding box center [998, 214] width 5 height 5
select select "0"
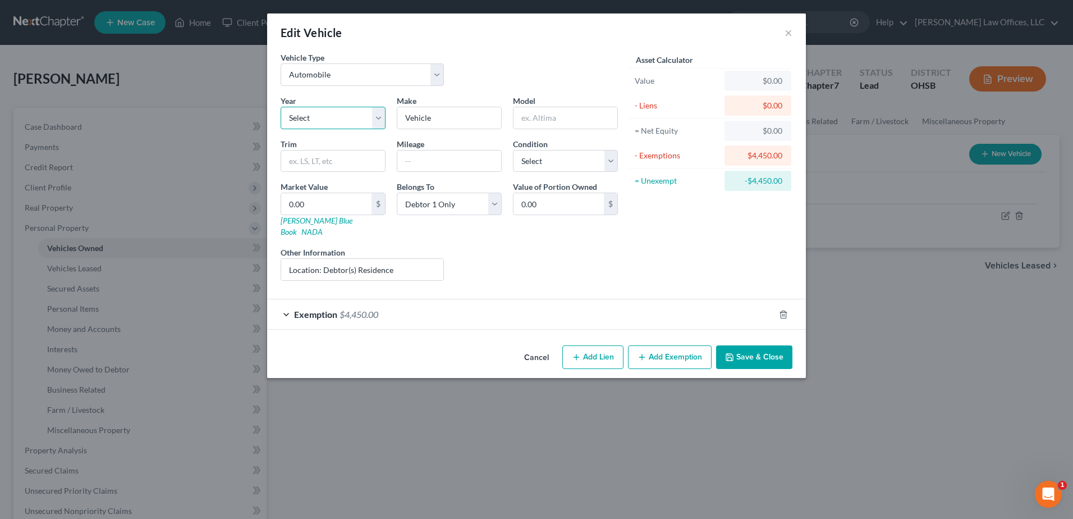
click at [378, 117] on select "Select 2026 2025 2024 2023 2022 2021 2020 2019 2018 2017 2016 2015 2014 2013 20…" at bounding box center [333, 118] width 105 height 22
select select "13"
click at [281, 107] on select "Select 2026 2025 2024 2023 2022 2021 2020 2019 2018 2017 2016 2015 2014 2013 20…" at bounding box center [333, 118] width 105 height 22
drag, startPoint x: 433, startPoint y: 118, endPoint x: 367, endPoint y: 120, distance: 65.7
click at [367, 120] on div "Year Select 2026 2025 2024 2023 2022 2021 2020 2019 2018 2017 2016 2015 2014 20…" at bounding box center [449, 192] width 348 height 195
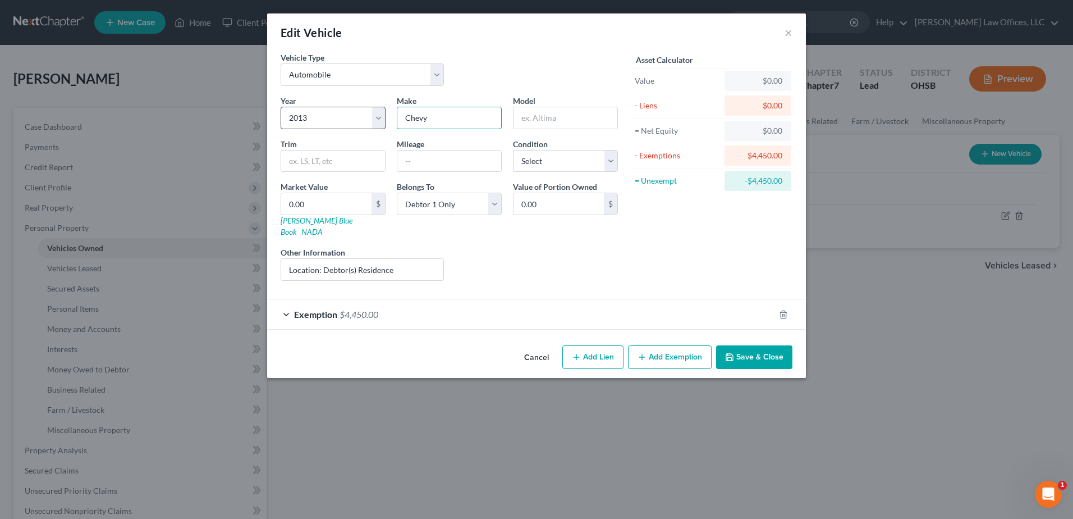
type input "Chevy"
type input "Traverse"
click at [414, 159] on input "text" at bounding box center [449, 160] width 104 height 21
type input "121K"
click at [614, 157] on select "Select Excellent Very Good Good Fair Poor" at bounding box center [565, 161] width 105 height 22
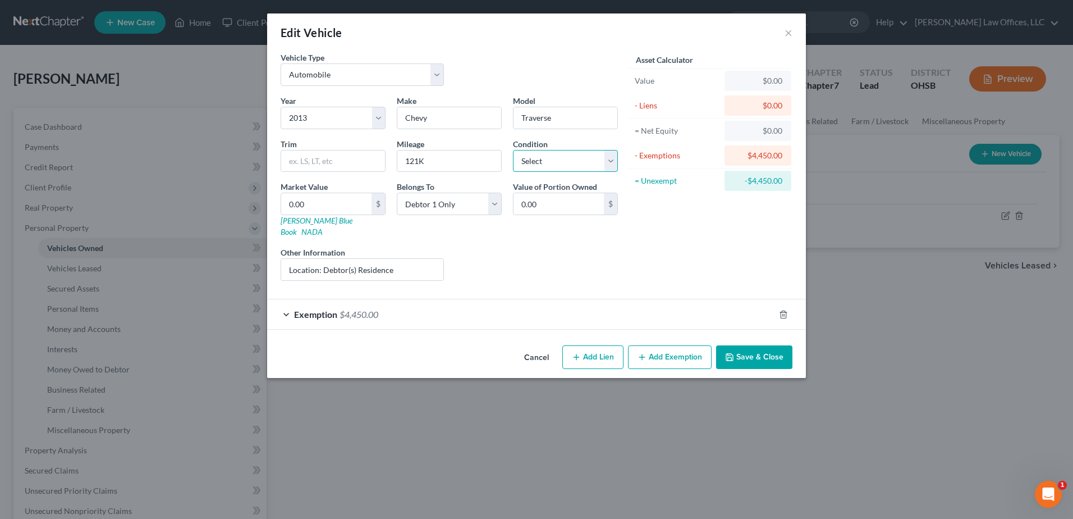
select select "3"
click at [513, 150] on select "Select Excellent Very Good Good Fair Poor" at bounding box center [565, 161] width 105 height 22
click at [343, 205] on input "0.00" at bounding box center [326, 203] width 90 height 21
type input "3"
type input "3.00"
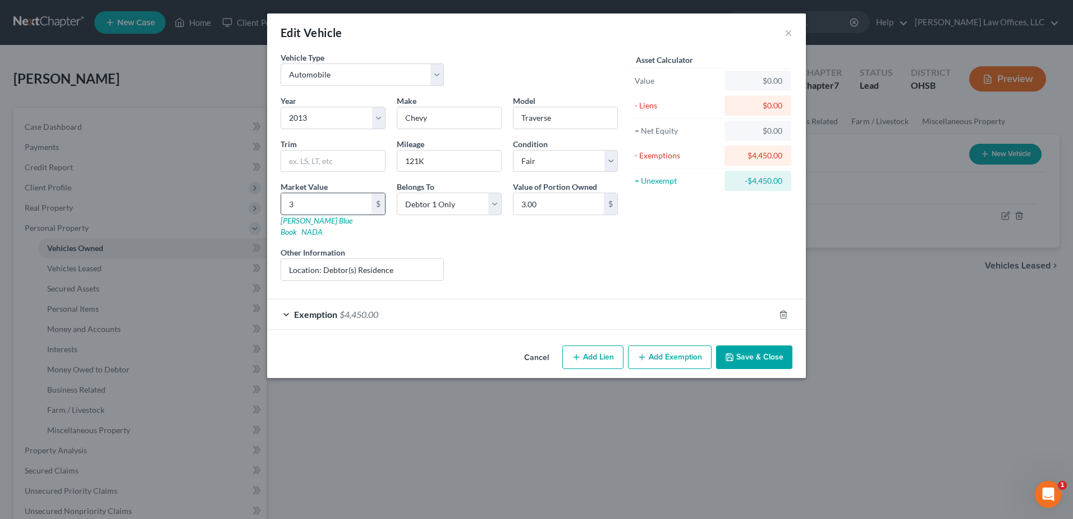
type input "30"
type input "30.00"
type input "300"
type input "300.00"
type input "3000"
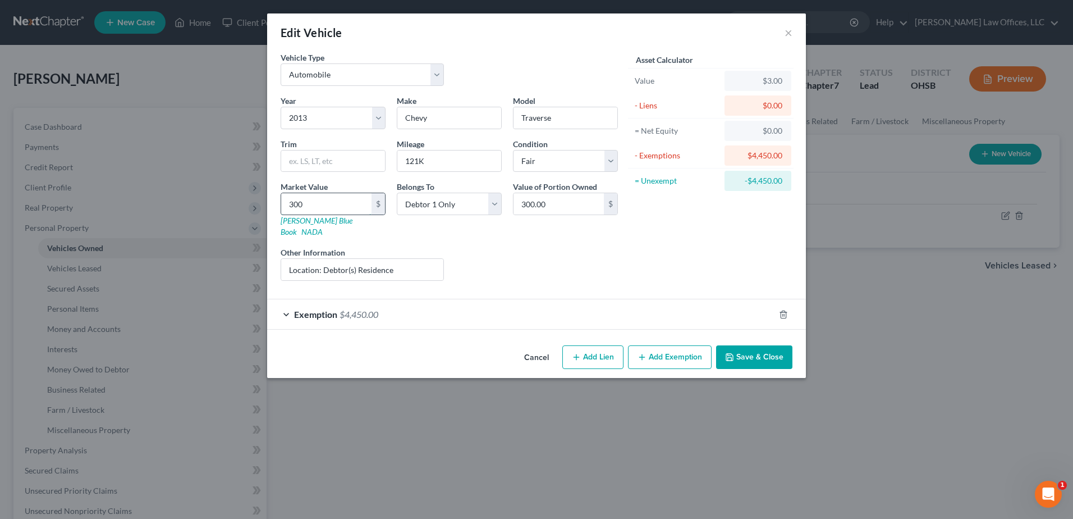
type input "3,000.00"
click at [466, 300] on div "Exemption $4,450.00" at bounding box center [520, 314] width 507 height 30
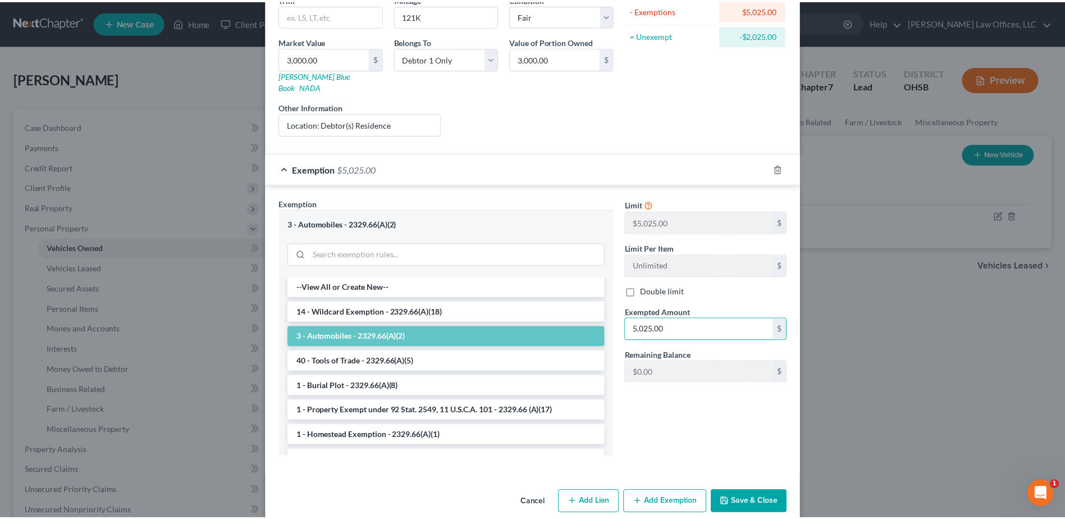
scroll to position [152, 0]
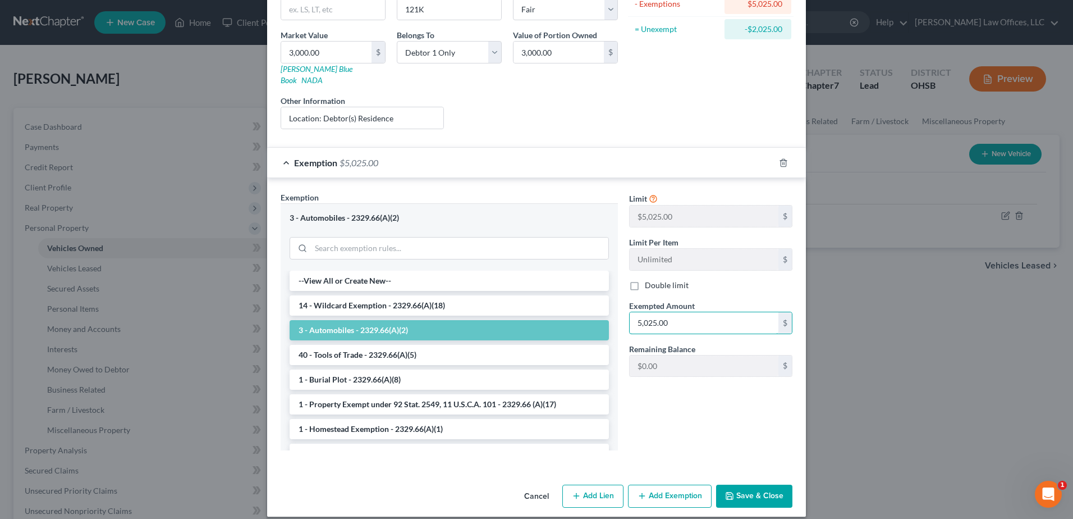
type input "5,025.00"
click at [763, 484] on button "Save & Close" at bounding box center [754, 496] width 76 height 24
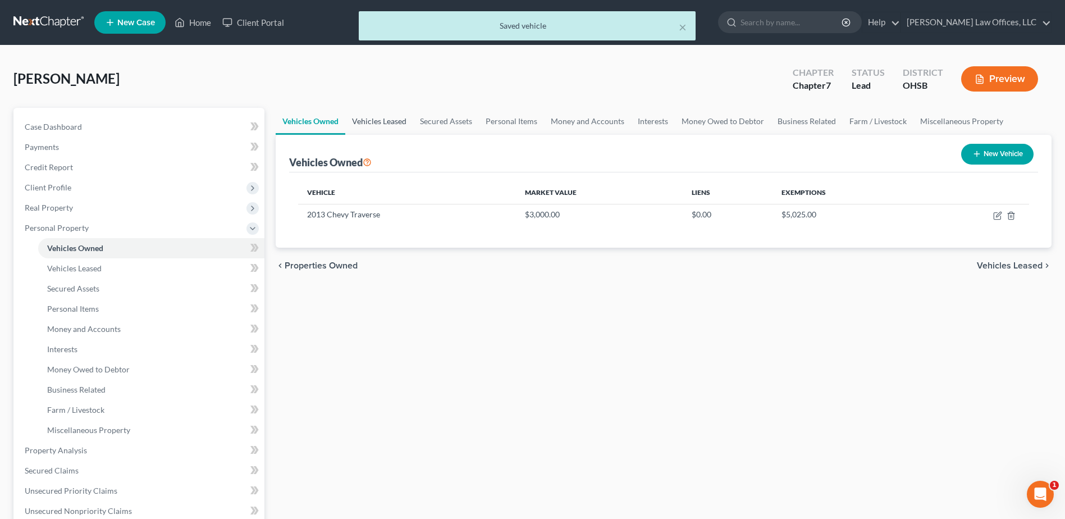
click at [389, 122] on link "Vehicles Leased" at bounding box center [379, 121] width 68 height 27
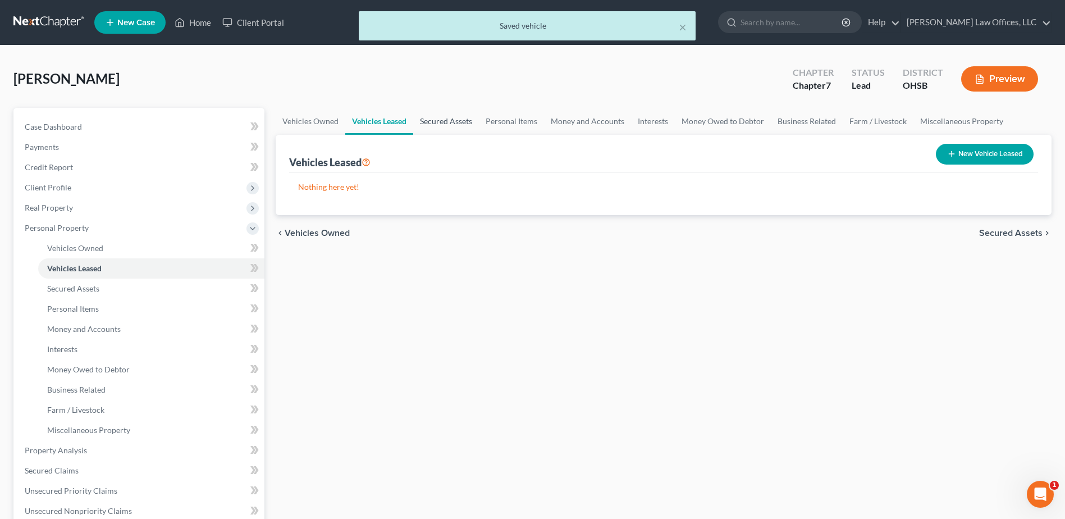
click at [438, 121] on link "Secured Assets" at bounding box center [446, 121] width 66 height 27
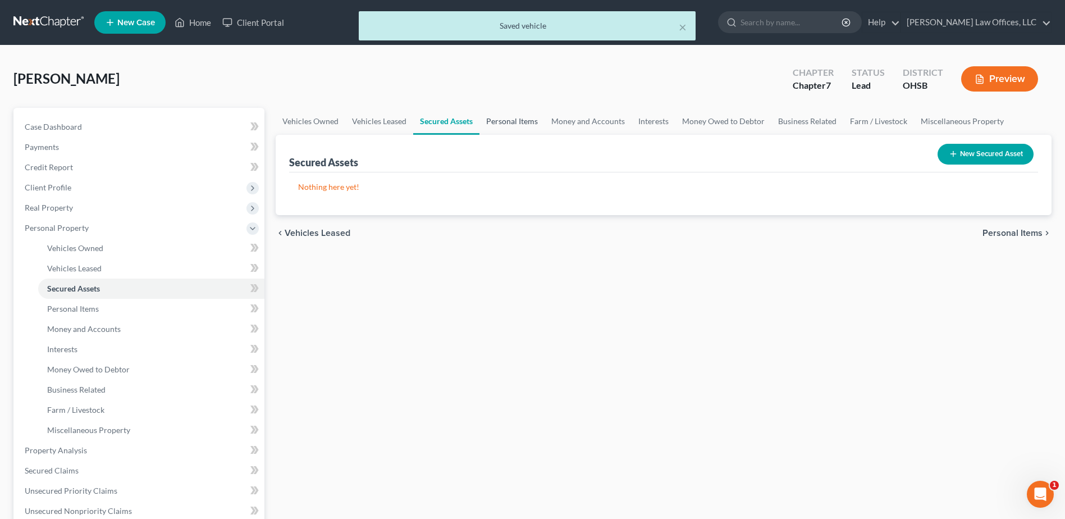
click at [513, 122] on link "Personal Items" at bounding box center [511, 121] width 65 height 27
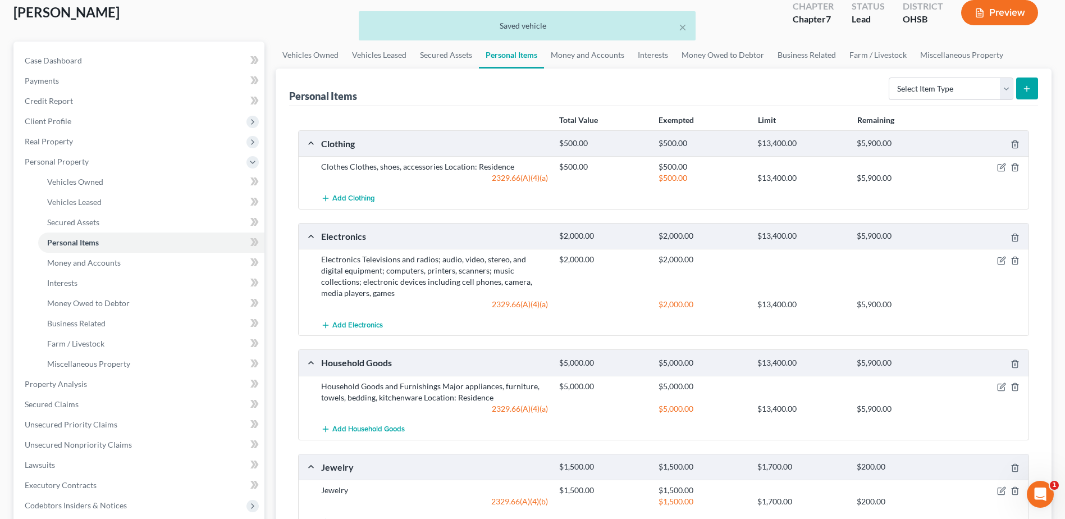
scroll to position [168, 0]
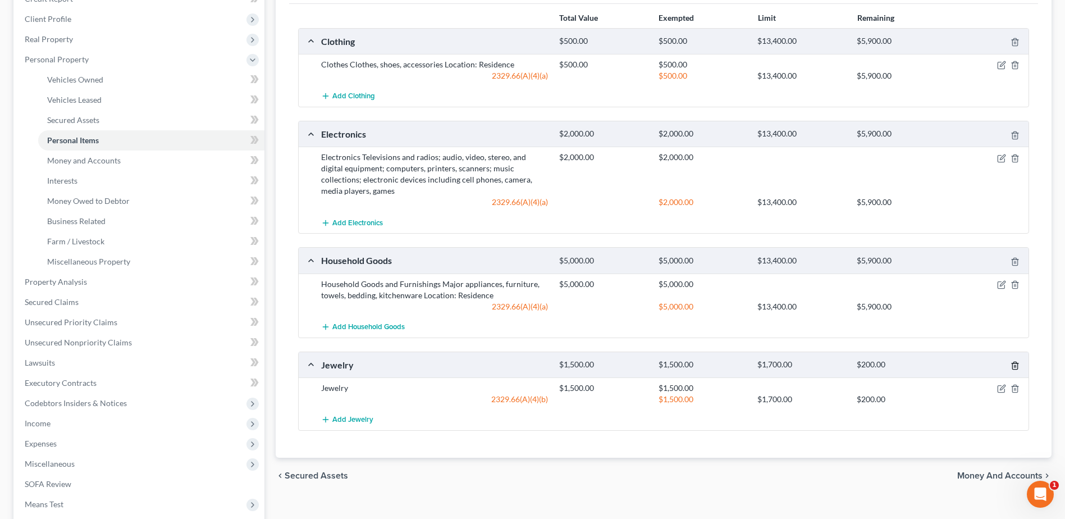
click at [1016, 365] on icon "button" at bounding box center [1014, 365] width 9 height 9
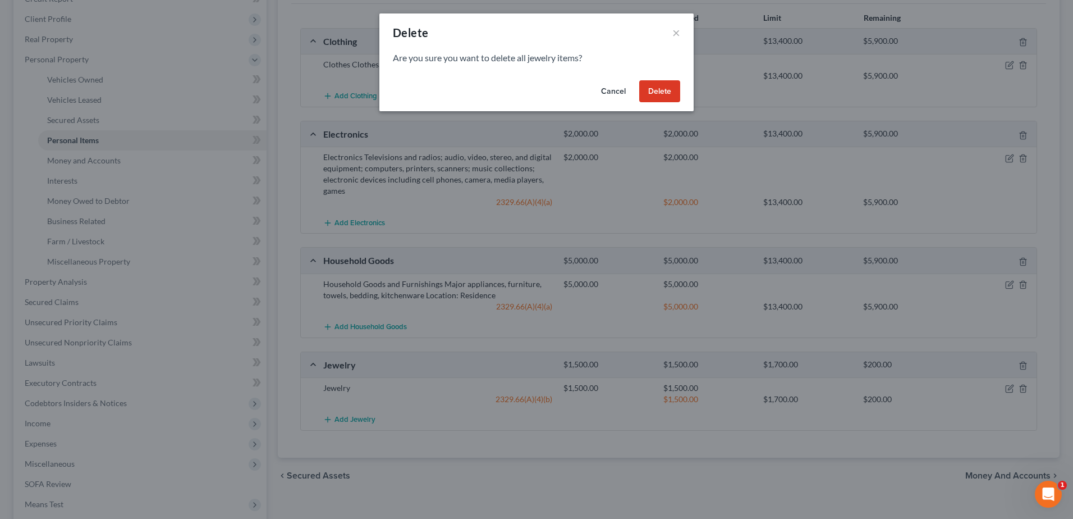
click at [669, 97] on button "Delete" at bounding box center [659, 91] width 41 height 22
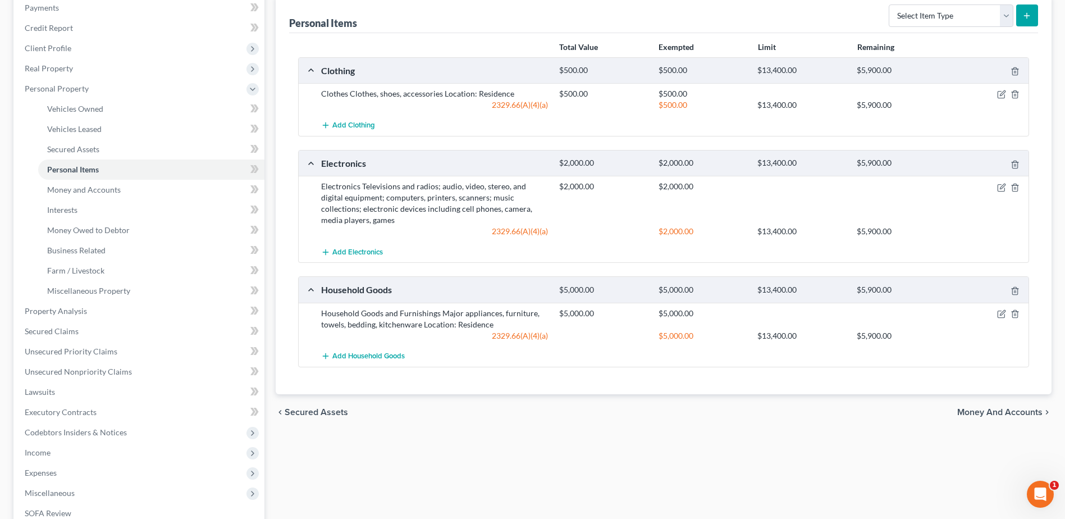
scroll to position [112, 0]
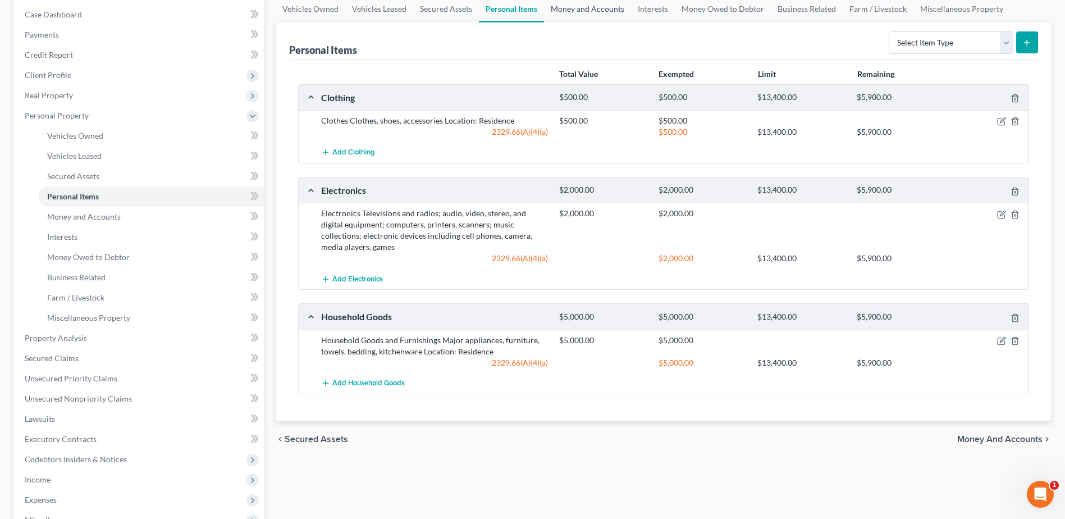
click at [576, 14] on link "Money and Accounts" at bounding box center [587, 9] width 87 height 27
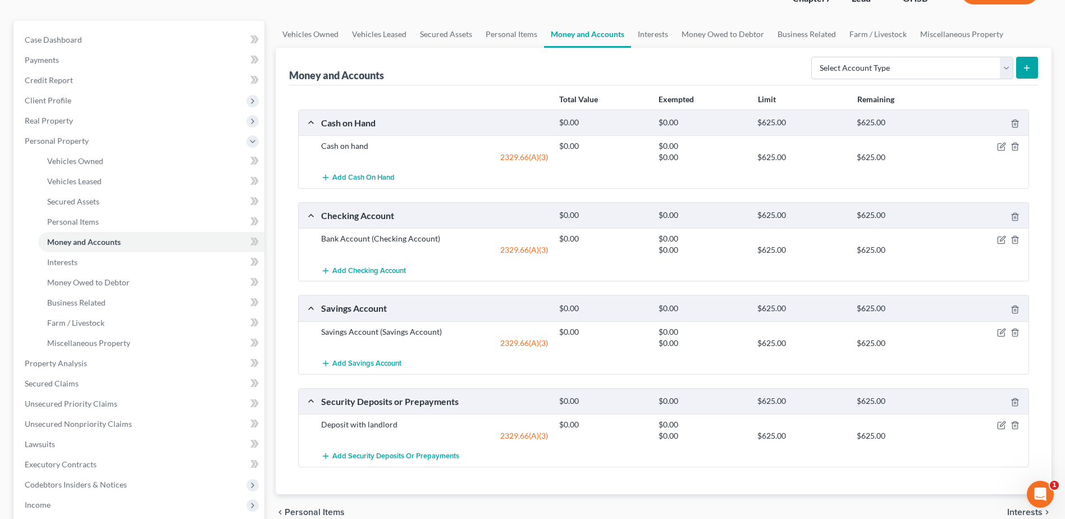
scroll to position [112, 0]
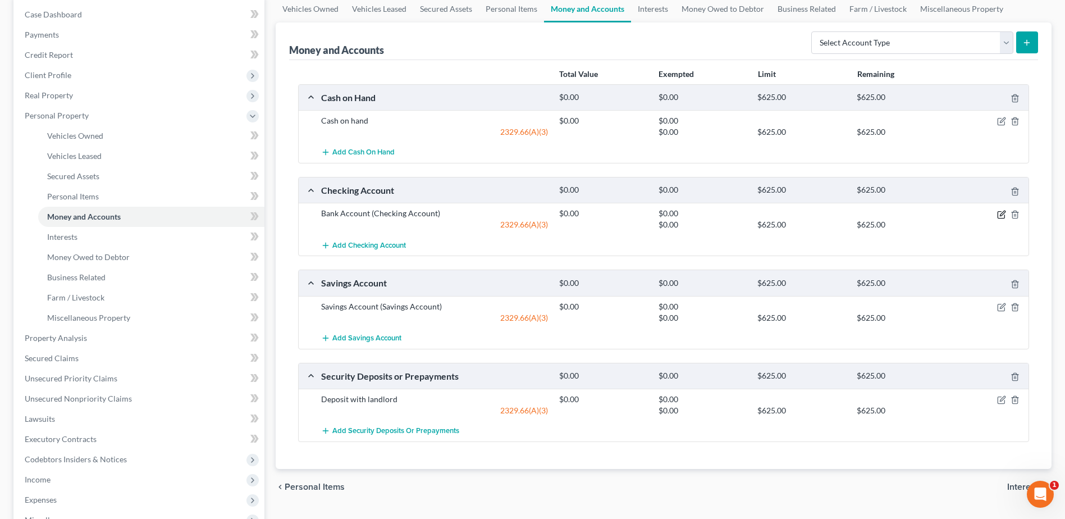
click at [999, 215] on icon "button" at bounding box center [1001, 214] width 9 height 9
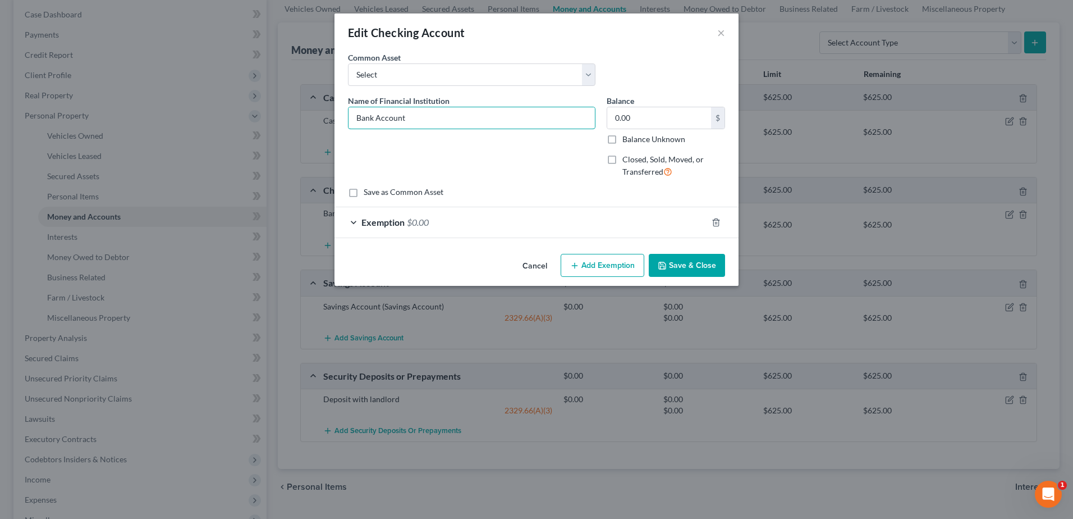
drag, startPoint x: 411, startPoint y: 117, endPoint x: 322, endPoint y: 125, distance: 89.6
click at [322, 125] on div "Edit Checking Account × An exemption set must first be selected from the Filing…" at bounding box center [536, 259] width 1073 height 519
type input "Chase Checking"
click at [663, 268] on icon "button" at bounding box center [662, 265] width 9 height 9
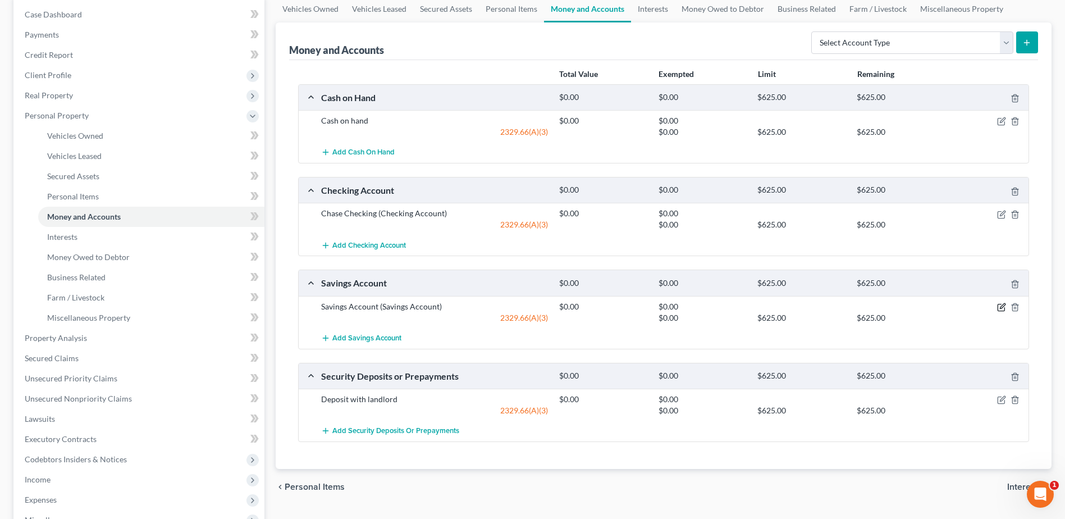
click at [997, 305] on icon "button" at bounding box center [1001, 306] width 9 height 9
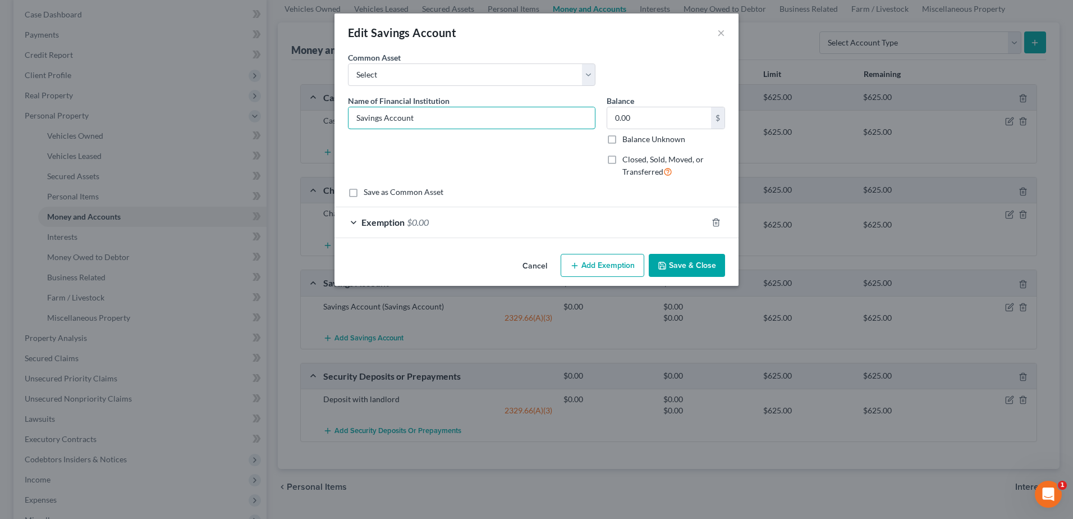
drag, startPoint x: 427, startPoint y: 117, endPoint x: 331, endPoint y: 120, distance: 95.5
click at [331, 120] on div "Edit Savings Account × An exemption set must first be selected from the Filing …" at bounding box center [536, 259] width 1073 height 519
type input "Chase Savings"
click at [698, 268] on button "Save & Close" at bounding box center [687, 266] width 76 height 24
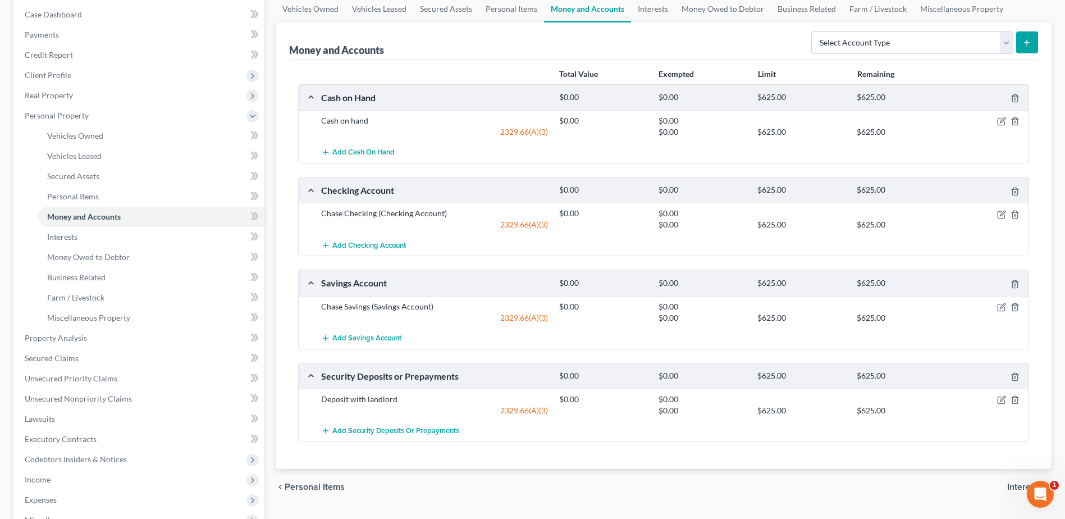
click at [1015, 372] on div at bounding box center [989, 376] width 79 height 12
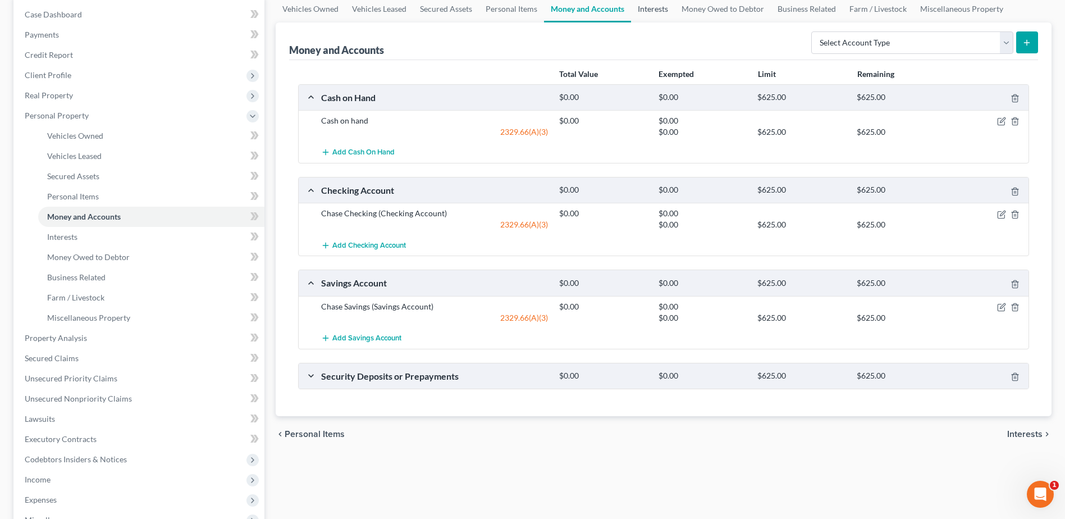
click at [654, 2] on link "Interests" at bounding box center [653, 9] width 44 height 27
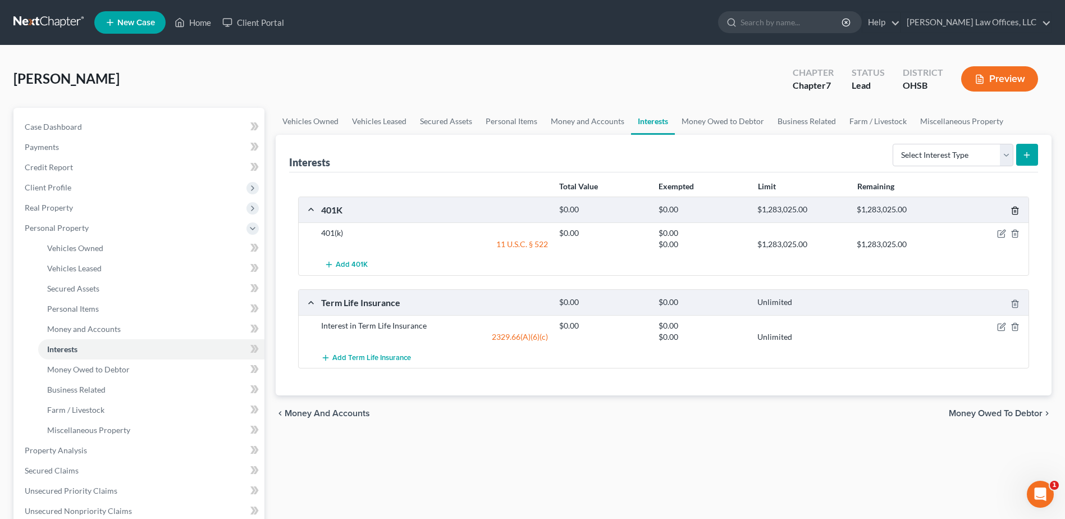
click at [1013, 207] on icon "button" at bounding box center [1014, 210] width 5 height 7
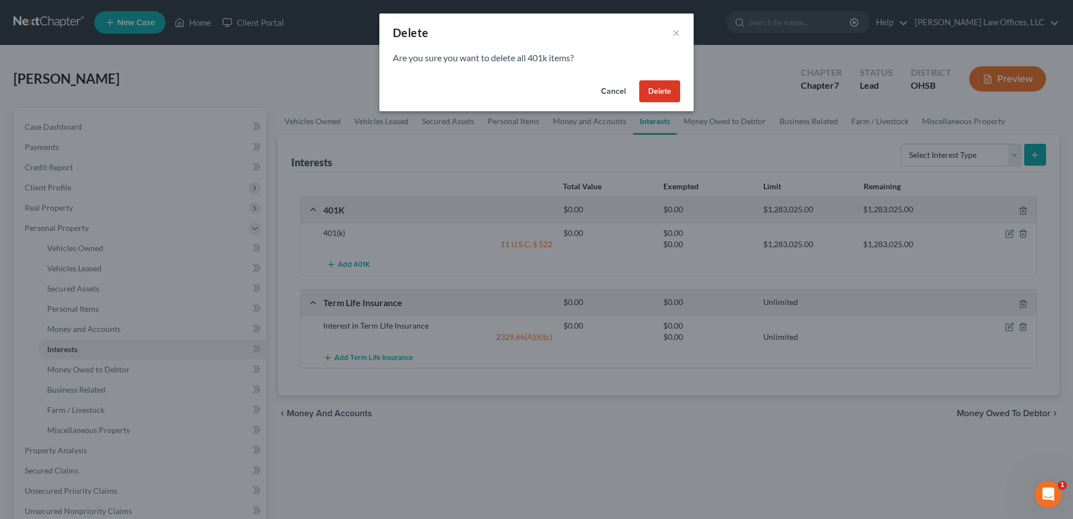
click at [657, 95] on button "Delete" at bounding box center [659, 91] width 41 height 22
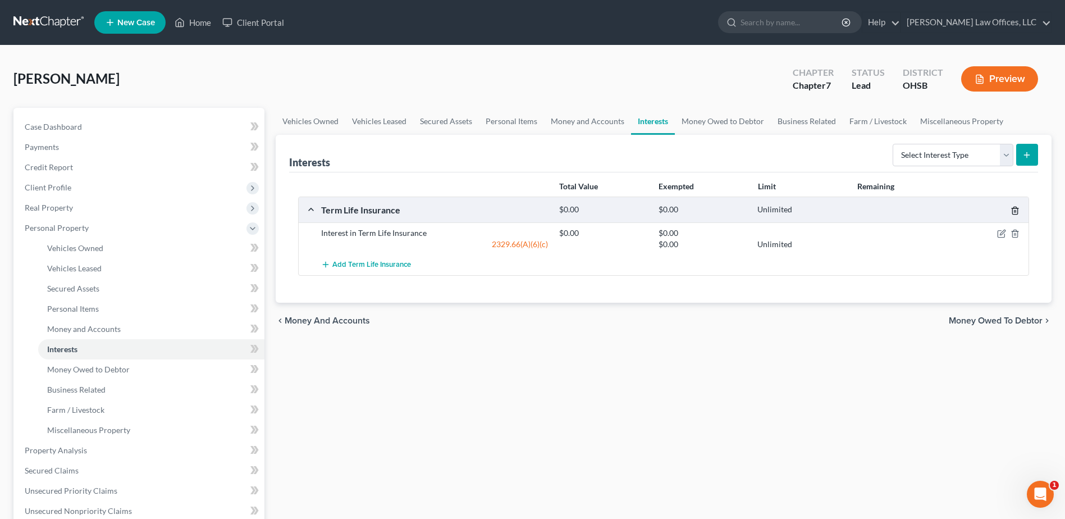
click at [1012, 212] on icon "button" at bounding box center [1014, 210] width 5 height 7
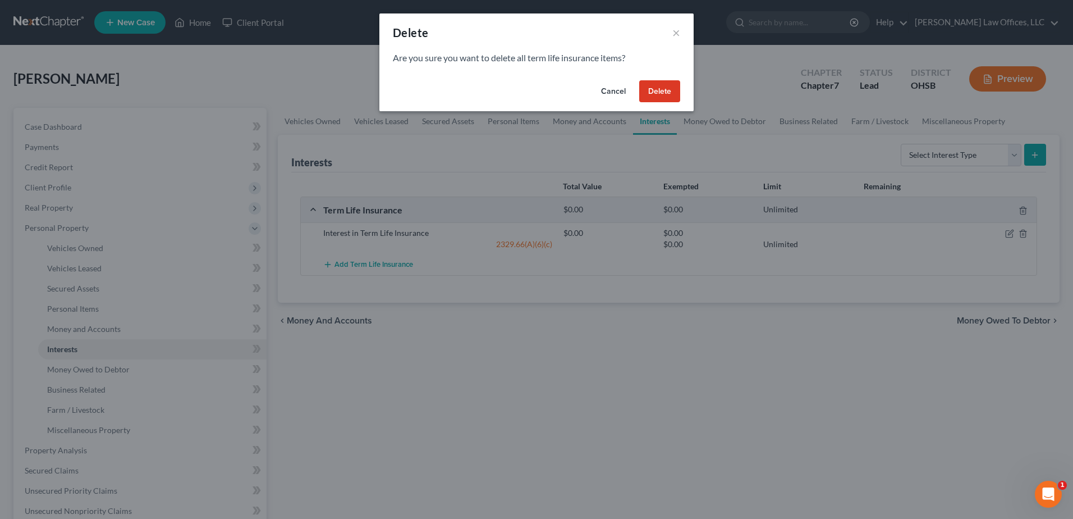
click at [659, 95] on button "Delete" at bounding box center [659, 91] width 41 height 22
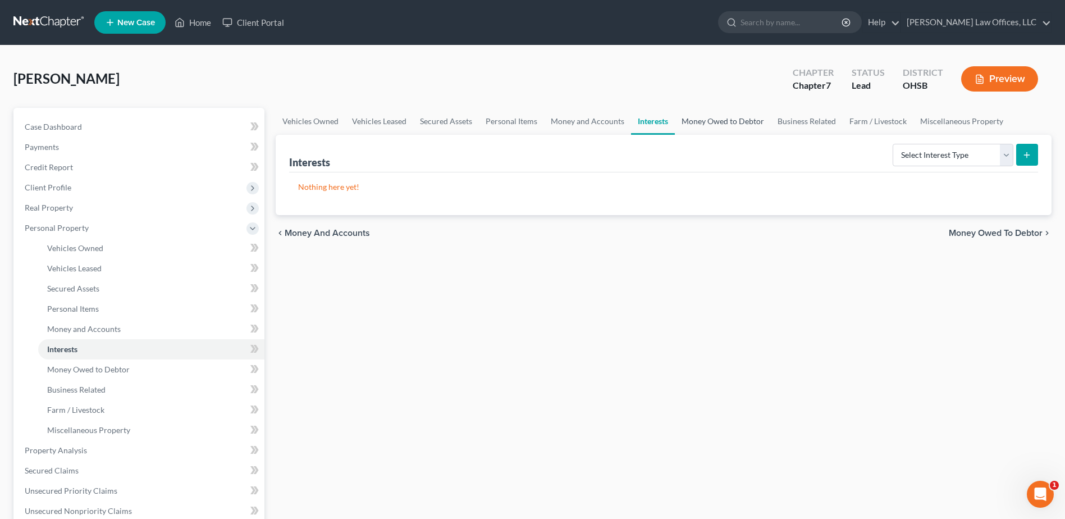
click at [714, 121] on link "Money Owed to Debtor" at bounding box center [723, 121] width 96 height 27
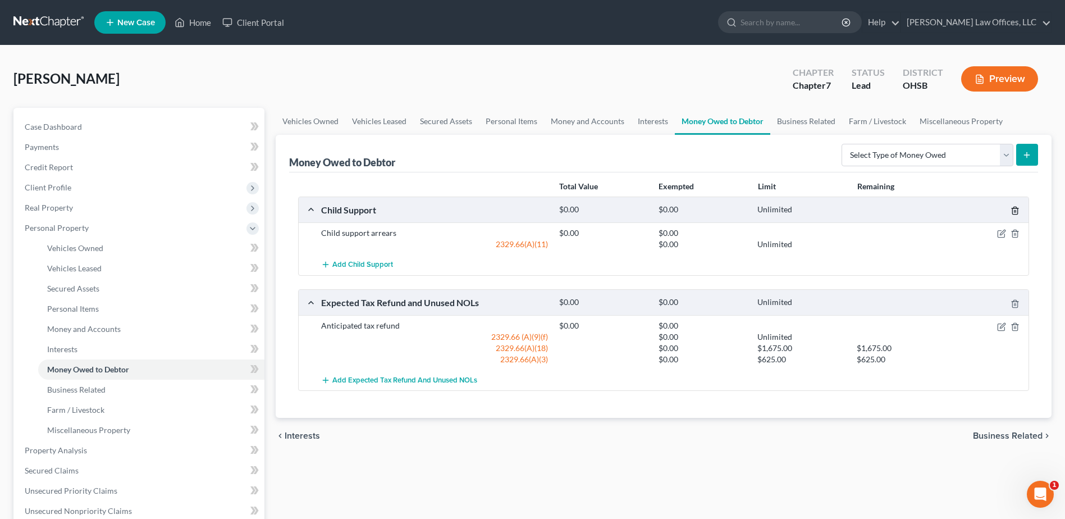
click at [1012, 206] on icon "button" at bounding box center [1014, 210] width 9 height 9
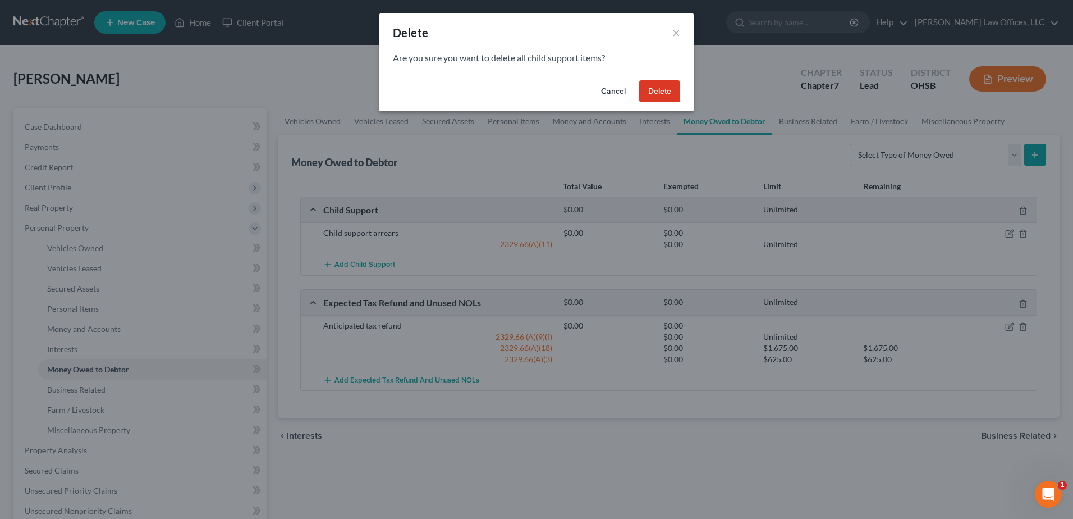
click at [658, 91] on button "Delete" at bounding box center [659, 91] width 41 height 22
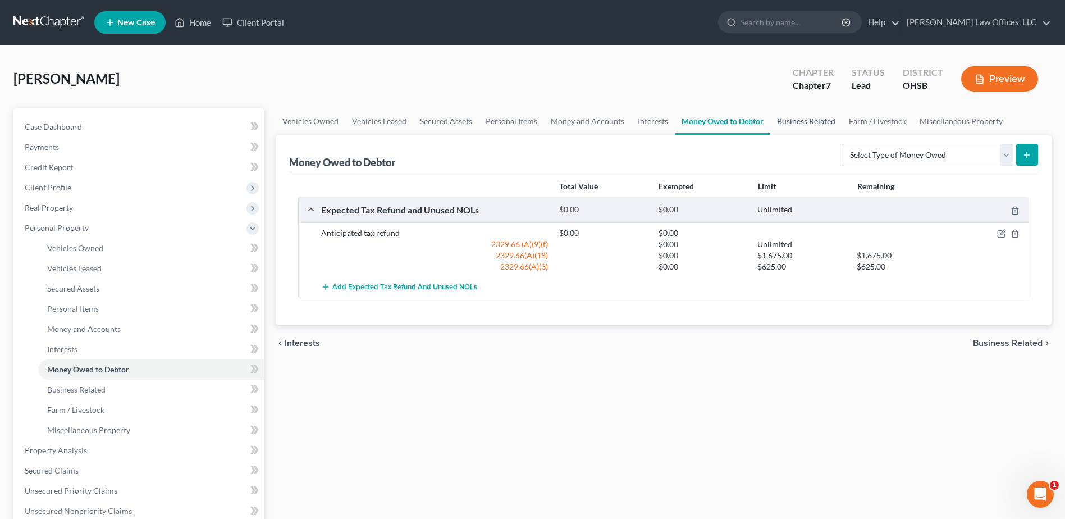
click at [806, 122] on link "Business Related" at bounding box center [806, 121] width 72 height 27
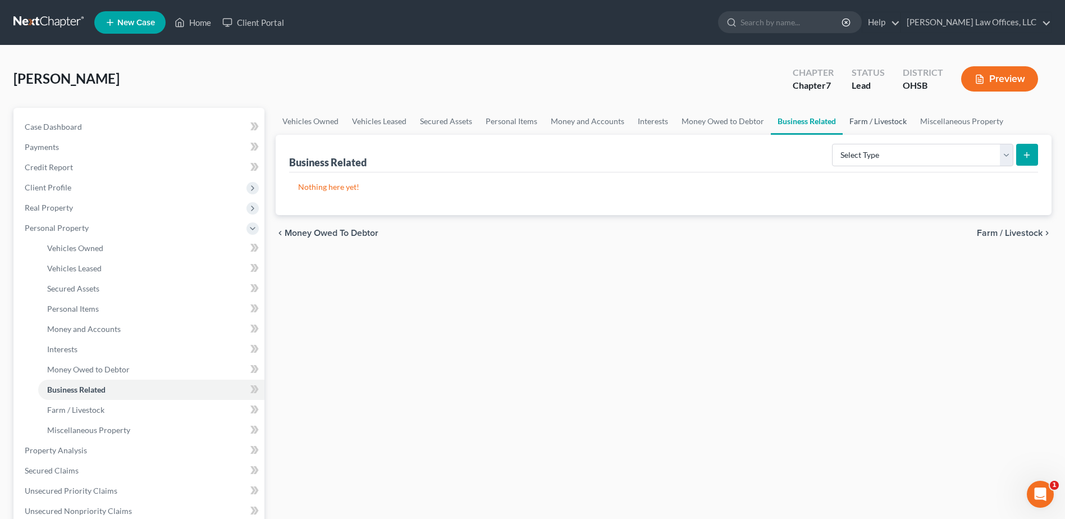
click at [860, 117] on link "Farm / Livestock" at bounding box center [877, 121] width 71 height 27
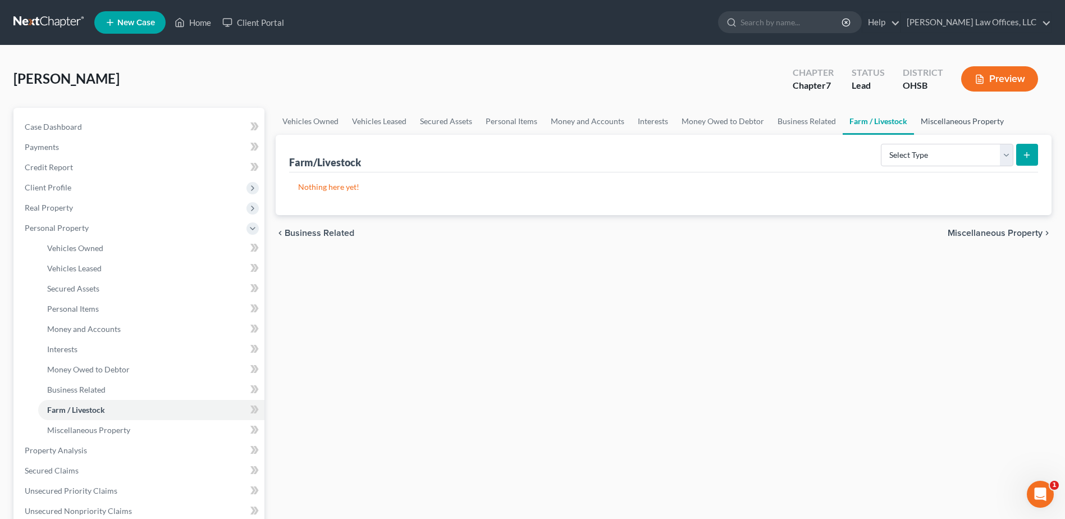
click at [937, 121] on link "Miscellaneous Property" at bounding box center [962, 121] width 97 height 27
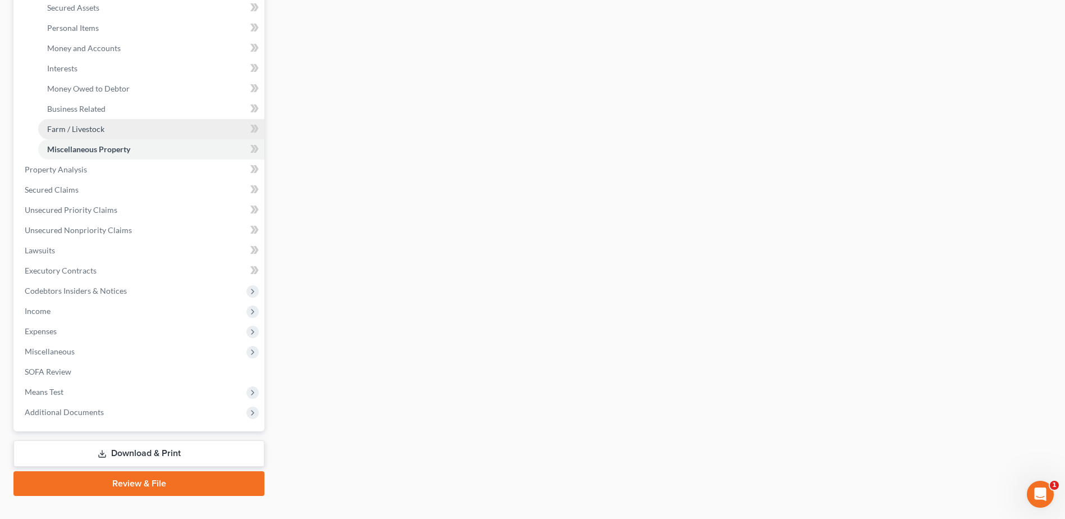
scroll to position [224, 0]
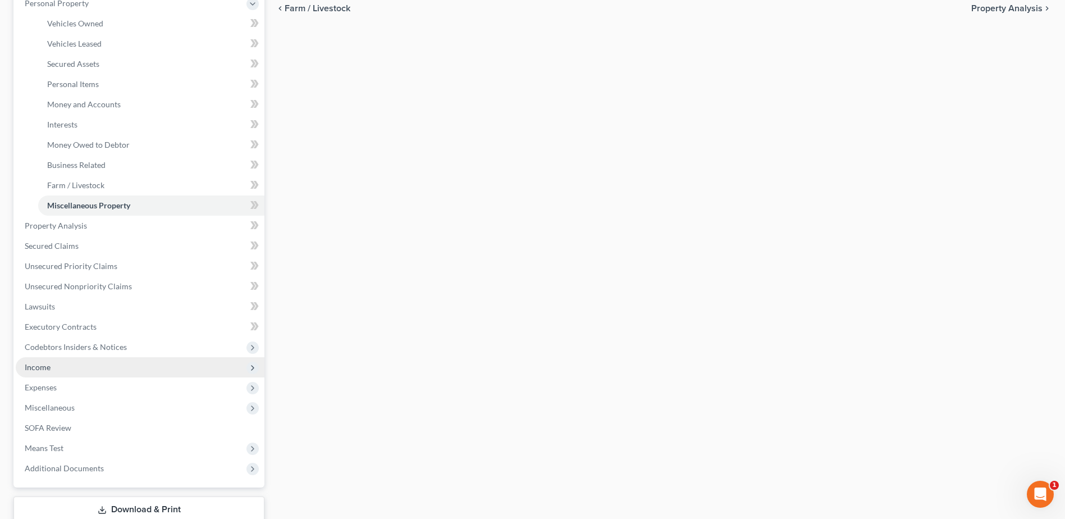
click at [71, 367] on span "Income" at bounding box center [140, 367] width 249 height 20
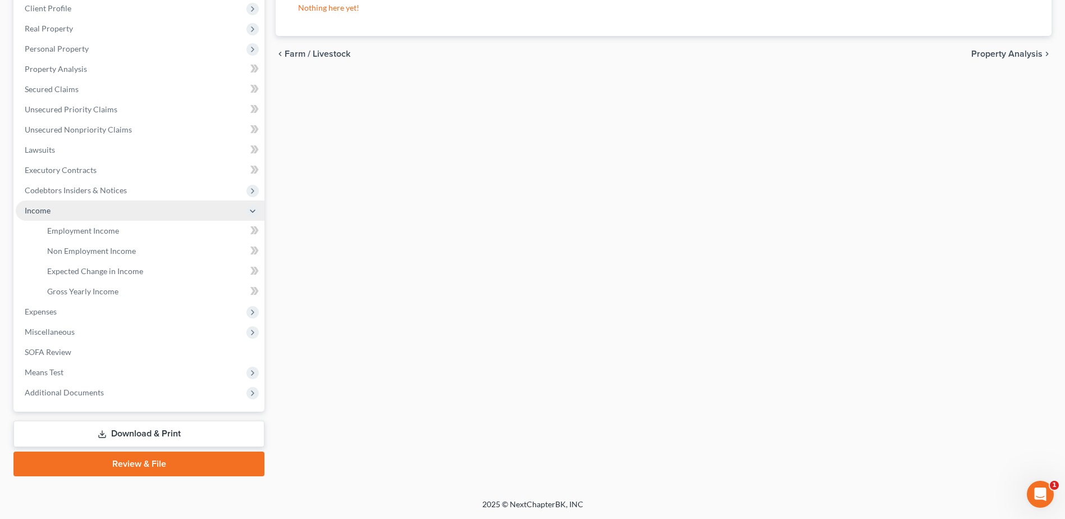
scroll to position [179, 0]
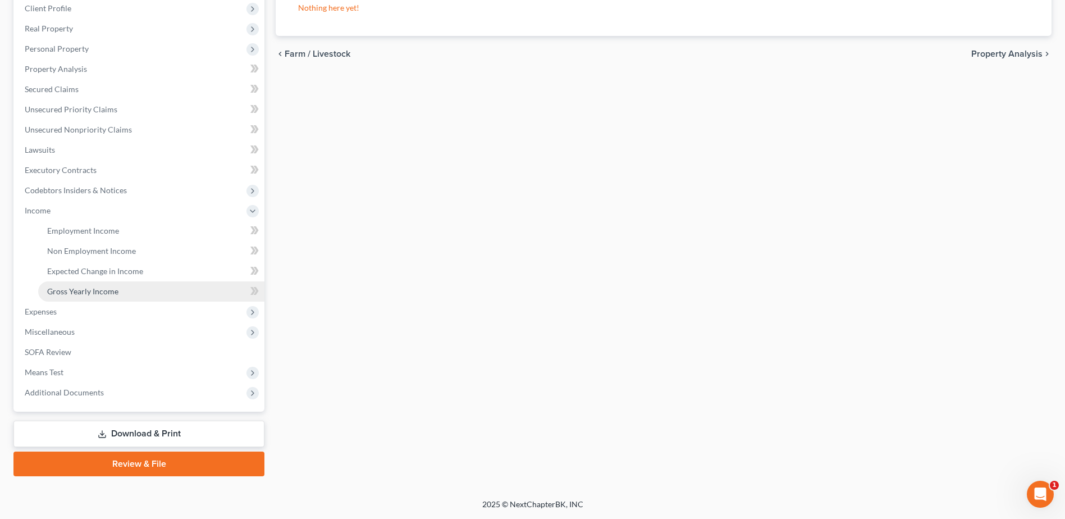
click at [105, 286] on span "Gross Yearly Income" at bounding box center [82, 291] width 71 height 10
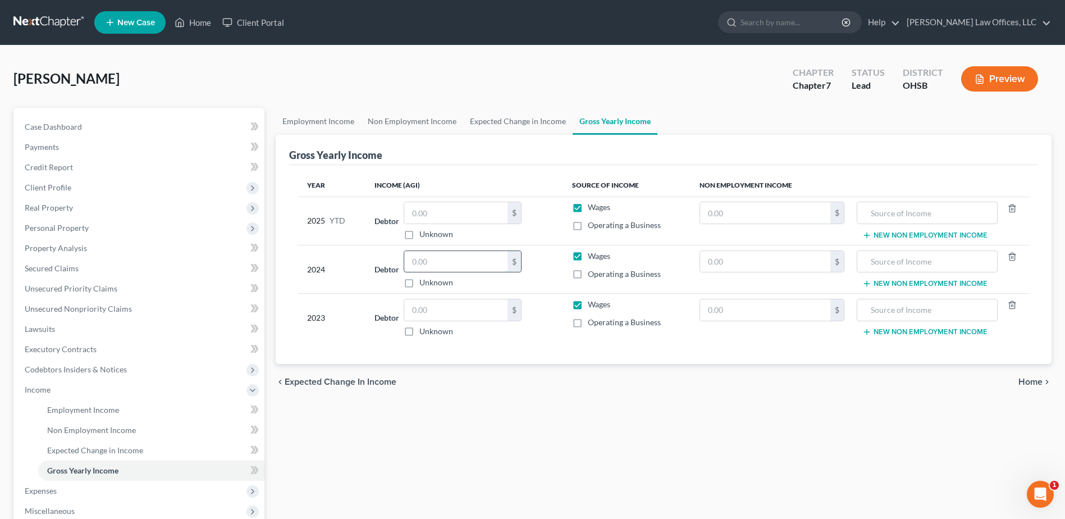
drag, startPoint x: 432, startPoint y: 258, endPoint x: 405, endPoint y: 265, distance: 28.6
click at [405, 265] on div "$" at bounding box center [462, 261] width 118 height 22
type input "23,825.00"
drag, startPoint x: 435, startPoint y: 310, endPoint x: 388, endPoint y: 316, distance: 48.0
click at [388, 316] on div "Debtor $ Unknown Balance Undetermined $ Unknown" at bounding box center [464, 318] width 180 height 38
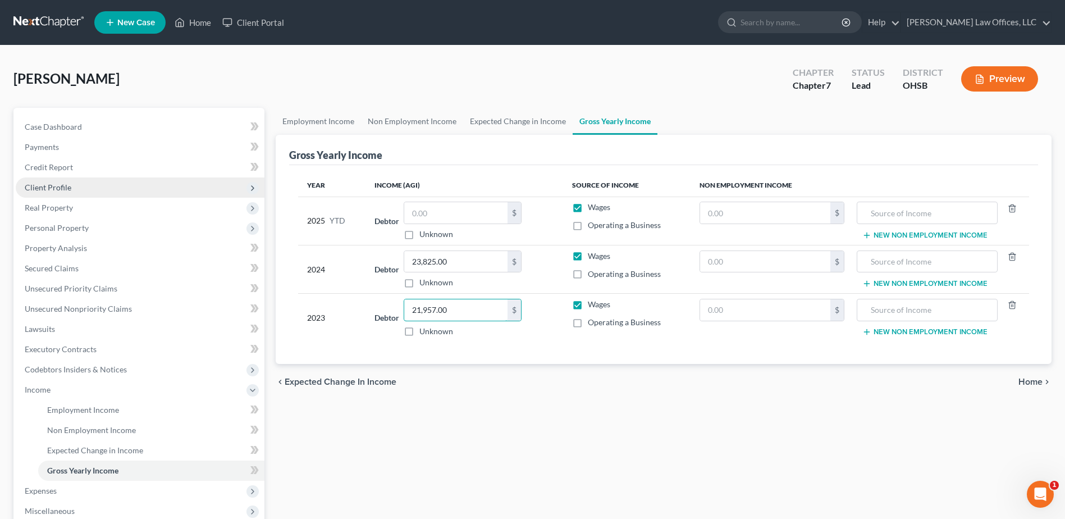
type input "21,957.00"
click at [68, 187] on span "Client Profile" at bounding box center [48, 187] width 47 height 10
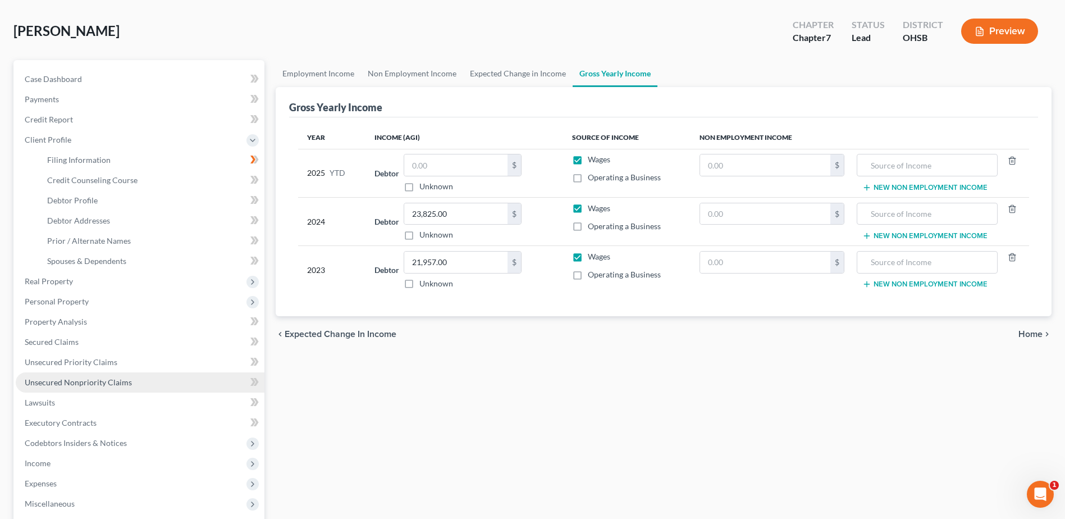
scroll to position [112, 0]
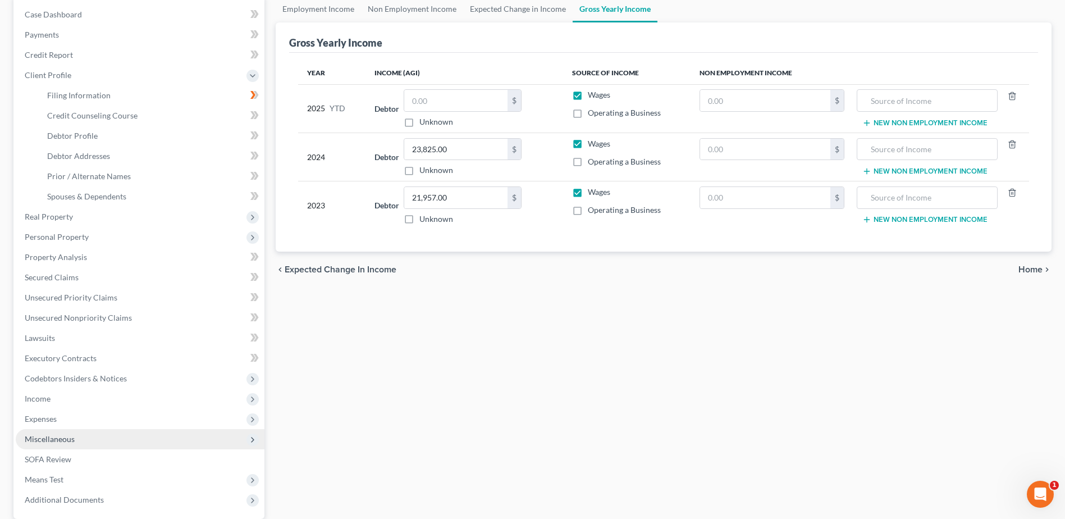
click at [87, 434] on span "Miscellaneous" at bounding box center [140, 439] width 249 height 20
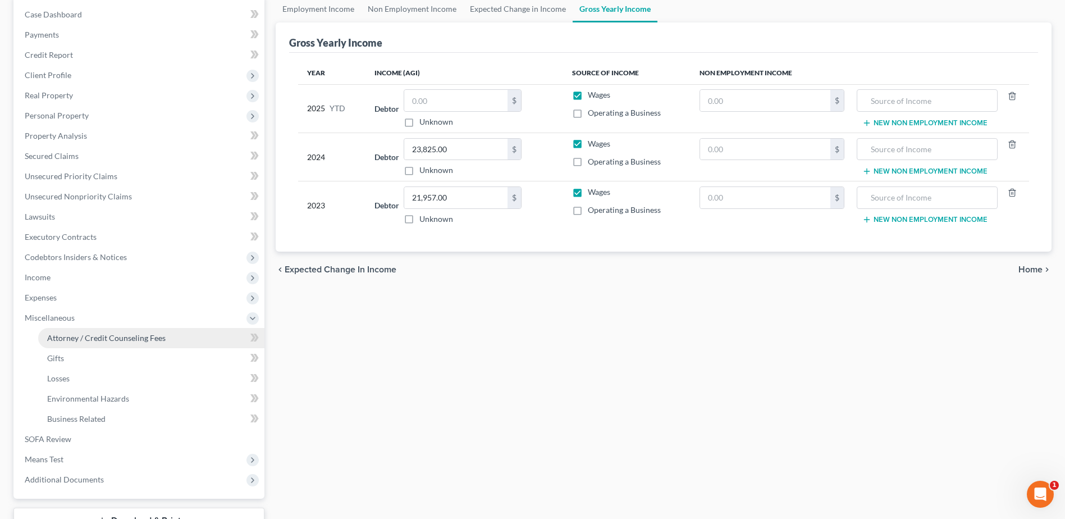
click at [106, 340] on span "Attorney / Credit Counseling Fees" at bounding box center [106, 338] width 118 height 10
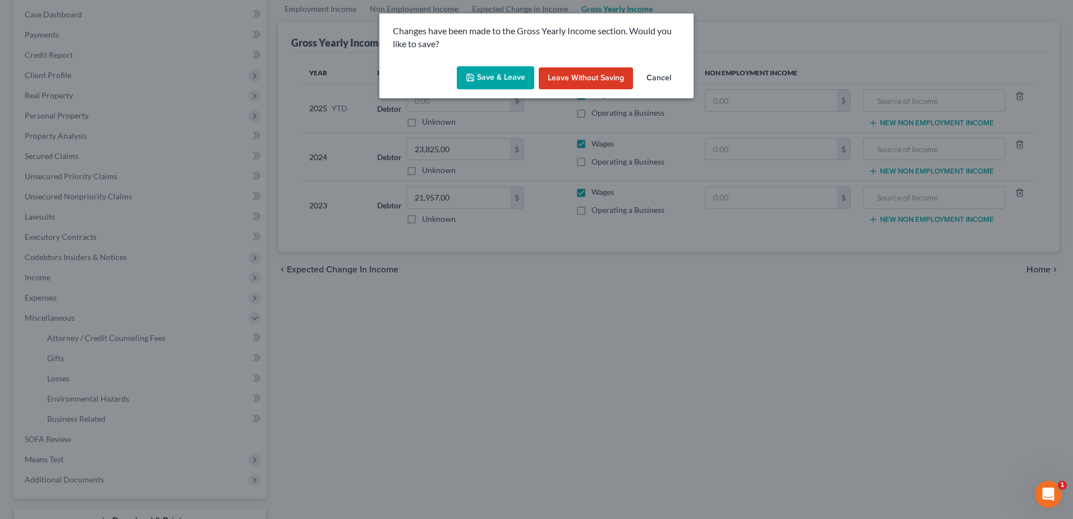
click at [504, 71] on button "Save & Leave" at bounding box center [495, 78] width 77 height 24
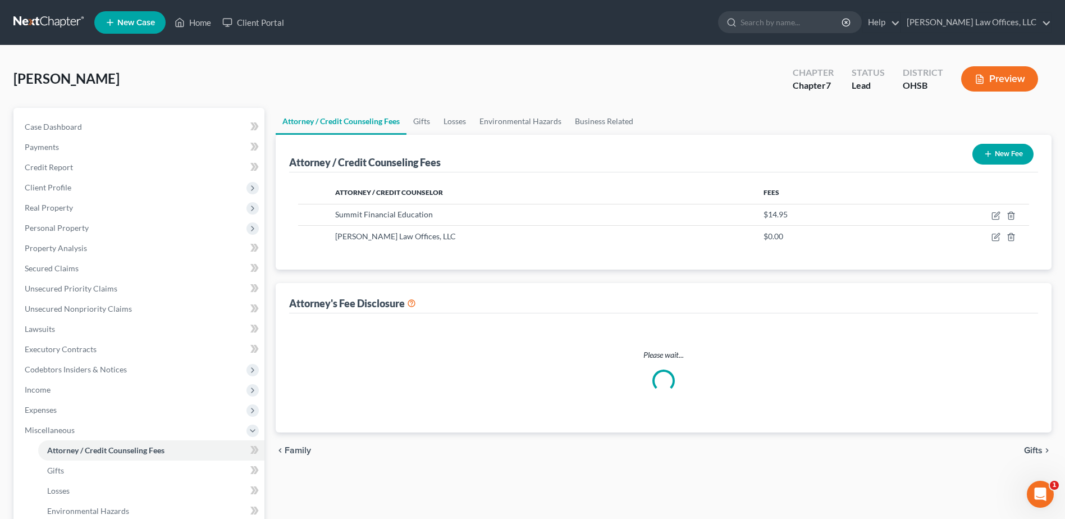
select select "1"
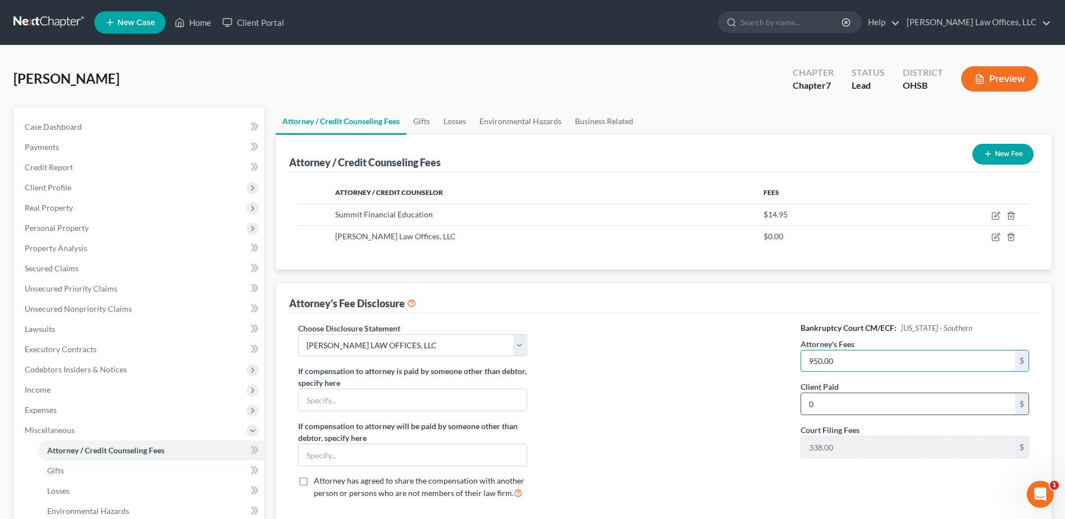
type input "950.00"
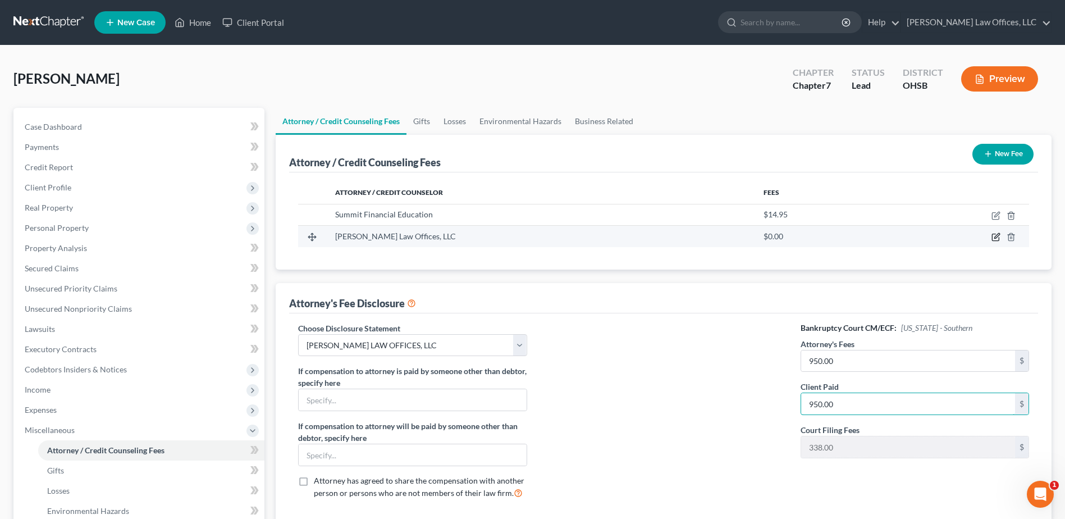
type input "950.00"
click at [994, 241] on icon "button" at bounding box center [995, 237] width 7 height 7
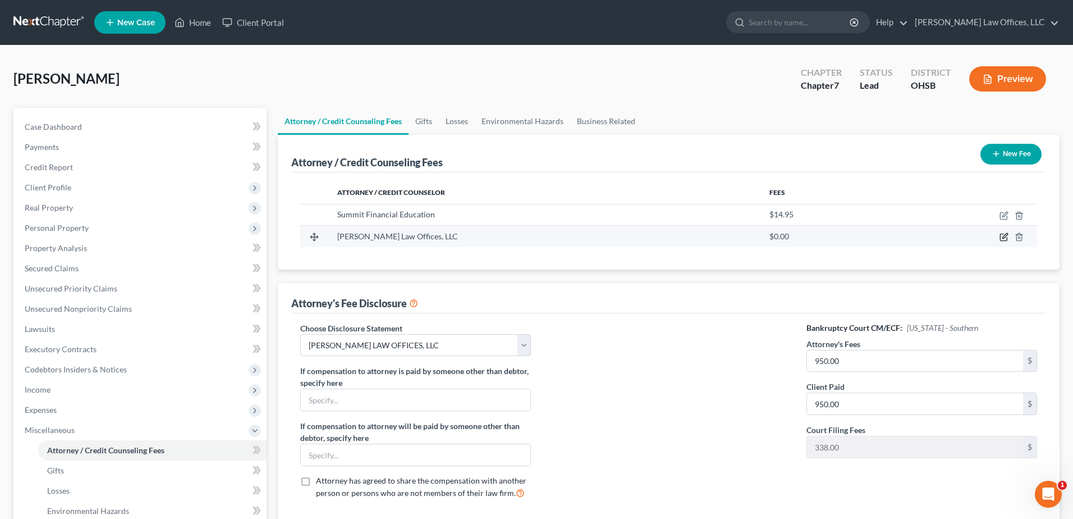
select select "36"
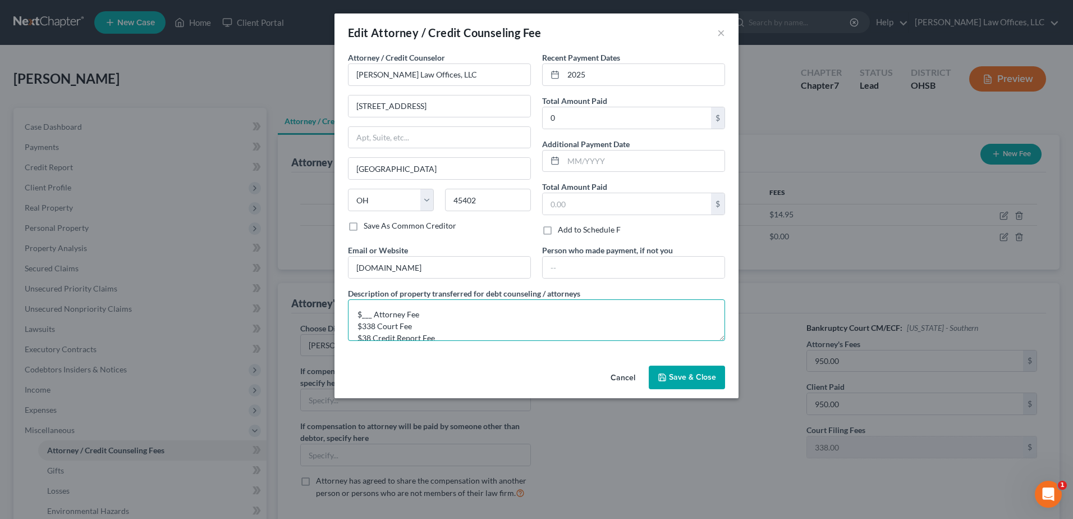
drag, startPoint x: 361, startPoint y: 313, endPoint x: 371, endPoint y: 315, distance: 10.2
click at [371, 315] on textarea "$___ Attorney Fee $338 Court Fee $38 Credit Report Fee" at bounding box center [536, 320] width 377 height 42
drag, startPoint x: 424, startPoint y: 327, endPoint x: 359, endPoint y: 319, distance: 64.9
click at [359, 319] on textarea "$950 Attorney Fee $338 Court Fee $38 Credit Report Fee" at bounding box center [536, 320] width 377 height 42
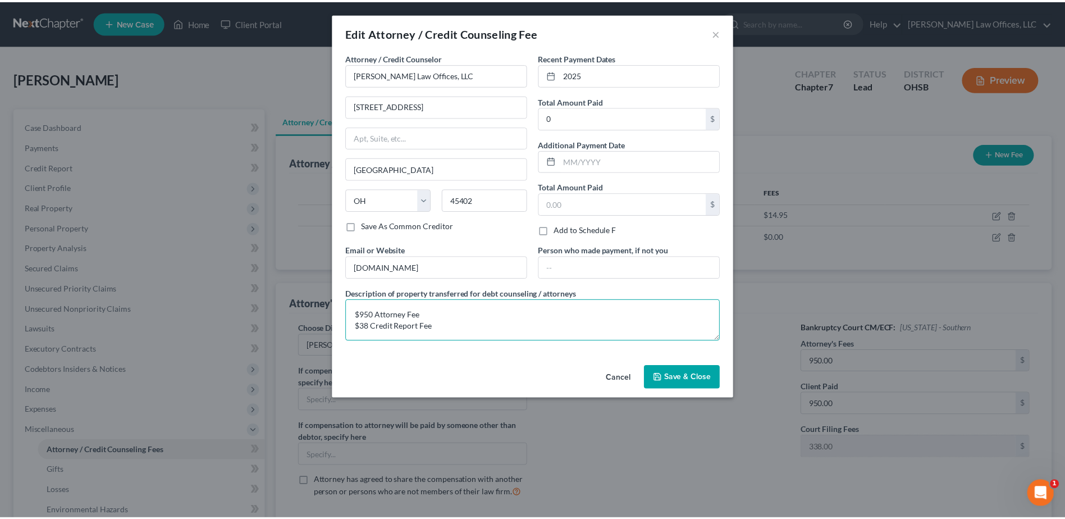
scroll to position [0, 0]
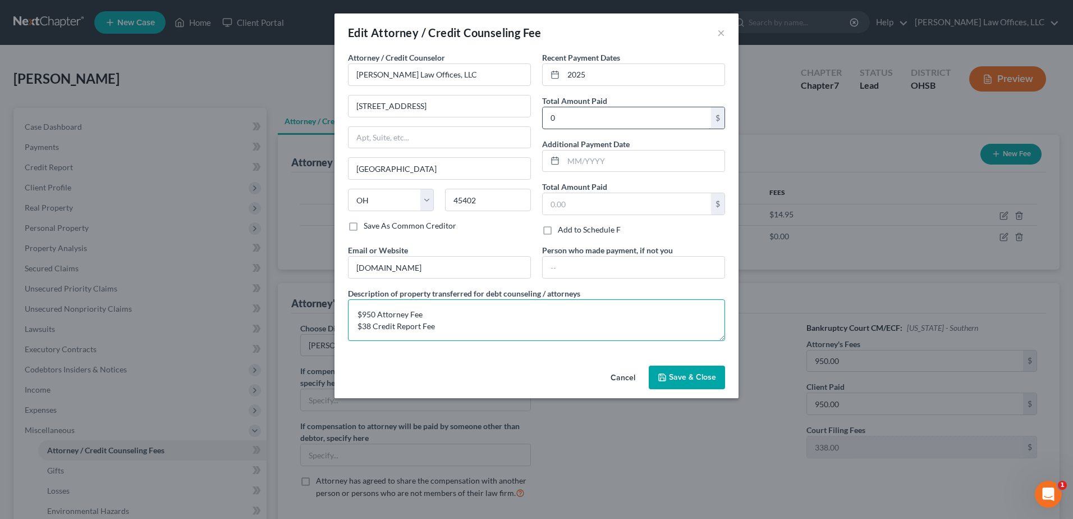
type textarea "$950 Attorney Fee $38 Credit Report Fee"
type input "988.00"
click at [566, 72] on input "2025" at bounding box center [643, 74] width 161 height 21
click at [579, 70] on input "101/2025" at bounding box center [643, 74] width 161 height 21
type input "10/2025"
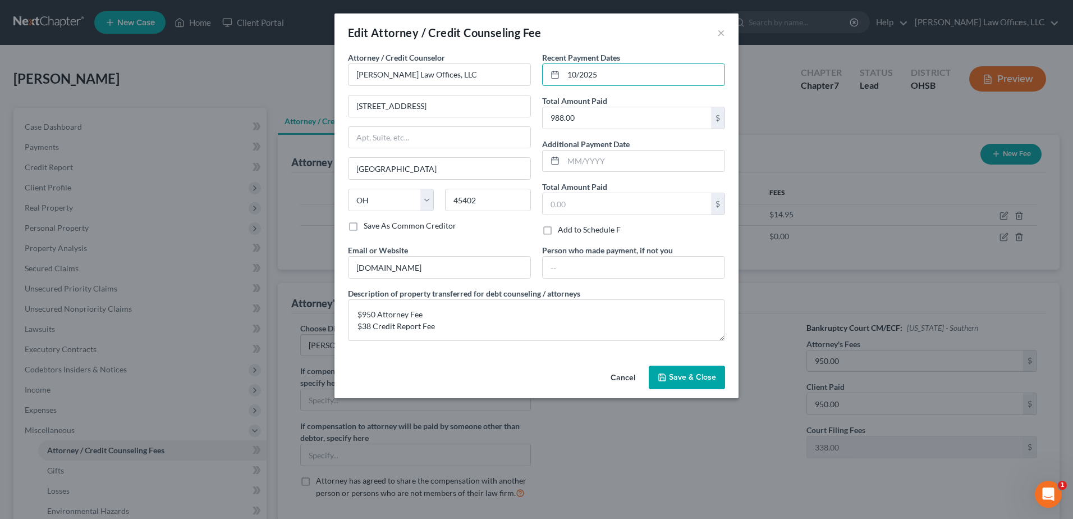
click at [678, 384] on button "Save & Close" at bounding box center [687, 377] width 76 height 24
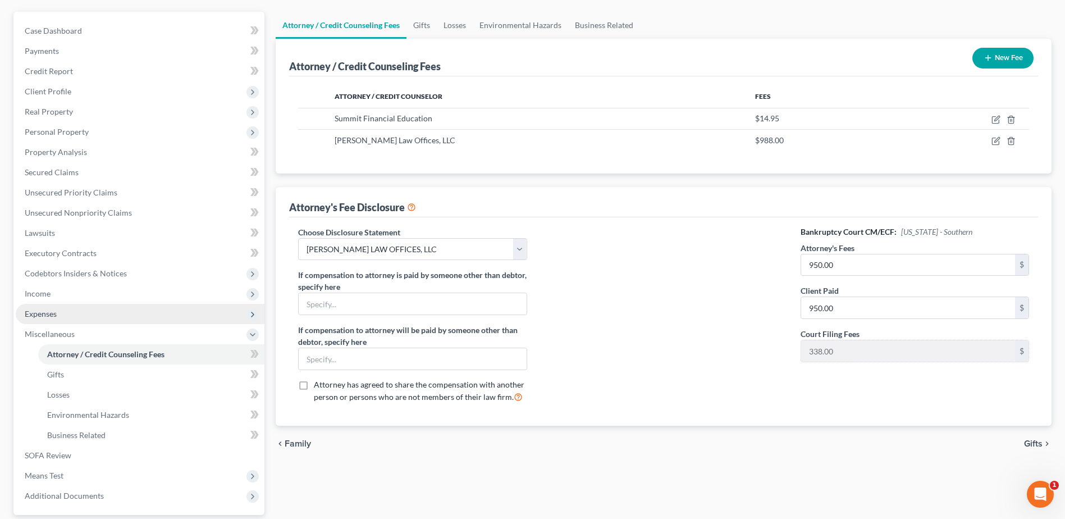
scroll to position [112, 0]
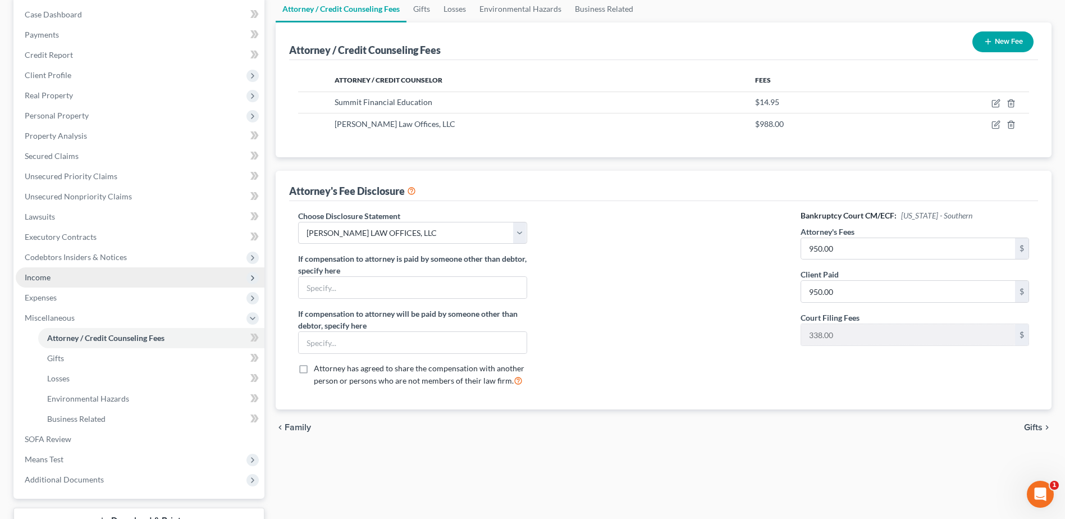
click at [65, 279] on span "Income" at bounding box center [140, 277] width 249 height 20
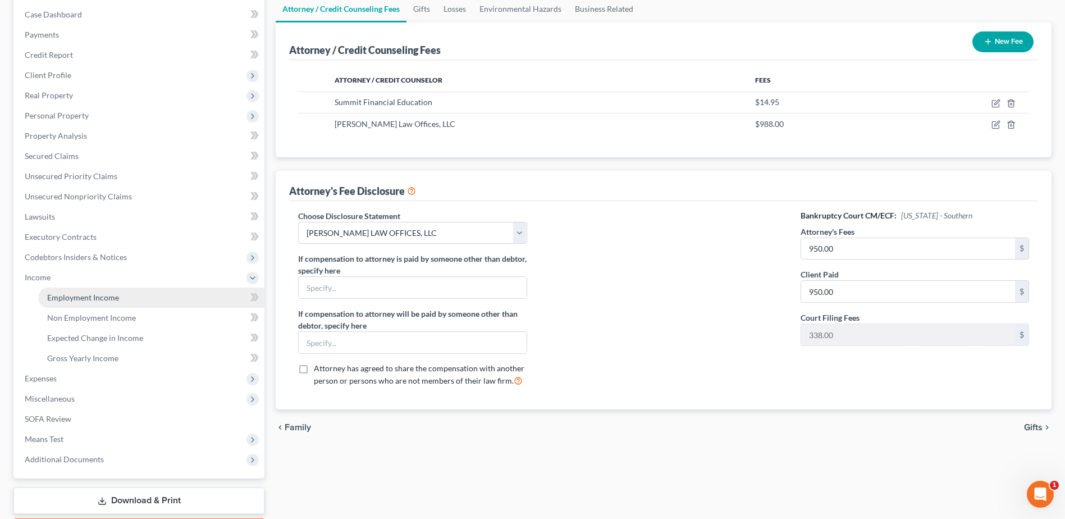
click at [73, 290] on link "Employment Income" at bounding box center [151, 297] width 226 height 20
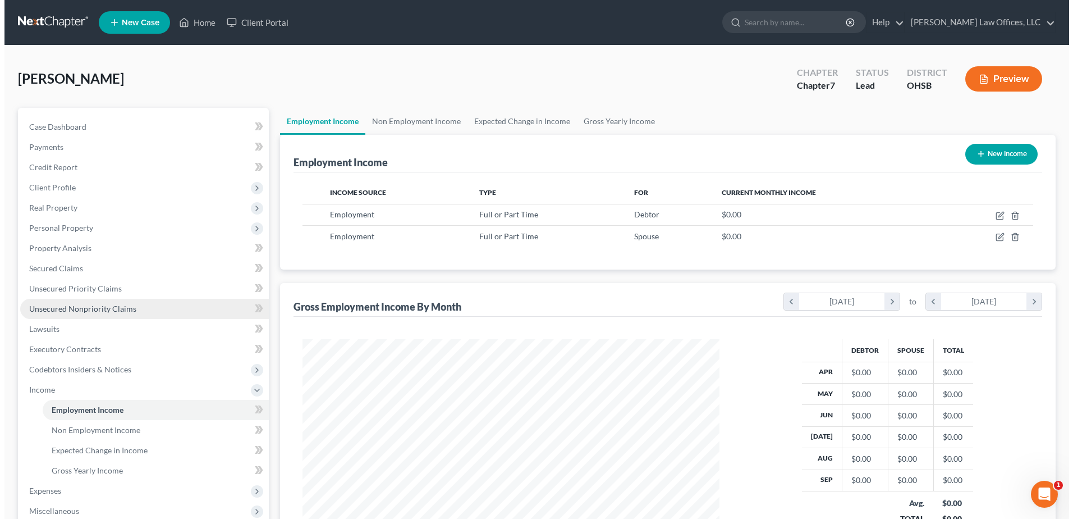
scroll to position [208, 439]
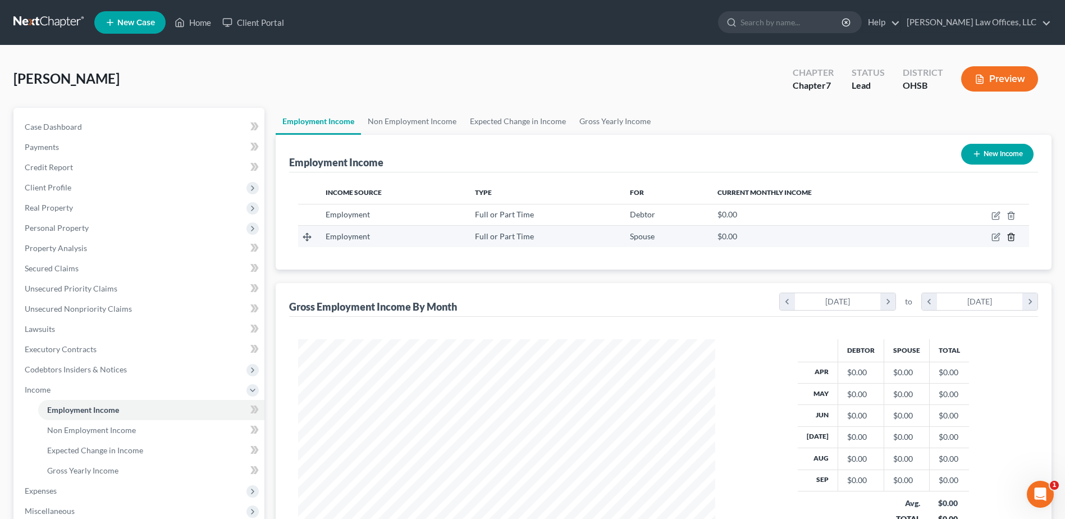
click at [1008, 236] on icon "button" at bounding box center [1010, 236] width 5 height 7
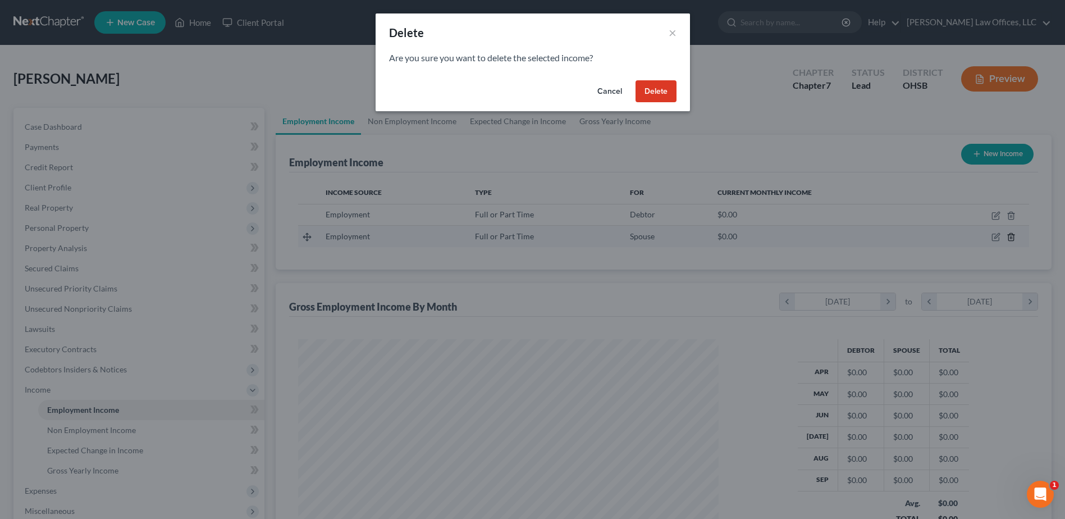
scroll to position [210, 443]
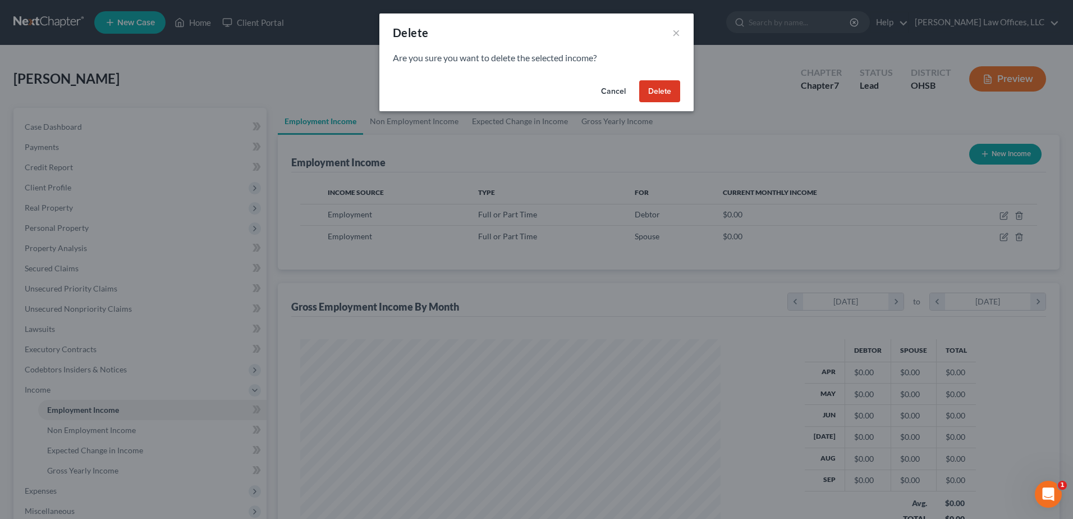
click at [645, 91] on button "Delete" at bounding box center [659, 91] width 41 height 22
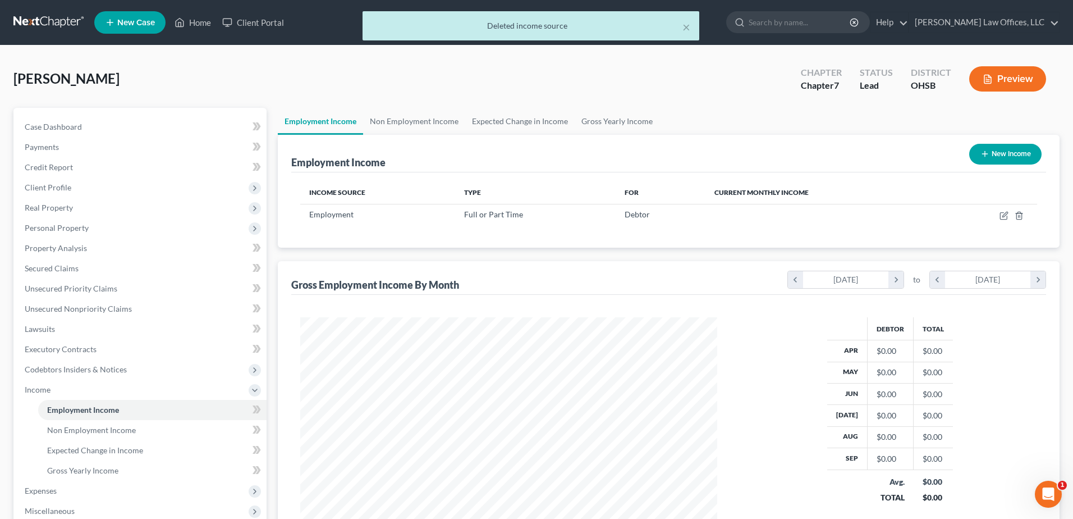
scroll to position [560978, 560747]
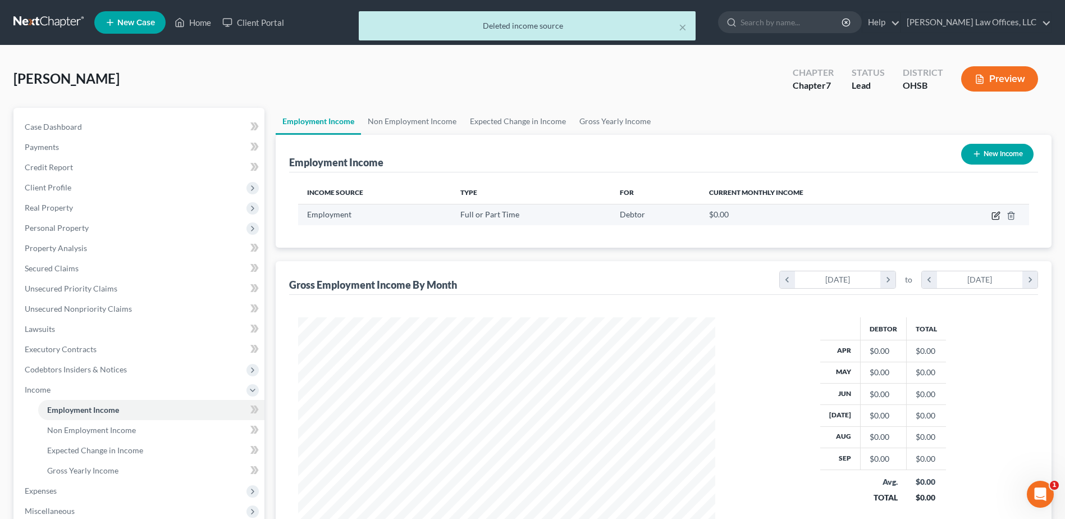
click at [995, 217] on icon "button" at bounding box center [996, 214] width 5 height 5
select select "0"
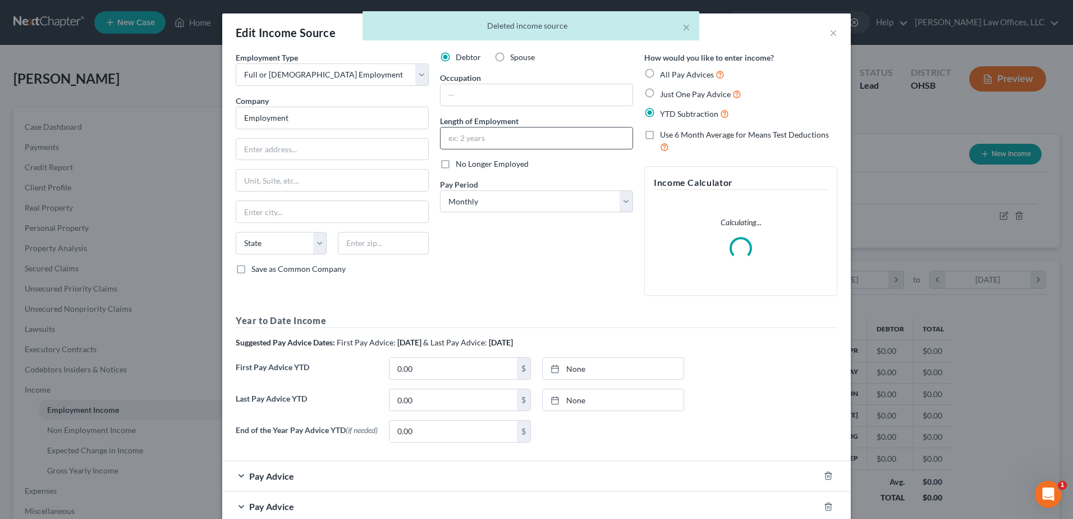
scroll to position [210, 443]
click at [419, 77] on select "Select Full or Part Time Employment Self Employment" at bounding box center [332, 74] width 193 height 22
select select "1"
click at [236, 63] on select "Select Full or Part Time Employment Self Employment" at bounding box center [332, 74] width 193 height 22
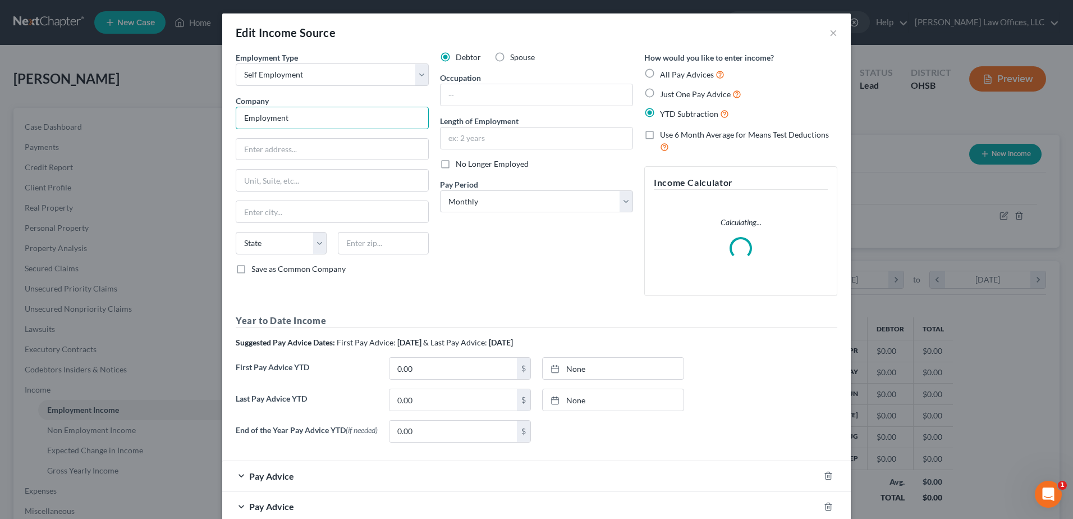
drag, startPoint x: 310, startPoint y: 117, endPoint x: 247, endPoint y: 120, distance: 63.5
click at [247, 120] on input "Employment" at bounding box center [332, 118] width 193 height 22
click at [290, 117] on input "Employment" at bounding box center [332, 118] width 193 height 22
drag, startPoint x: 298, startPoint y: 117, endPoint x: 205, endPoint y: 121, distance: 93.3
click at [205, 121] on div "Edit Income Source × Employment Type * Select Full or Part Time Employment Self…" at bounding box center [536, 259] width 1073 height 519
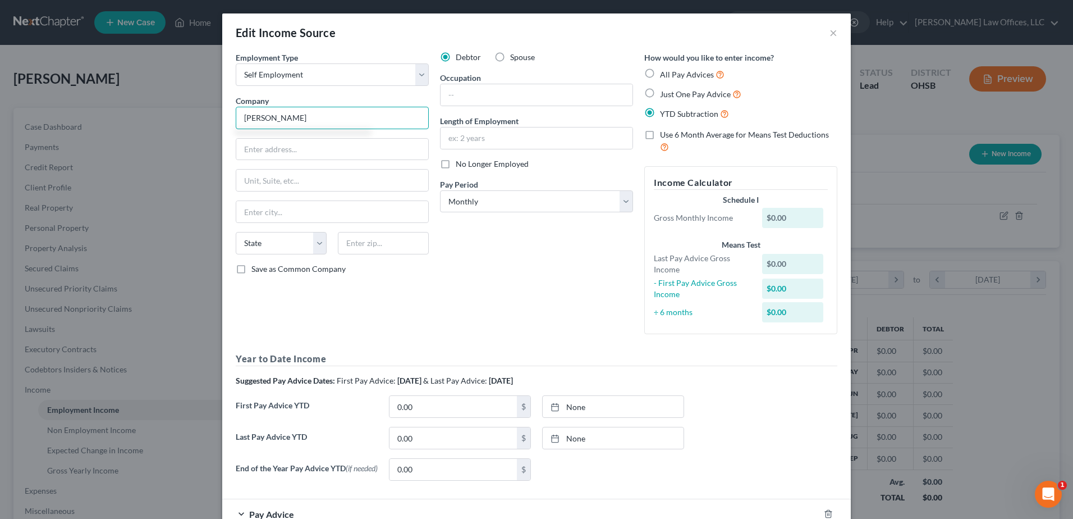
type input "TR King"
click at [464, 107] on div "Debtor Spouse Occupation Length of Employment No Longer Employed Pay Period * S…" at bounding box center [536, 197] width 204 height 291
click at [464, 99] on input "text" at bounding box center [537, 94] width 192 height 21
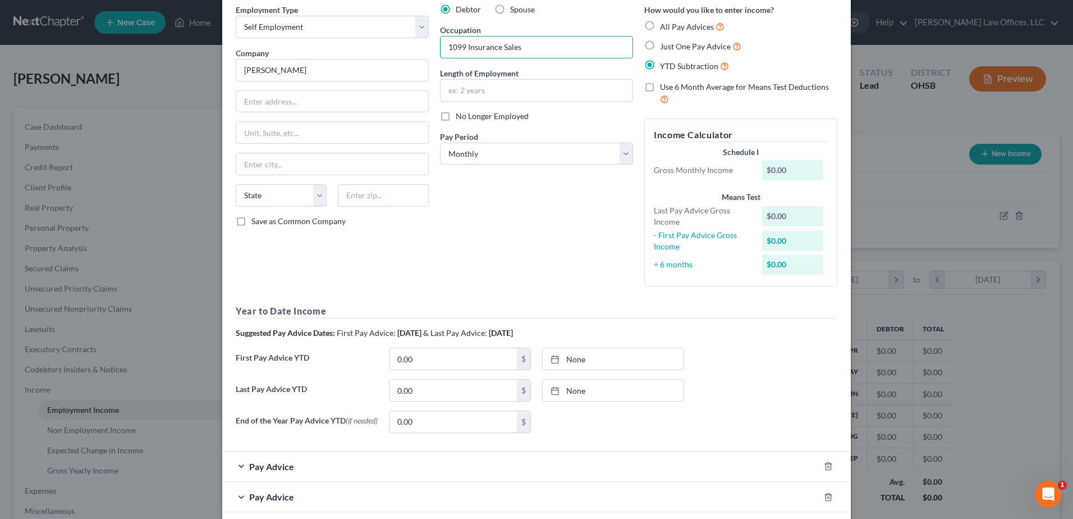
scroll to position [105, 0]
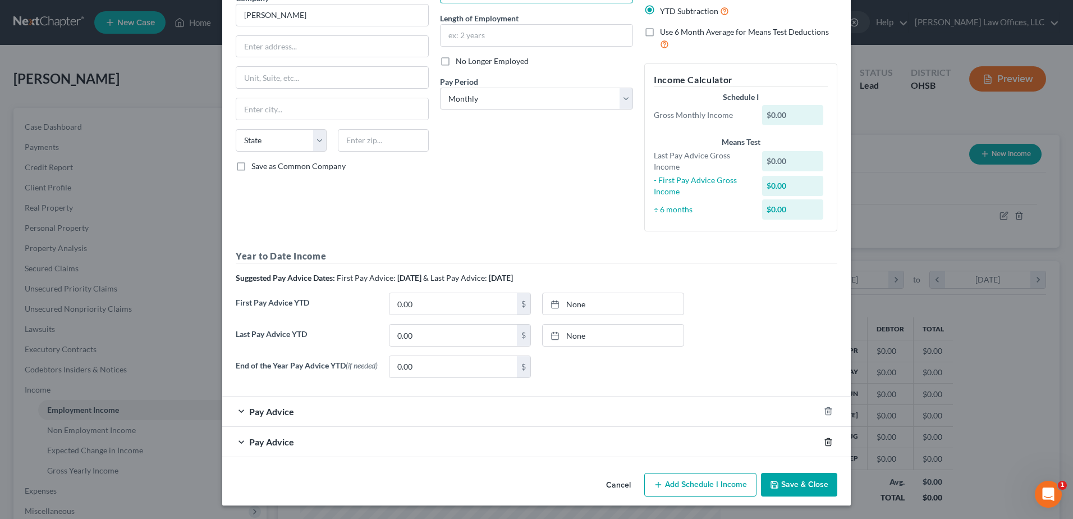
type input "1099 Insurance Sales"
click at [824, 438] on icon "button" at bounding box center [828, 441] width 9 height 9
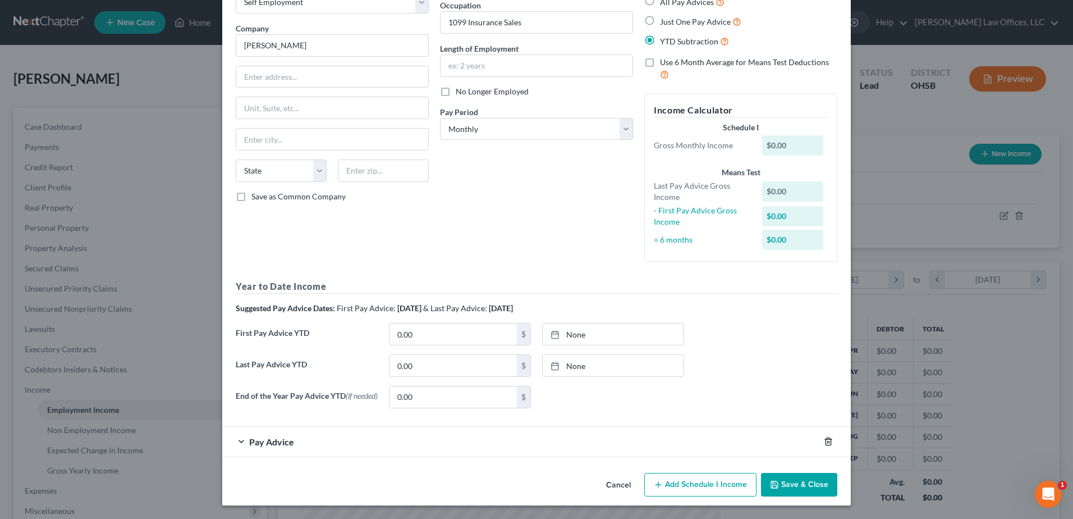
click at [826, 439] on icon "button" at bounding box center [828, 441] width 5 height 7
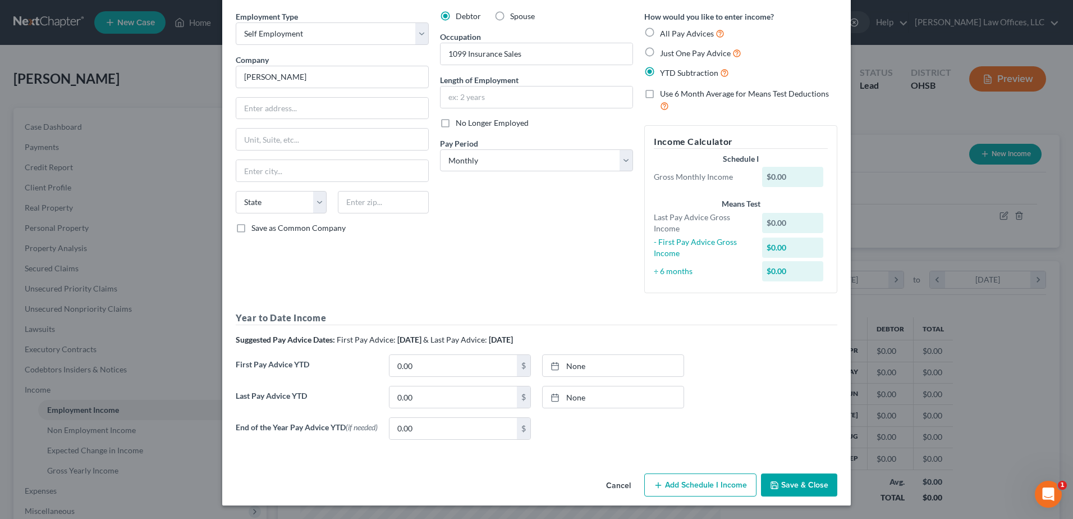
scroll to position [44, 0]
click at [715, 480] on button "Add Schedule I Income" at bounding box center [700, 485] width 112 height 24
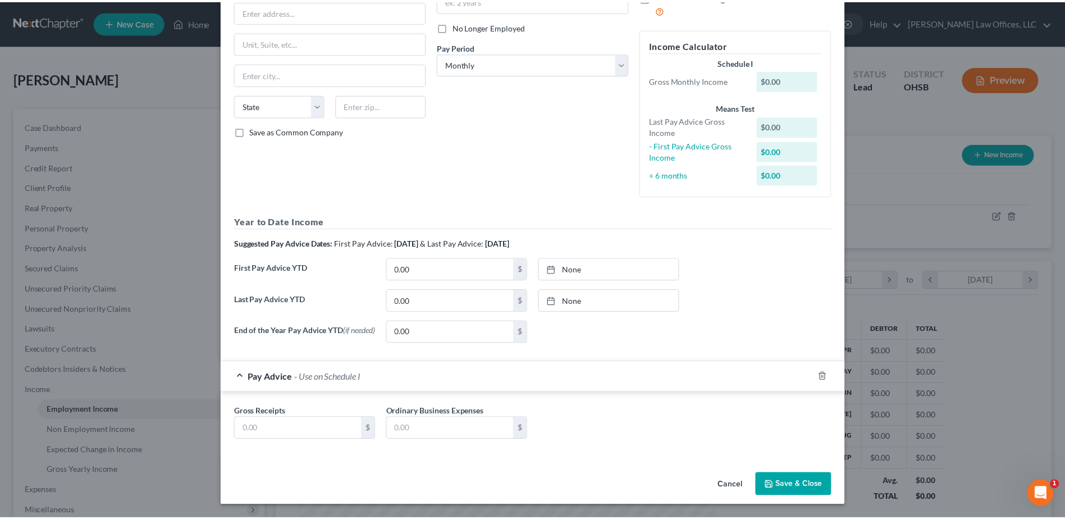
scroll to position [140, 0]
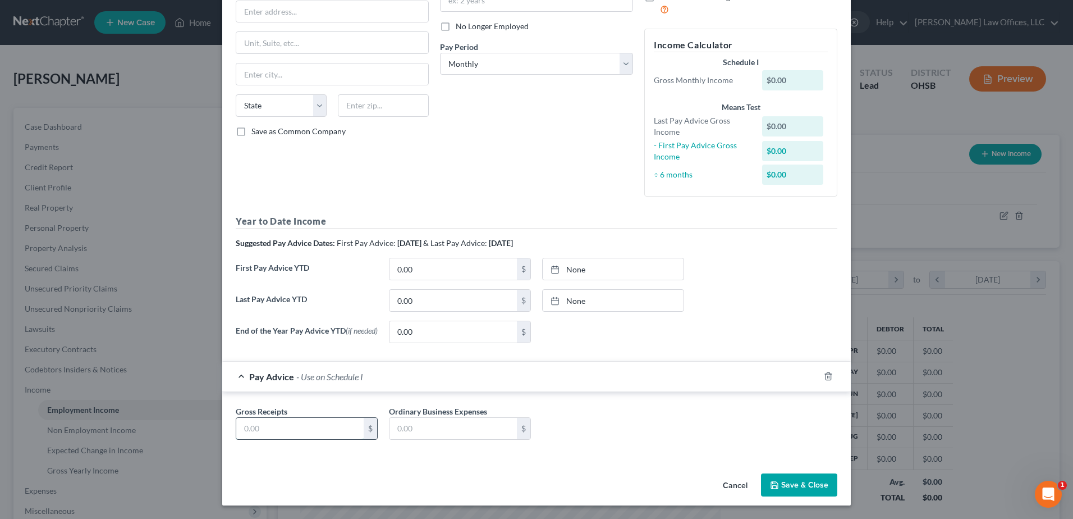
click at [288, 432] on input "text" at bounding box center [299, 428] width 127 height 21
type input "2,000.00"
click at [794, 488] on button "Save & Close" at bounding box center [799, 485] width 76 height 24
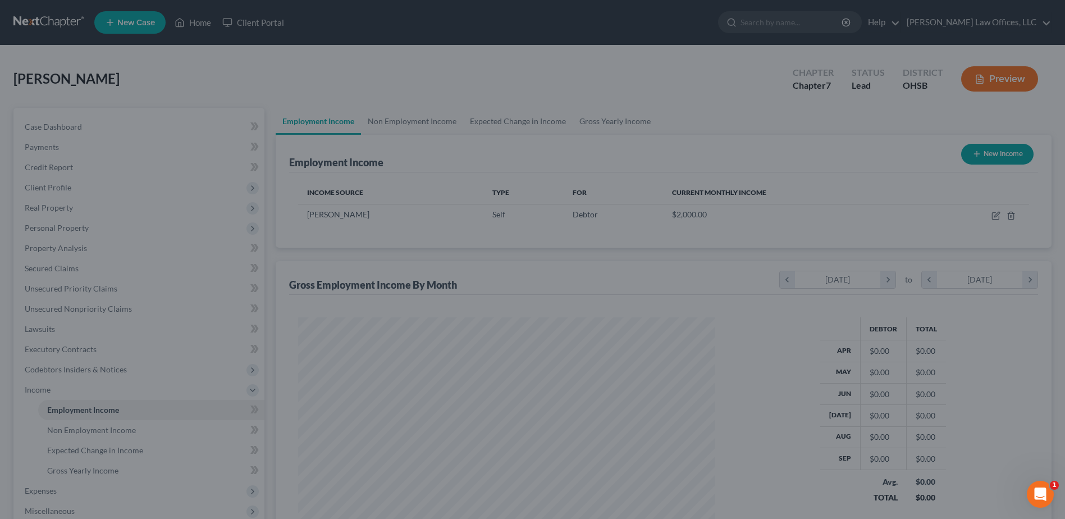
scroll to position [560978, 560747]
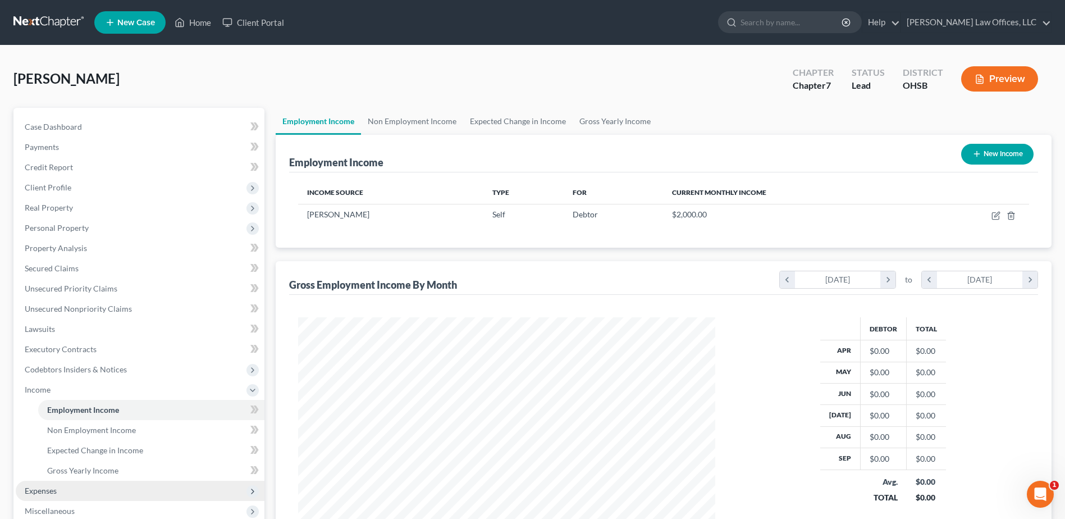
click at [99, 489] on span "Expenses" at bounding box center [140, 490] width 249 height 20
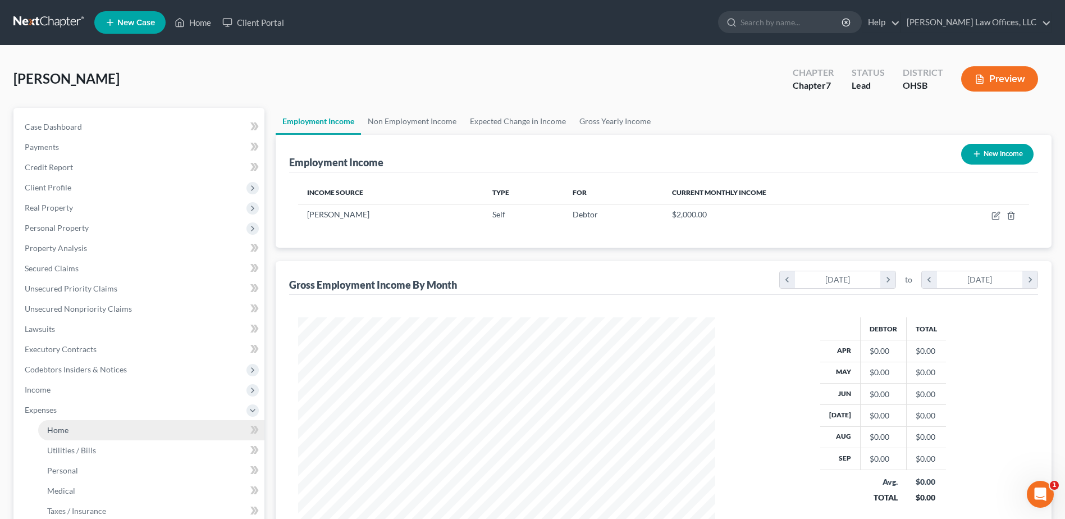
click at [91, 430] on link "Home" at bounding box center [151, 430] width 226 height 20
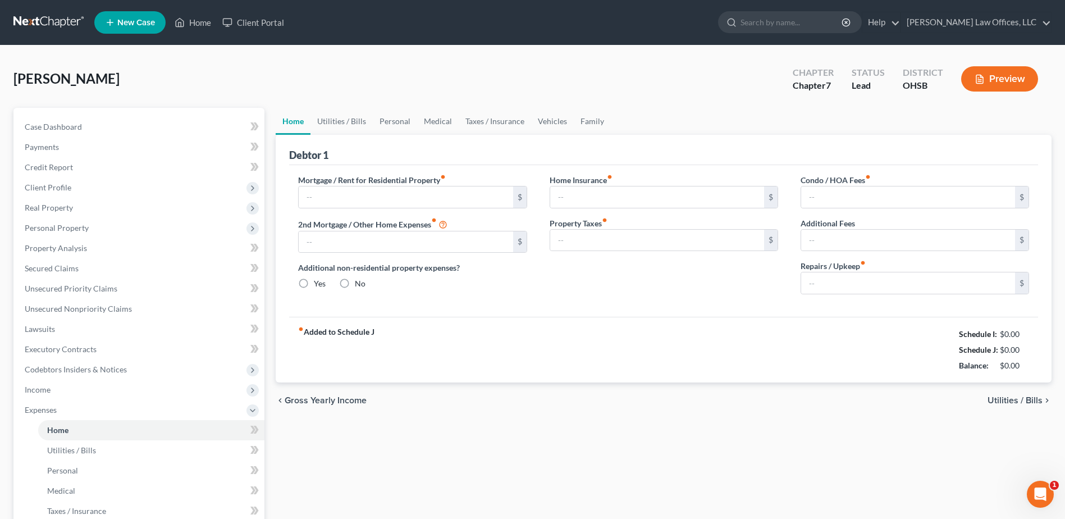
type input "0.00"
radio input "true"
type input "0.00"
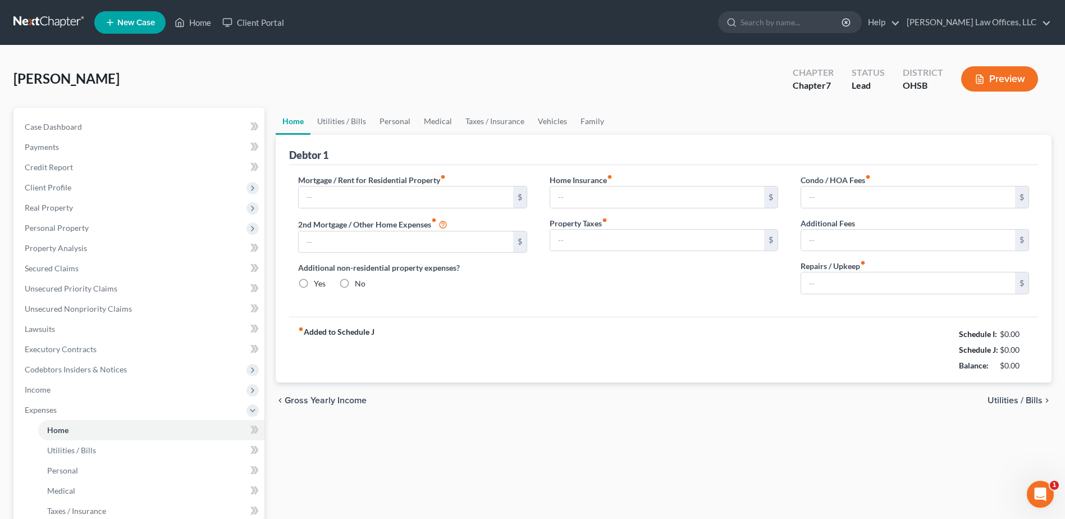
type input "0.00"
click at [351, 198] on input "text" at bounding box center [406, 196] width 214 height 21
type input "113.00"
click at [822, 277] on input "0.00" at bounding box center [908, 282] width 214 height 21
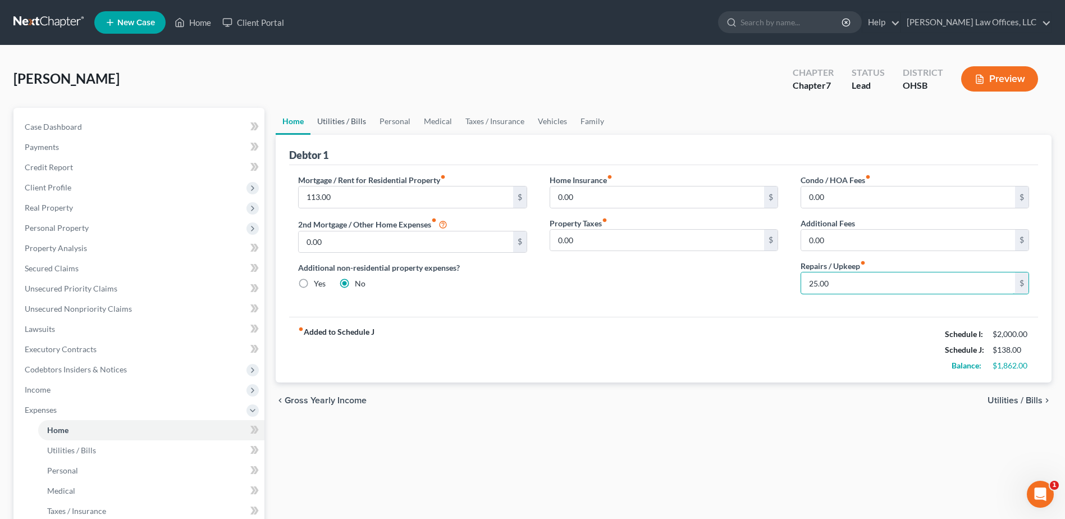
type input "25.00"
drag, startPoint x: 358, startPoint y: 113, endPoint x: 352, endPoint y: 116, distance: 6.3
click at [358, 113] on link "Utilities / Bills" at bounding box center [341, 121] width 62 height 27
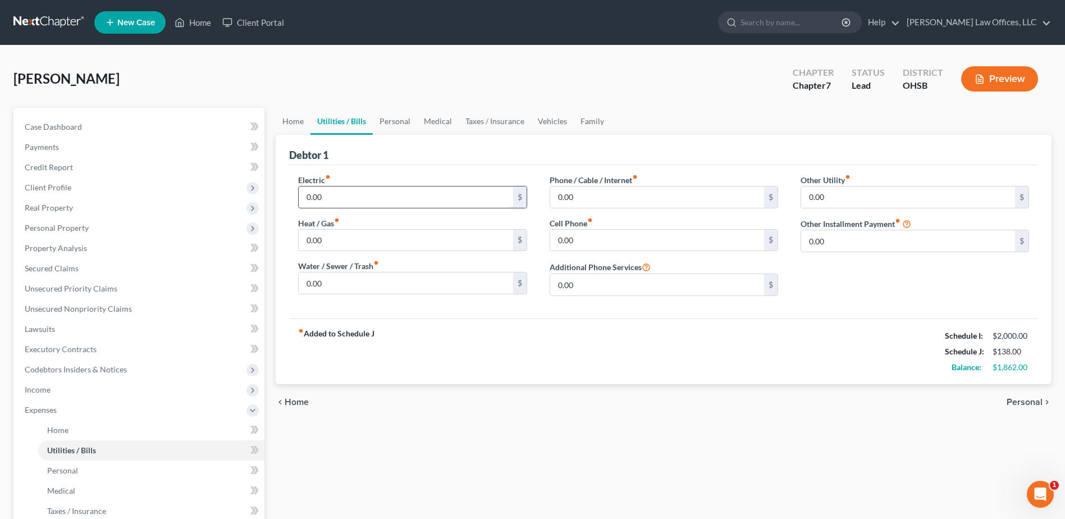
click at [338, 192] on input "0.00" at bounding box center [406, 196] width 214 height 21
type input "150.00"
click at [338, 244] on input "0.00" at bounding box center [406, 240] width 214 height 21
type input "50.00"
click at [326, 278] on input "0.00" at bounding box center [406, 282] width 214 height 21
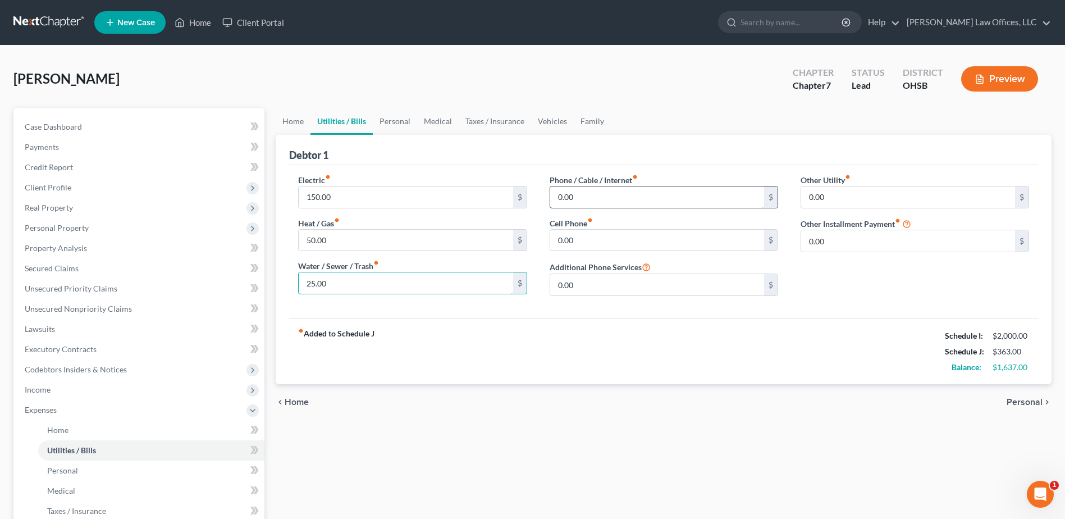
type input "25.00"
click at [577, 192] on input "0.00" at bounding box center [657, 196] width 214 height 21
type input "50.00"
click at [589, 237] on input "0.00" at bounding box center [657, 240] width 214 height 21
type input "35.00"
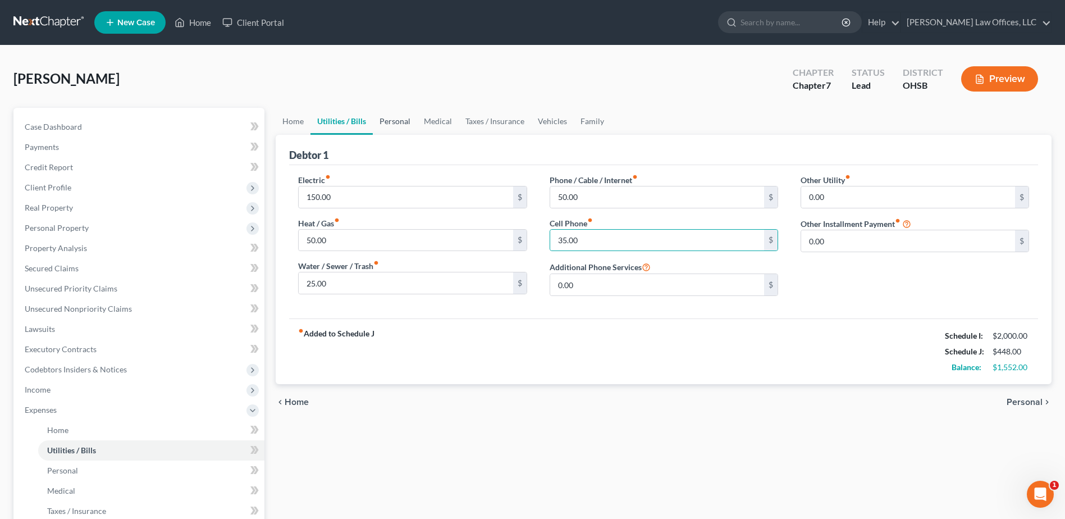
click at [401, 119] on link "Personal" at bounding box center [395, 121] width 44 height 27
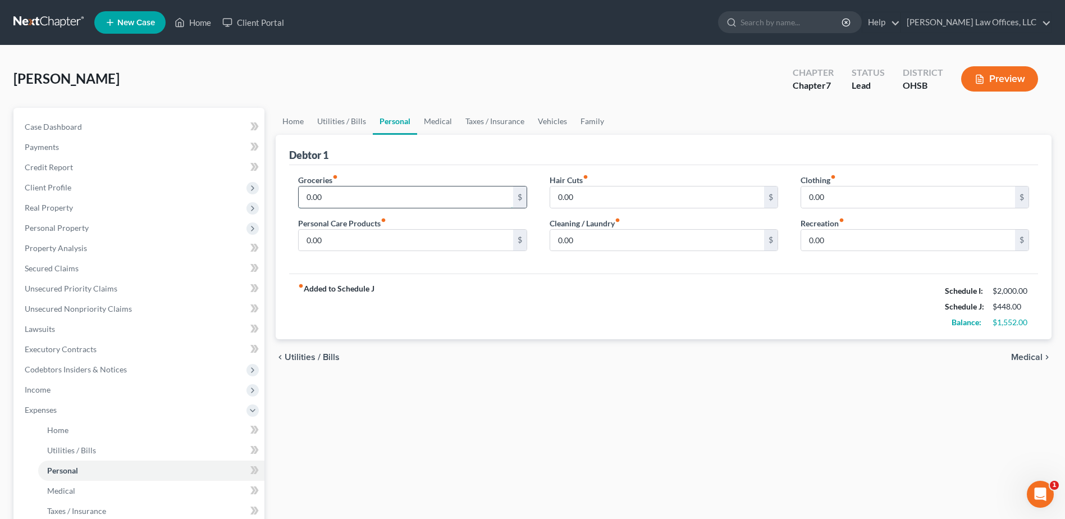
click at [357, 195] on input "0.00" at bounding box center [406, 196] width 214 height 21
type input "495.00"
click at [343, 245] on input "0.00" at bounding box center [406, 240] width 214 height 21
type input "25.00"
click at [570, 196] on input "0.00" at bounding box center [657, 196] width 214 height 21
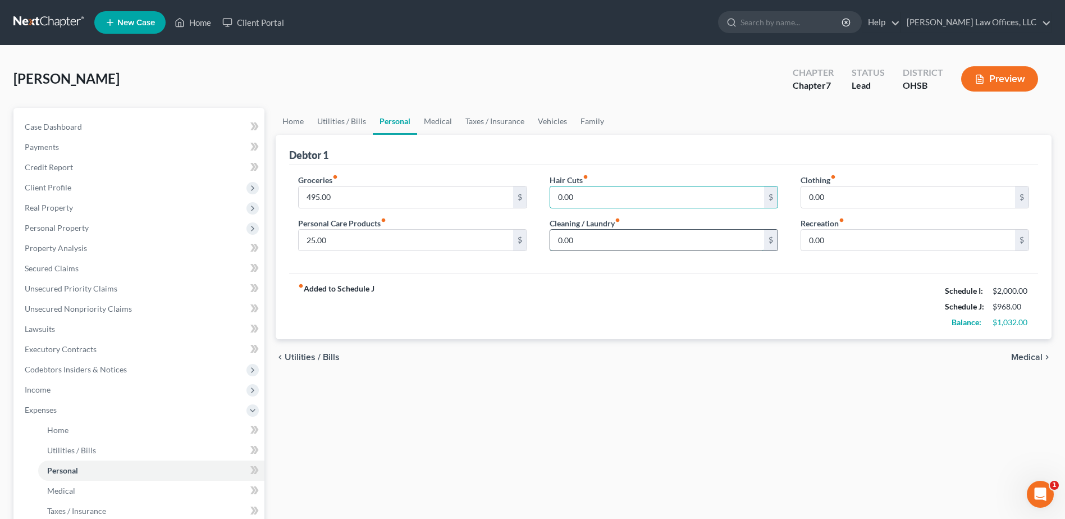
click at [577, 234] on input "0.00" at bounding box center [657, 240] width 214 height 21
type input "25.00"
click at [841, 200] on input "0.00" at bounding box center [908, 196] width 214 height 21
type input "50.00"
click at [824, 245] on input "0.00" at bounding box center [908, 240] width 214 height 21
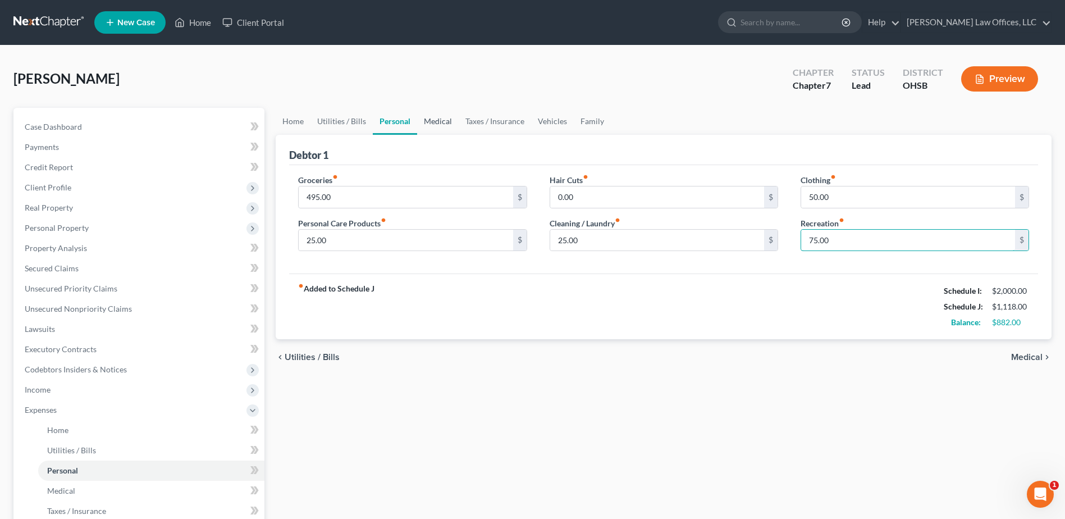
type input "75.00"
click at [429, 122] on link "Medical" at bounding box center [438, 121] width 42 height 27
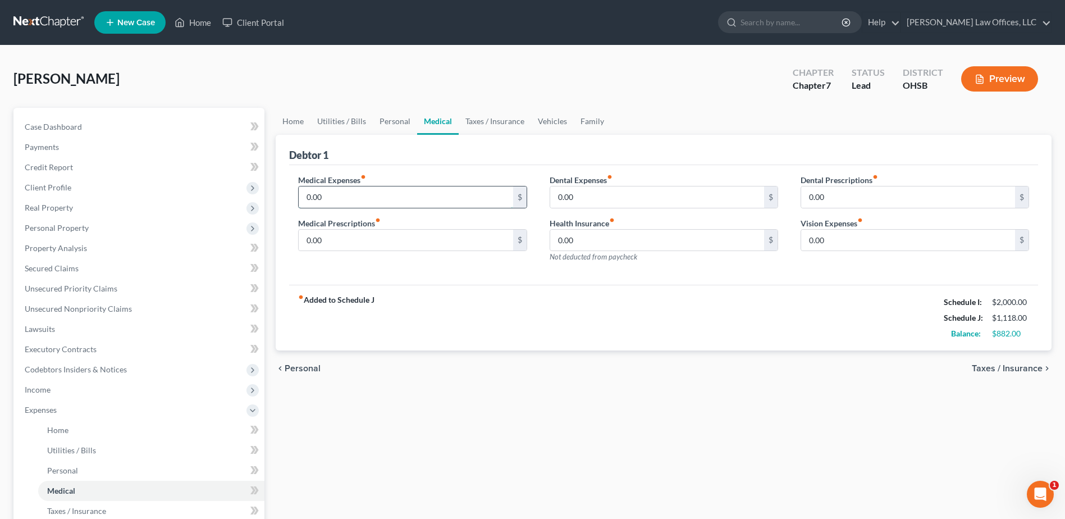
click at [354, 199] on input "0.00" at bounding box center [406, 196] width 214 height 21
type input "50.00"
click at [348, 244] on input "0.00" at bounding box center [406, 240] width 214 height 21
type input "25.00"
click at [586, 205] on input "0.00" at bounding box center [657, 196] width 214 height 21
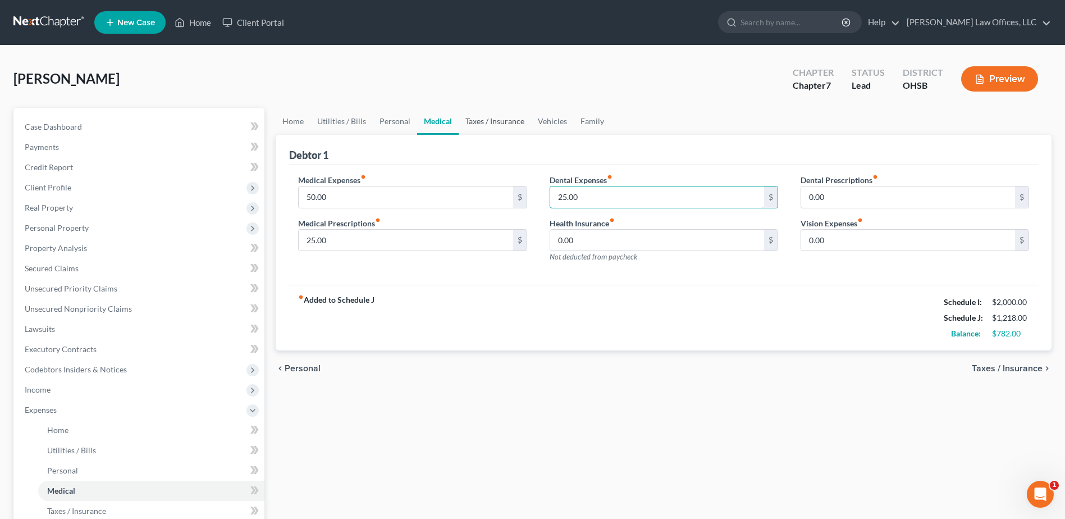
type input "25.00"
click at [485, 118] on link "Taxes / Insurance" at bounding box center [494, 121] width 72 height 27
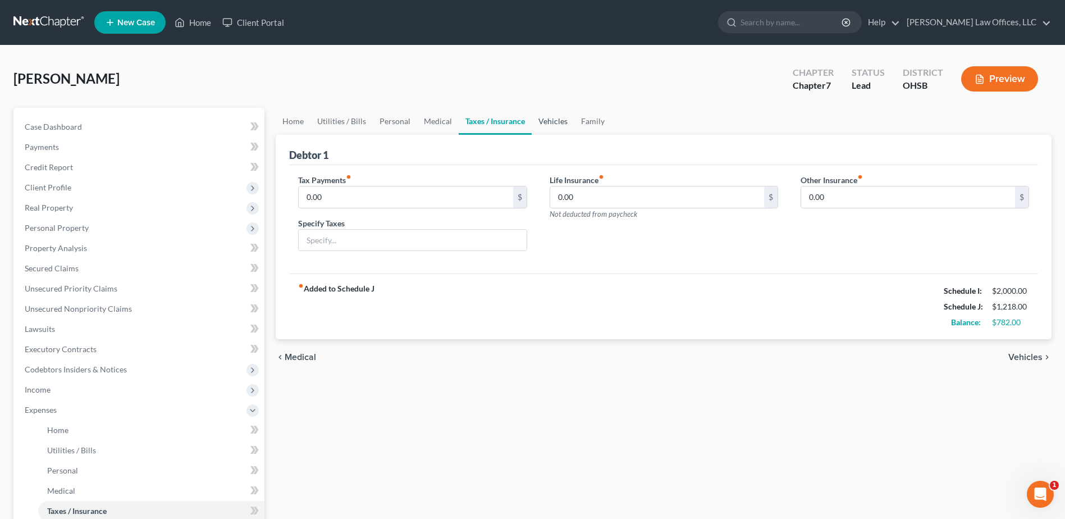
click at [552, 118] on link "Vehicles" at bounding box center [552, 121] width 43 height 27
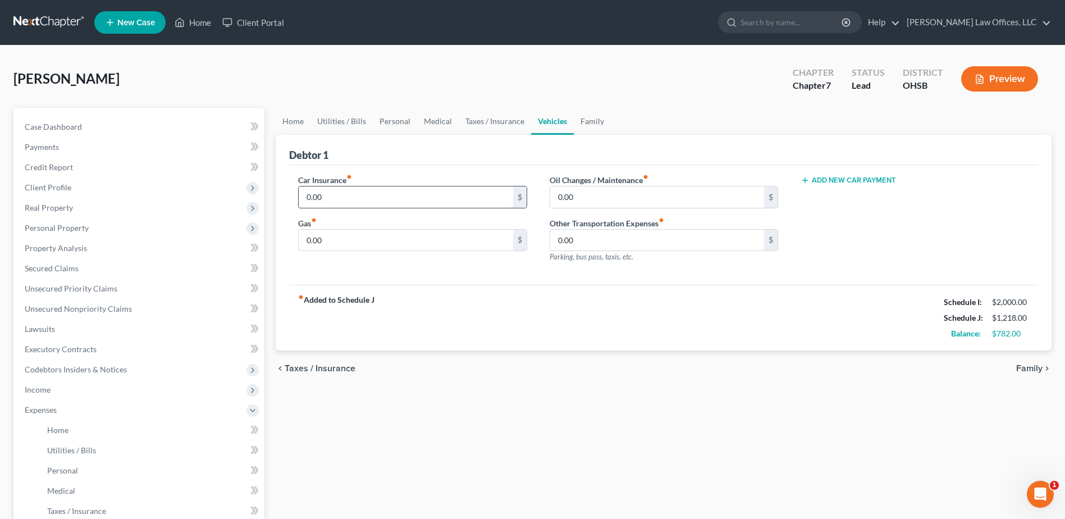
click at [406, 193] on input "0.00" at bounding box center [406, 196] width 214 height 21
type input "70.00"
click at [401, 244] on input "0.00" at bounding box center [406, 240] width 214 height 21
type input "250.00"
click at [598, 194] on input "0.00" at bounding box center [657, 196] width 214 height 21
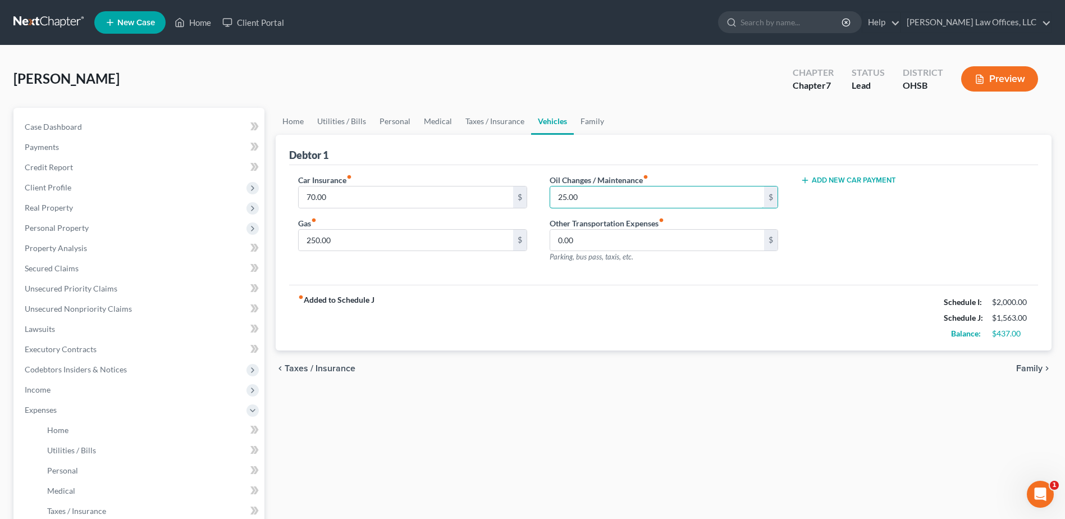
type input "25.00"
click at [488, 274] on div "Car Insurance fiber_manual_record 70.00 $ Gas fiber_manual_record 250.00 $ Oil …" at bounding box center [663, 225] width 749 height 120
click at [67, 125] on span "Case Dashboard" at bounding box center [53, 127] width 57 height 10
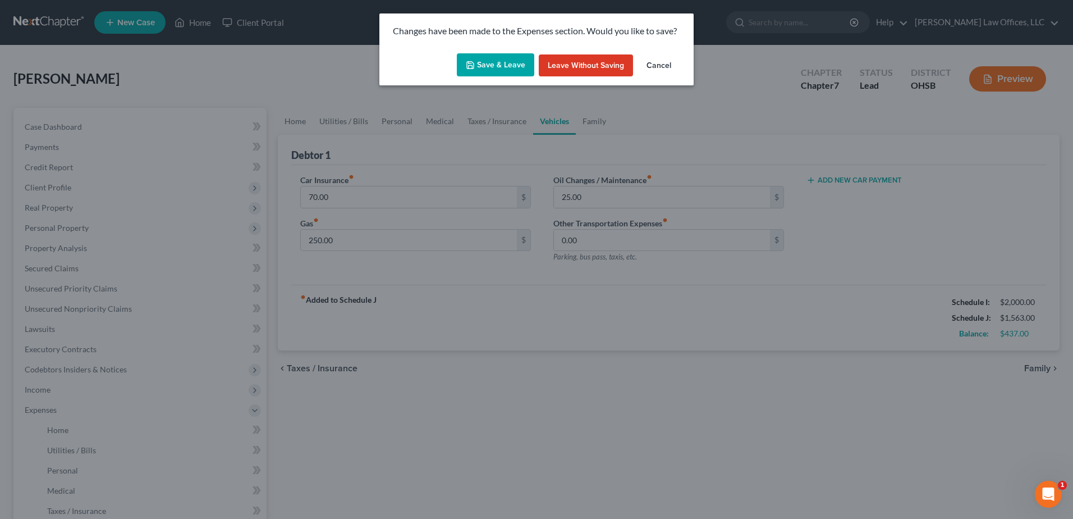
click at [496, 63] on button "Save & Leave" at bounding box center [495, 65] width 77 height 24
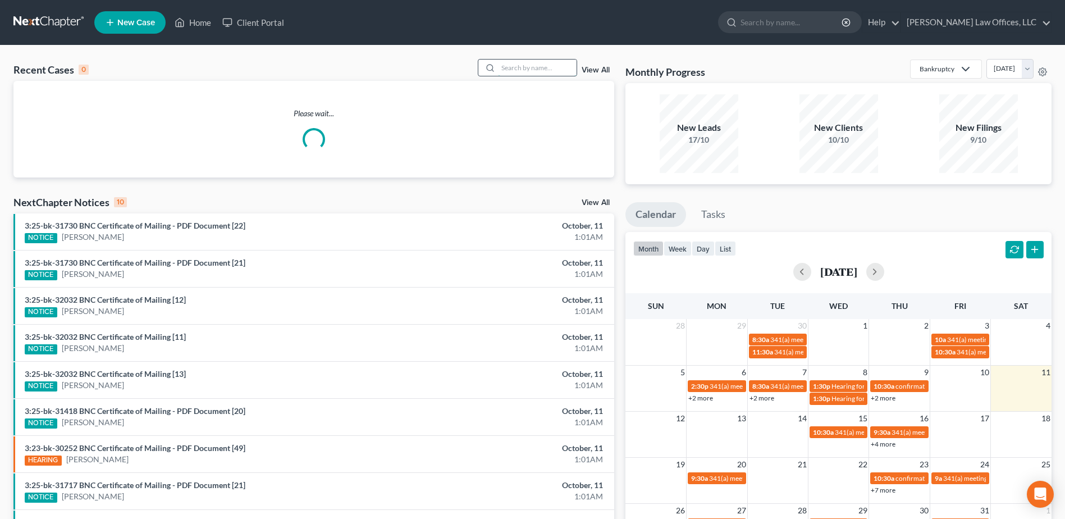
click at [525, 69] on input "search" at bounding box center [537, 67] width 79 height 16
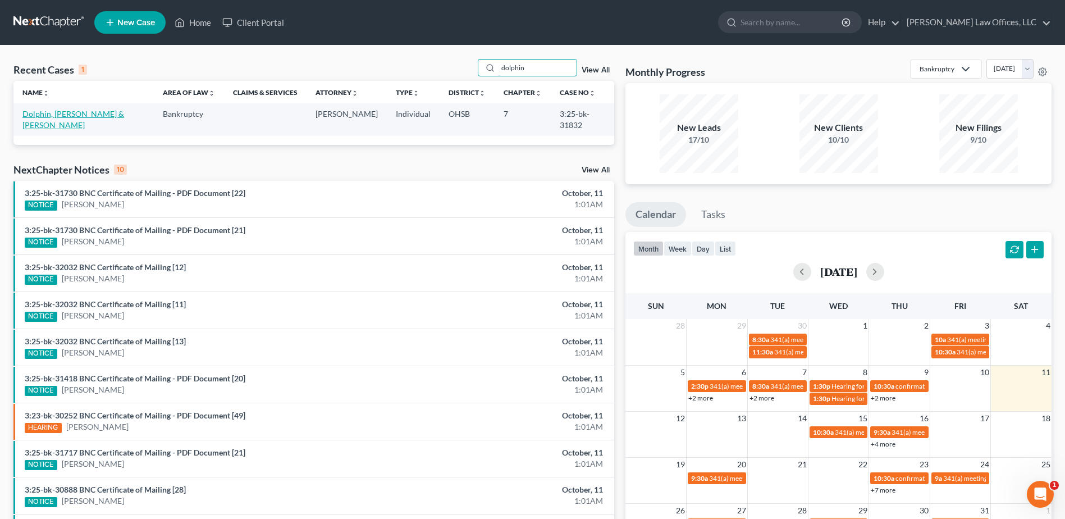
type input "dolphin"
click at [91, 113] on link "Dolphin, [PERSON_NAME] & [PERSON_NAME]" at bounding box center [73, 119] width 102 height 21
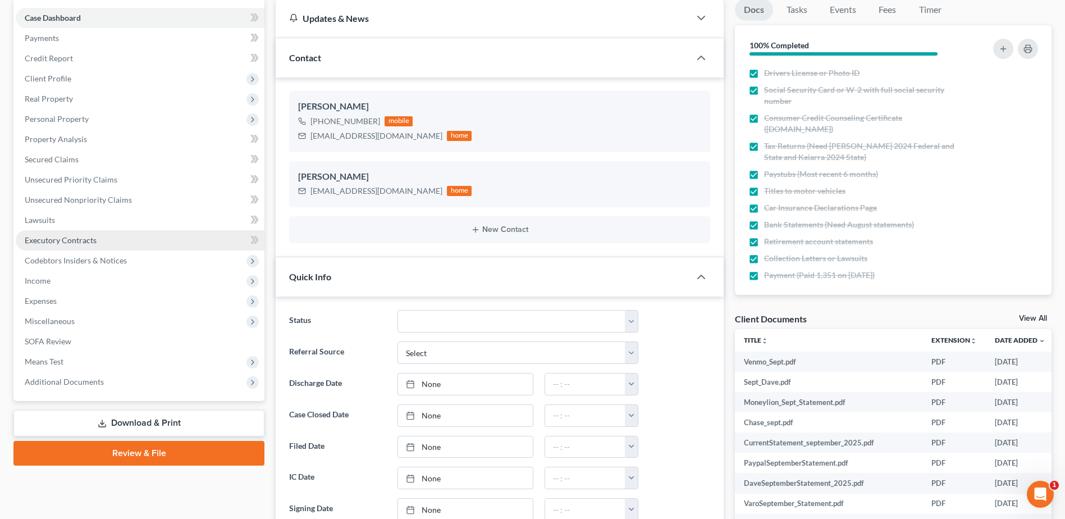
scroll to position [224, 0]
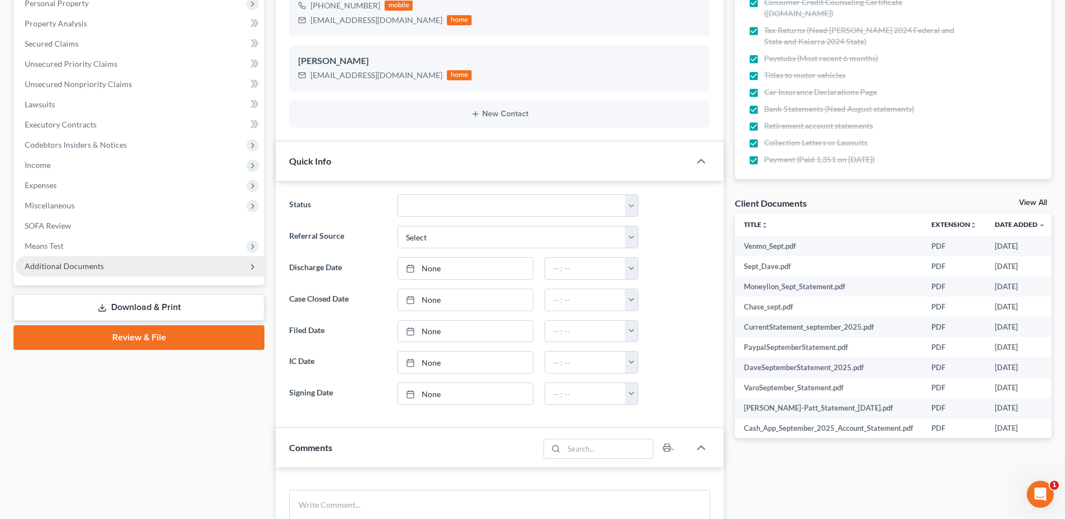
click at [121, 270] on span "Additional Documents" at bounding box center [140, 266] width 249 height 20
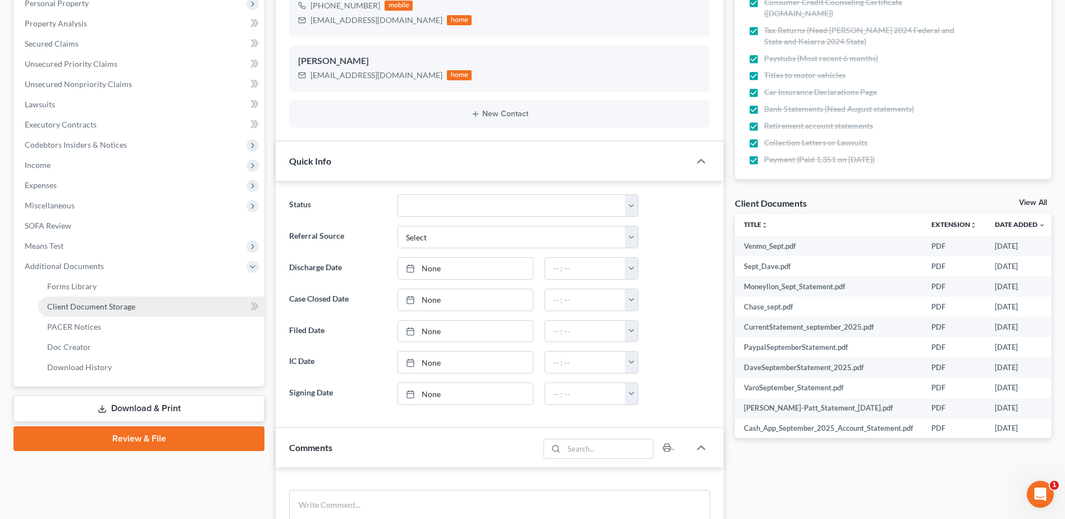
click at [132, 304] on span "Client Document Storage" at bounding box center [91, 306] width 88 height 10
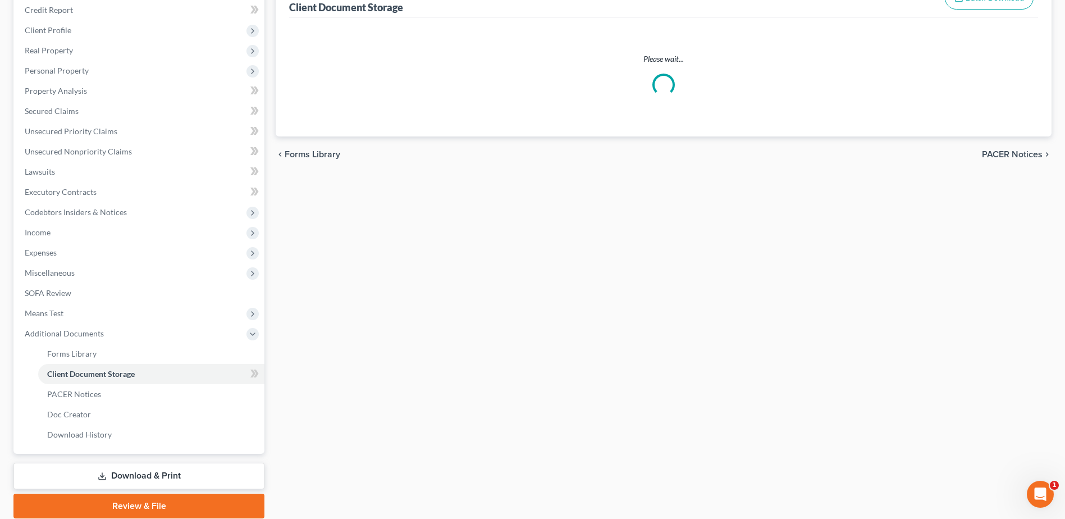
scroll to position [54, 0]
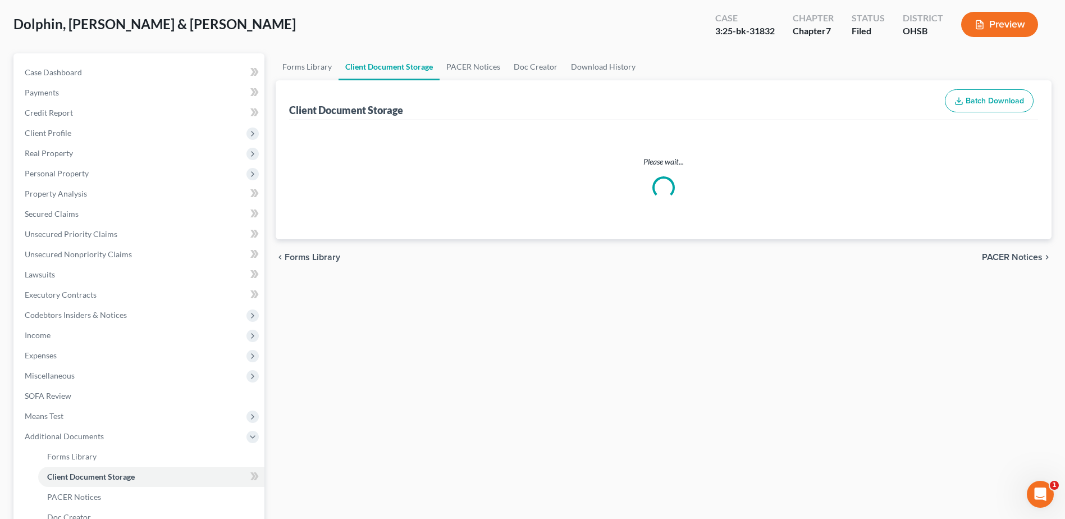
select select "7"
select select "52"
select select "7"
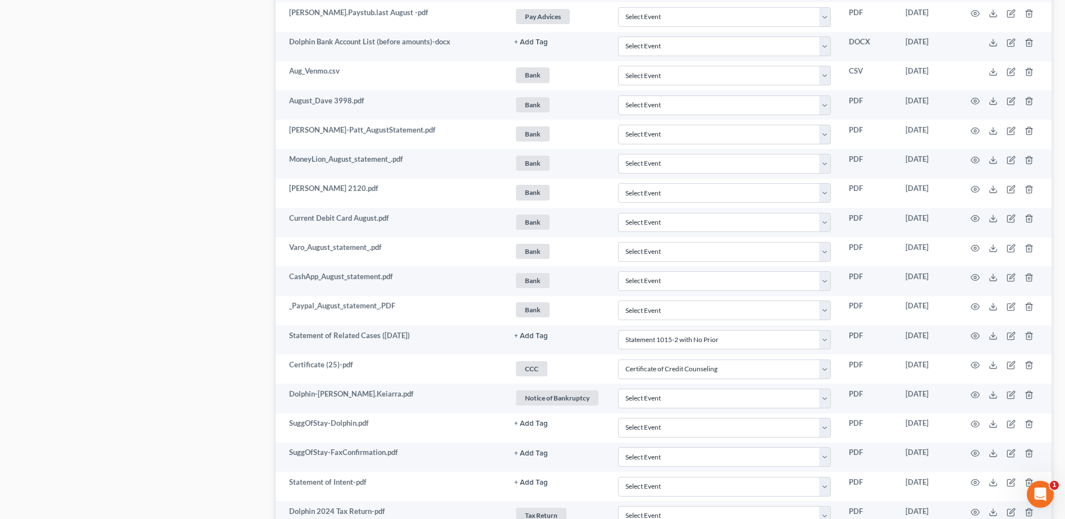
scroll to position [3738, 0]
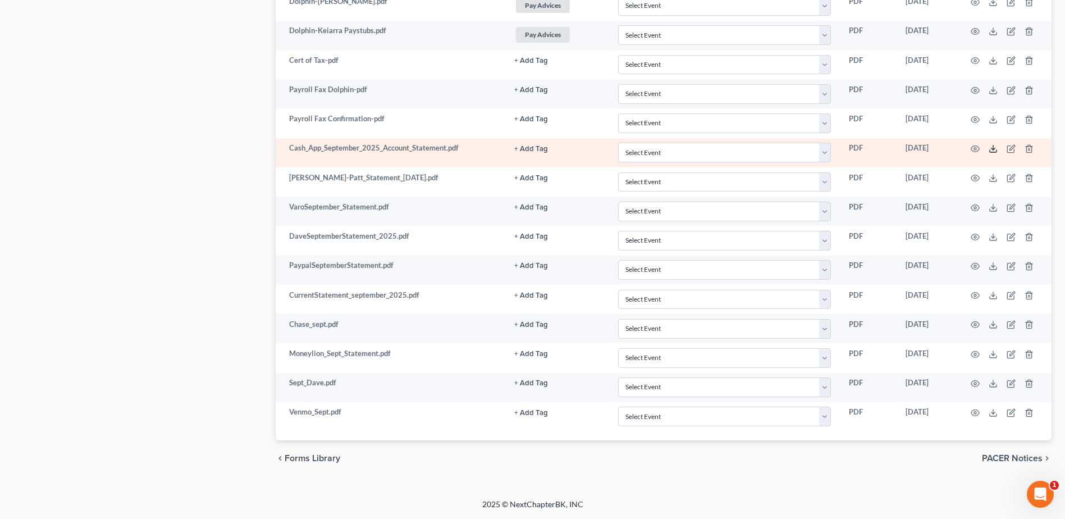
click at [994, 147] on icon at bounding box center [992, 148] width 9 height 9
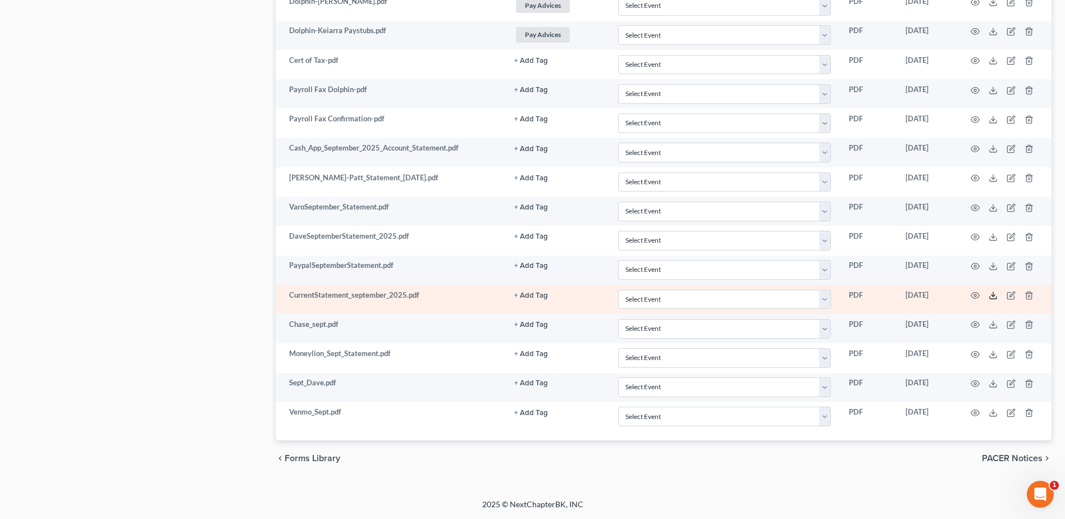
click at [993, 294] on line at bounding box center [993, 294] width 0 height 4
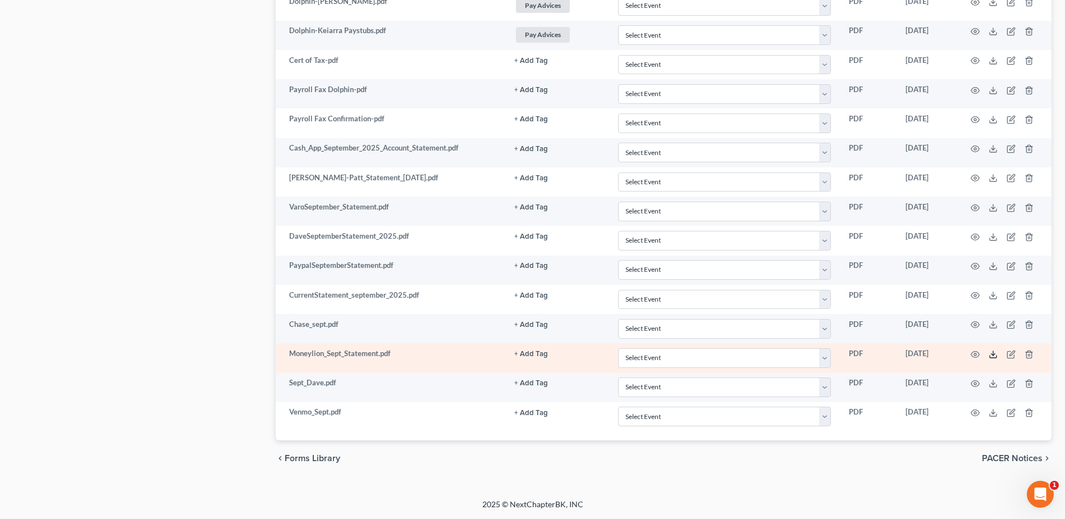
click at [992, 355] on icon at bounding box center [992, 354] width 9 height 9
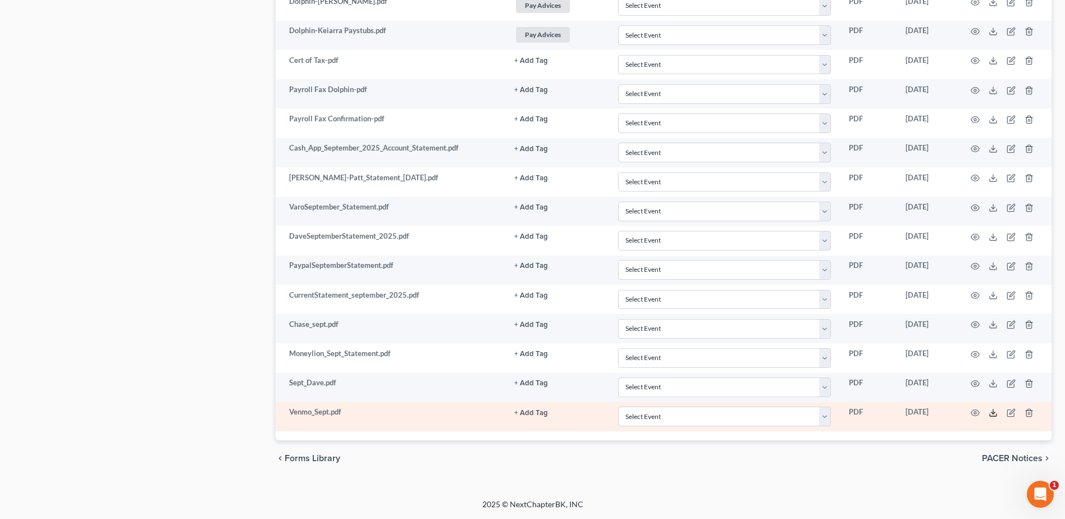
click at [993, 411] on line at bounding box center [993, 411] width 0 height 4
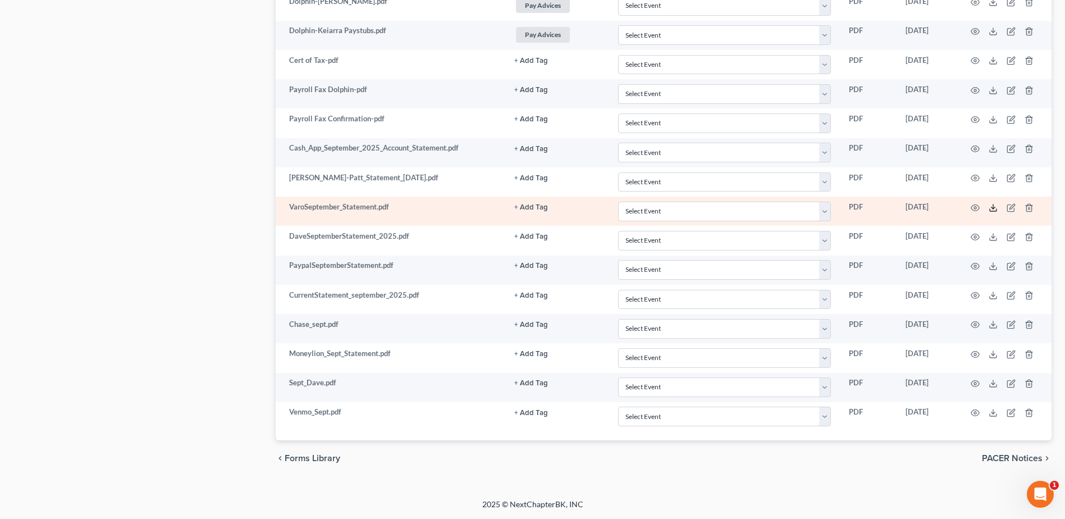
click at [991, 210] on icon at bounding box center [992, 210] width 7 height 2
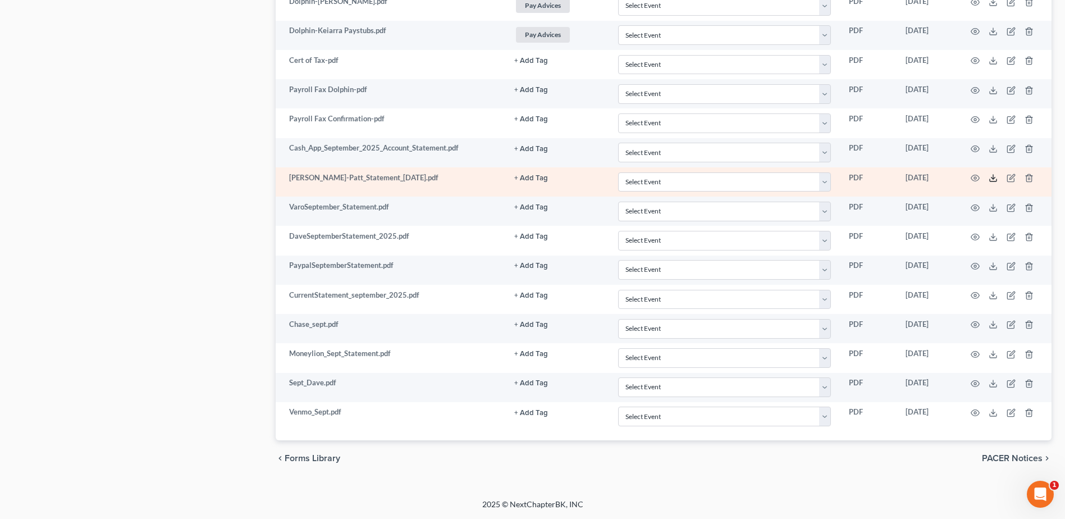
click at [996, 178] on icon at bounding box center [992, 177] width 9 height 9
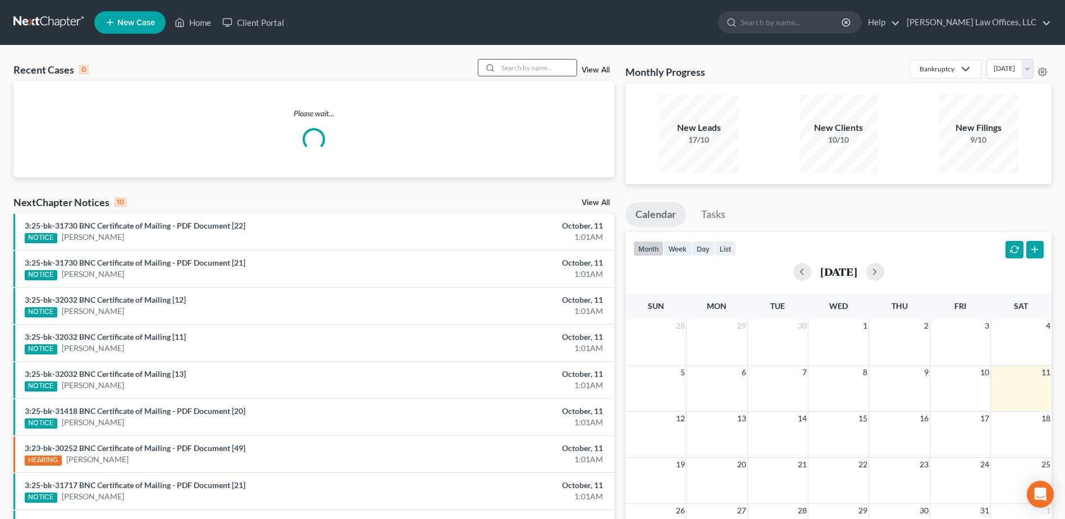
click at [519, 68] on input "search" at bounding box center [537, 67] width 79 height 16
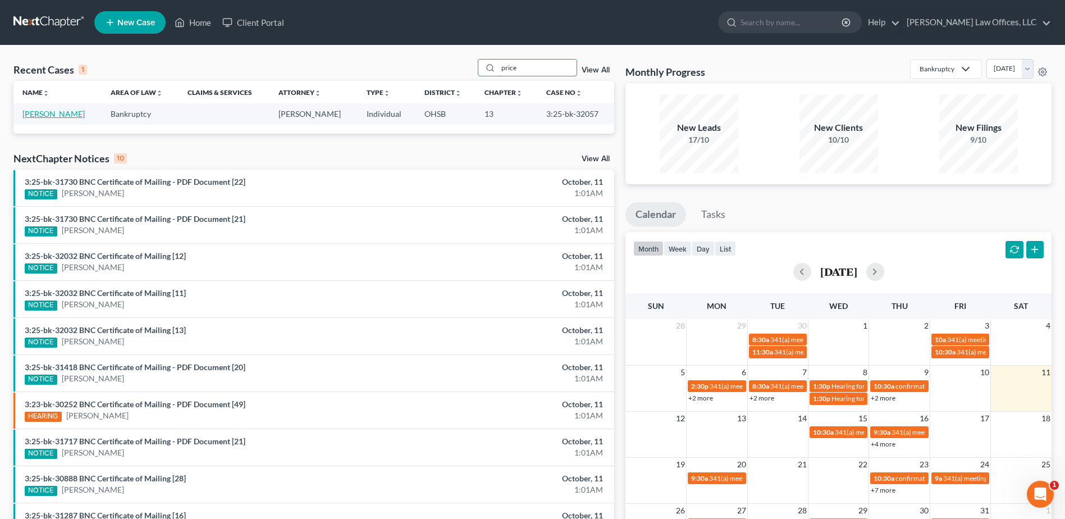
type input "price"
click at [53, 114] on link "[PERSON_NAME]" at bounding box center [53, 114] width 62 height 10
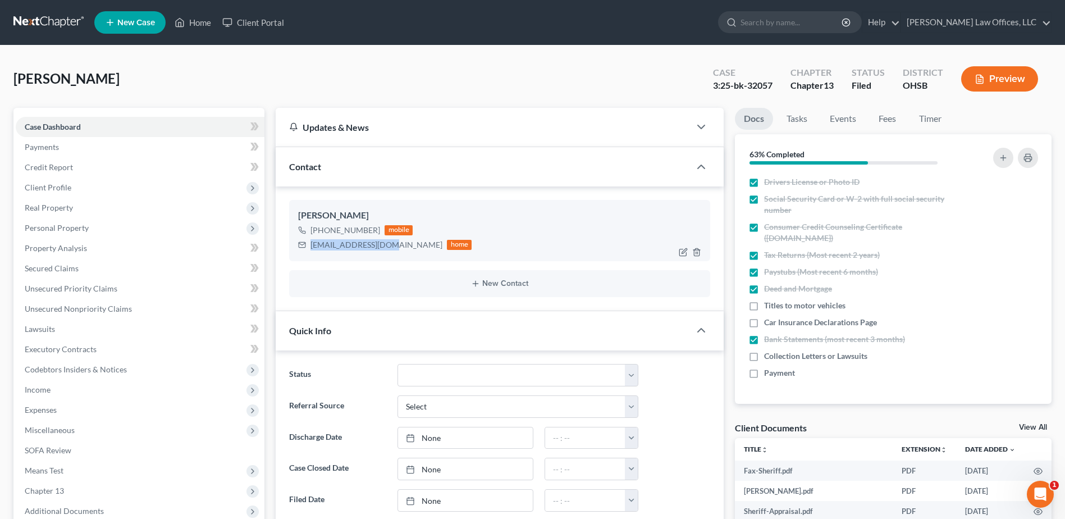
drag, startPoint x: 384, startPoint y: 244, endPoint x: 310, endPoint y: 246, distance: 74.1
click at [310, 246] on div "pricer281@gmail.com" at bounding box center [376, 244] width 132 height 11
drag, startPoint x: 310, startPoint y: 246, endPoint x: 319, endPoint y: 248, distance: 8.7
copy div "pricer281@gmail.com"
